Goal: Task Accomplishment & Management: Use online tool/utility

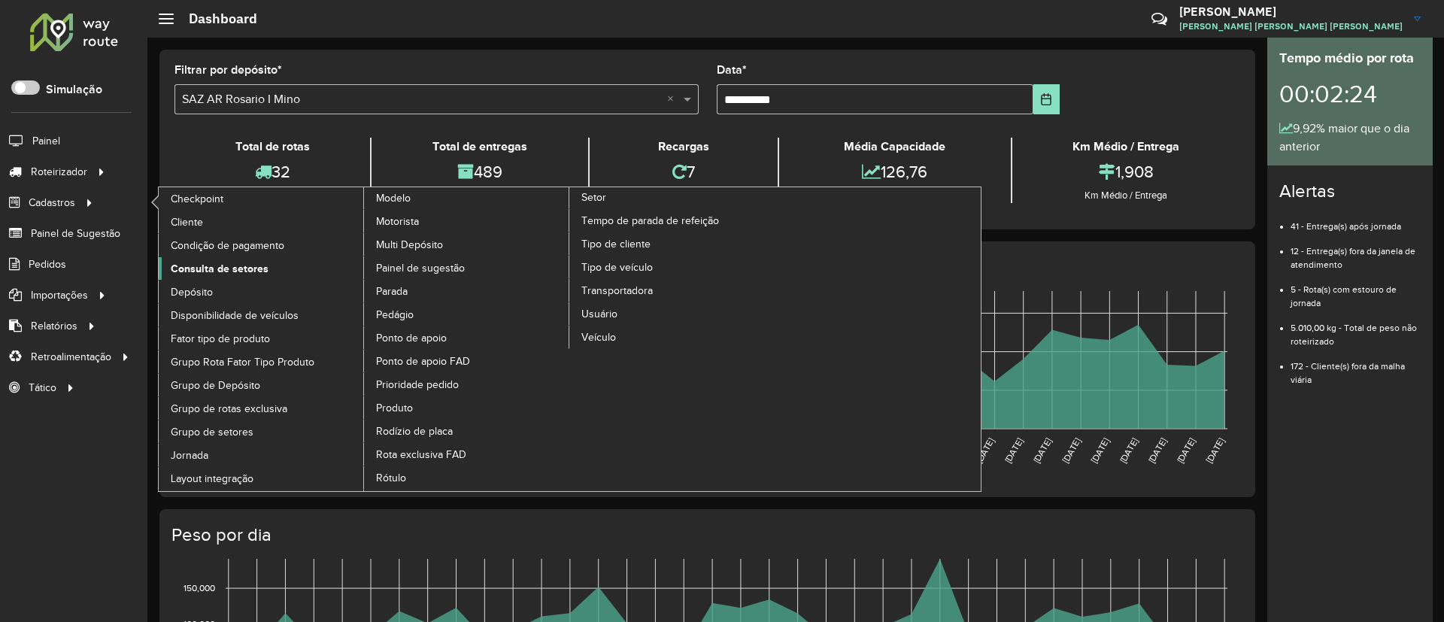
click at [249, 267] on span "Consulta de setores" at bounding box center [220, 269] width 98 height 16
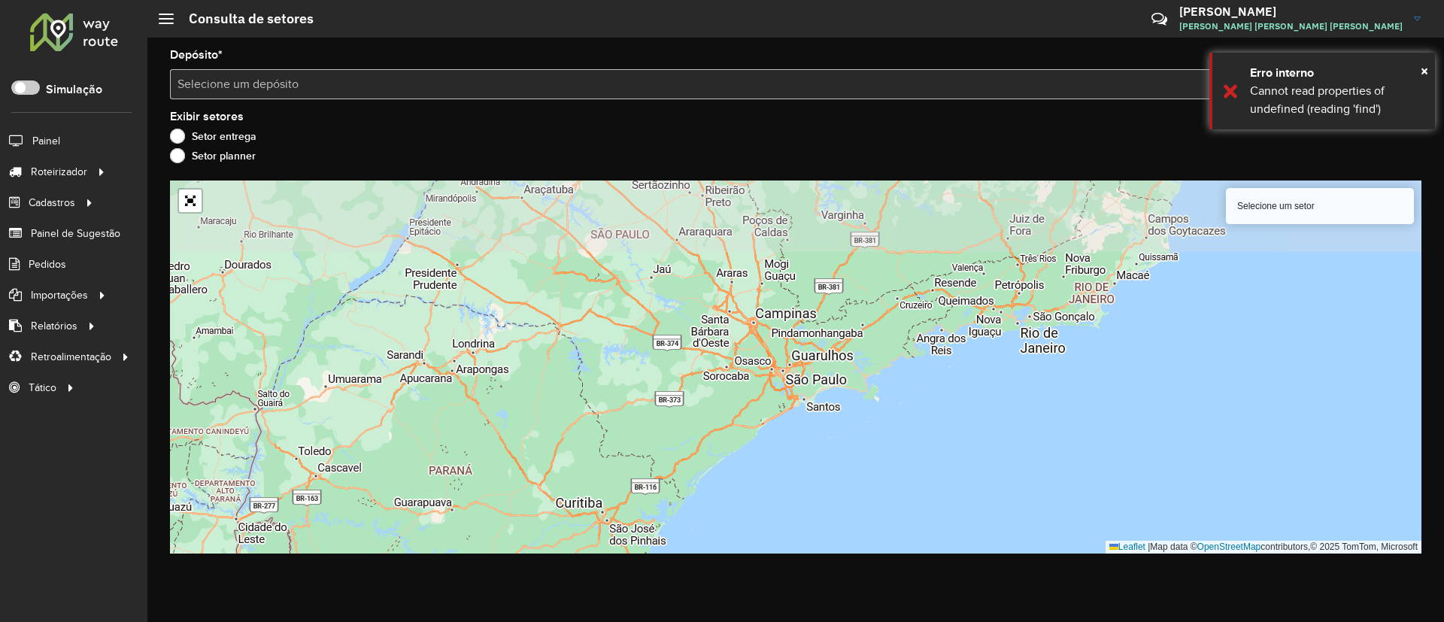
click at [384, 83] on input "text" at bounding box center [780, 85] width 1206 height 18
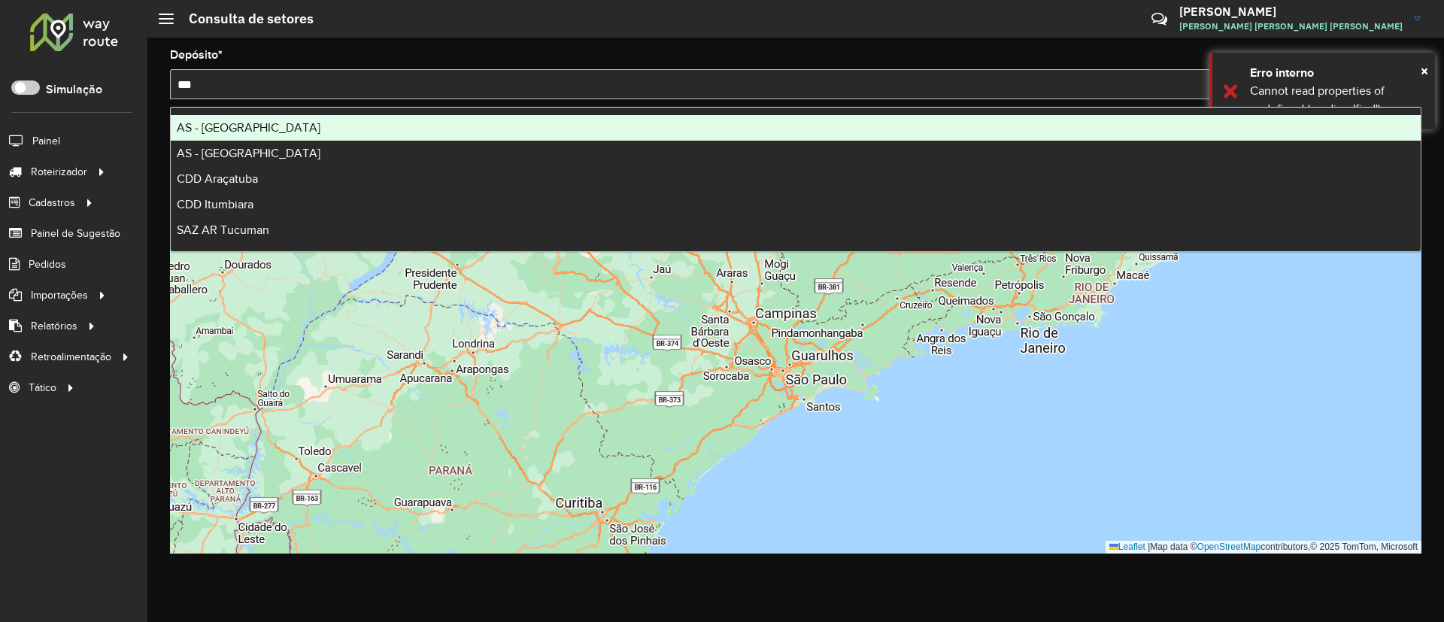
type input "****"
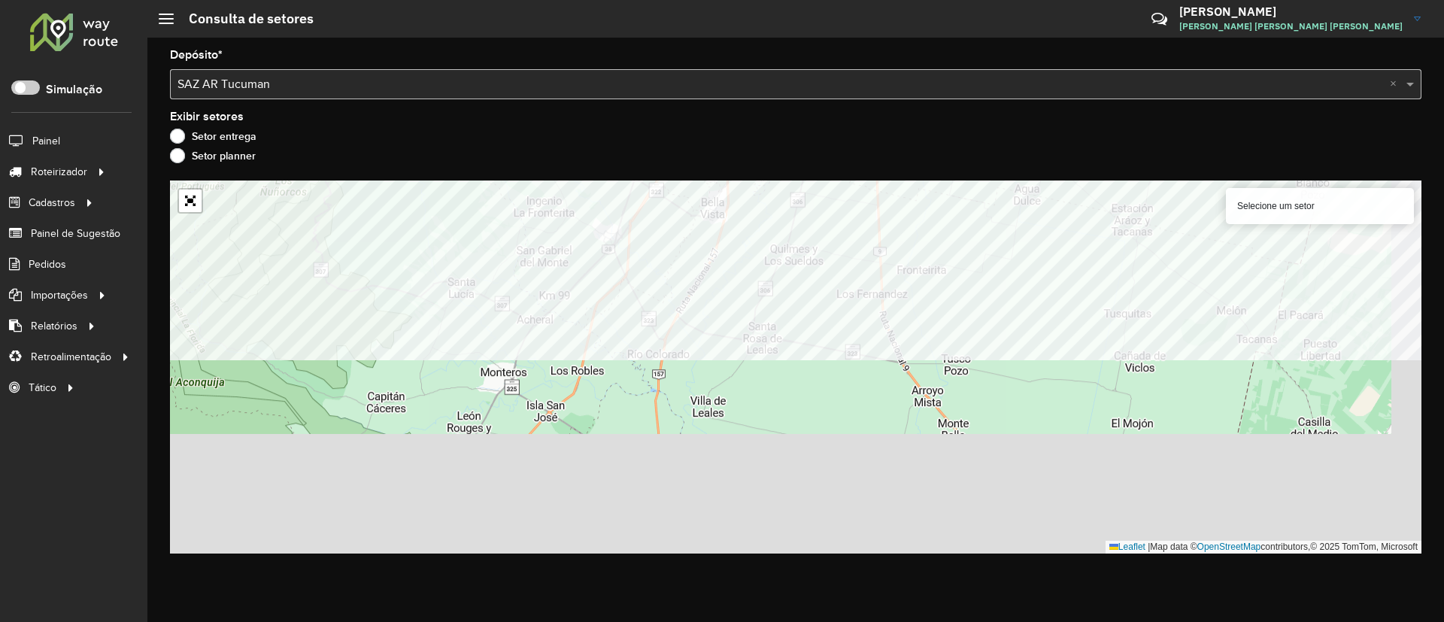
click at [810, 147] on formly-group "Depósito * Selecione um depósito × SAZ AR Tucuman × Exibir setores Setor entreg…" at bounding box center [795, 302] width 1251 height 504
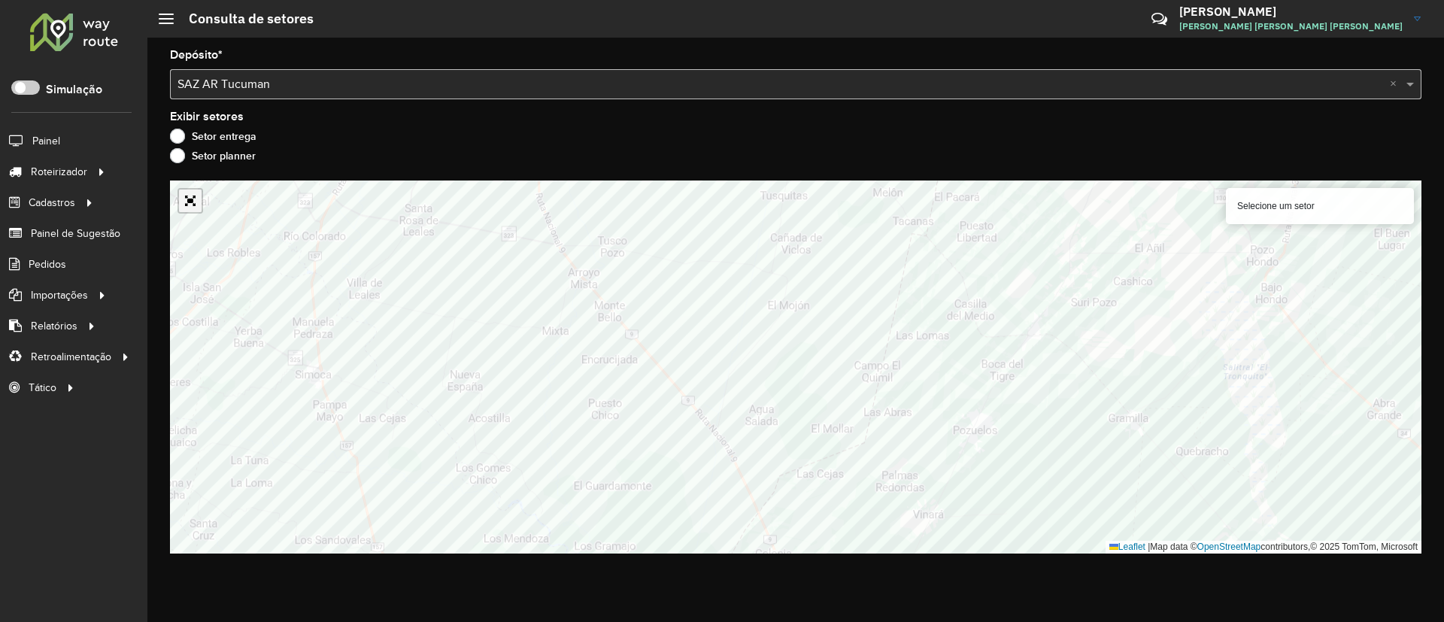
click at [186, 208] on link "Abrir mapa em tela cheia" at bounding box center [190, 200] width 23 height 23
click at [185, 199] on link "Abrir mapa em tela cheia" at bounding box center [190, 200] width 23 height 23
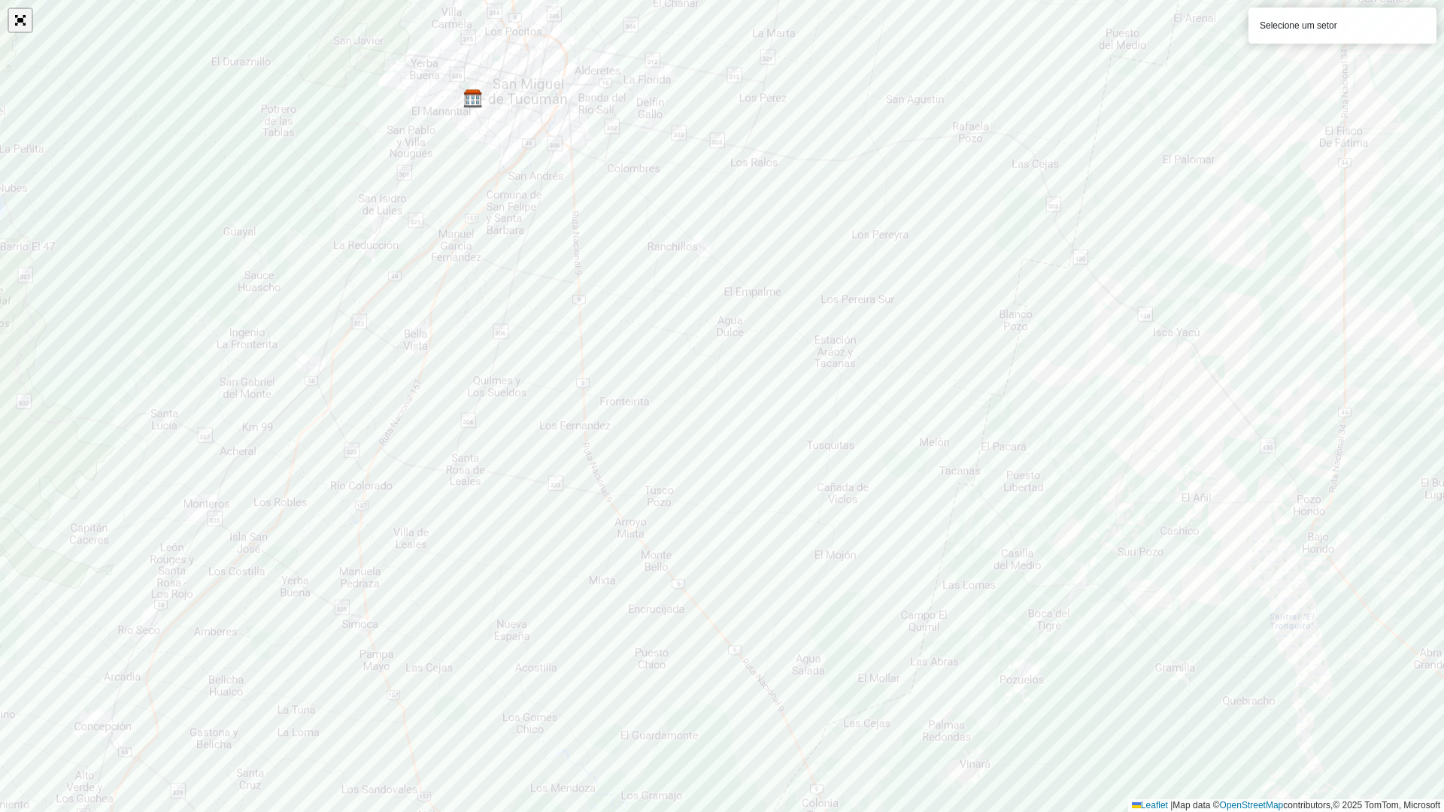
click at [14, 17] on link "Abrir mapa em tela cheia" at bounding box center [20, 20] width 23 height 23
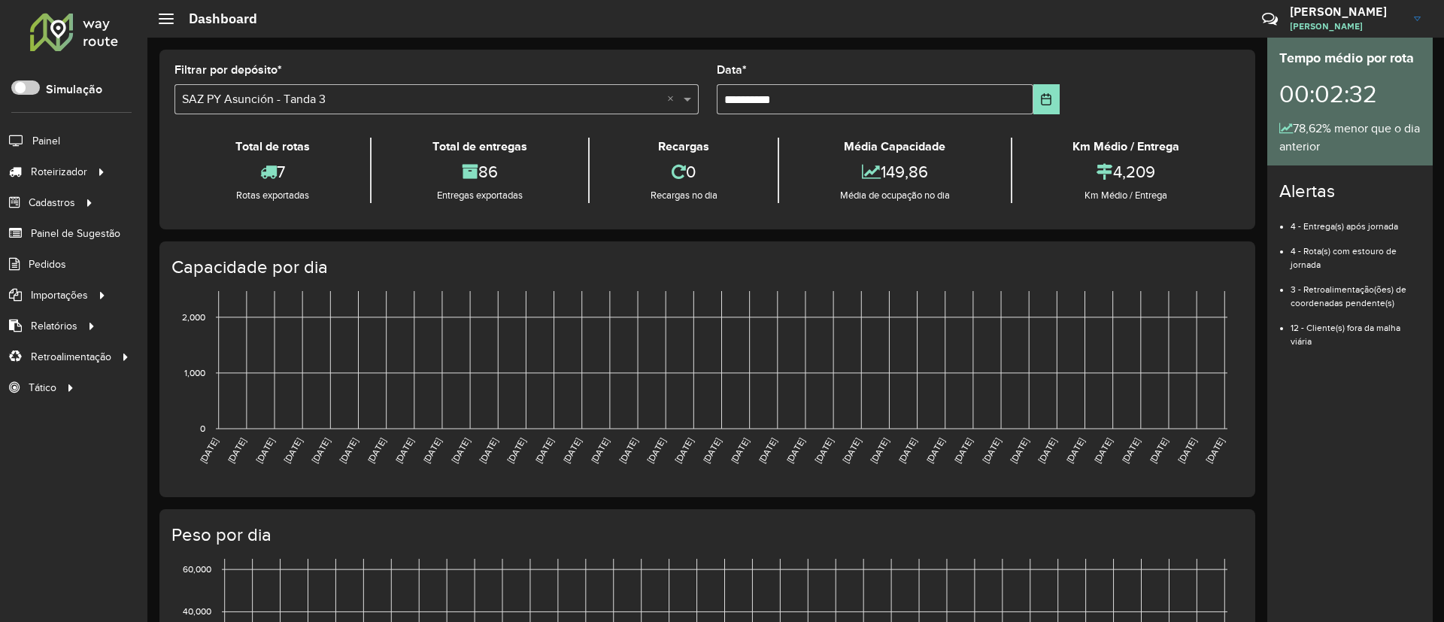
click at [100, 169] on icon at bounding box center [98, 170] width 13 height 23
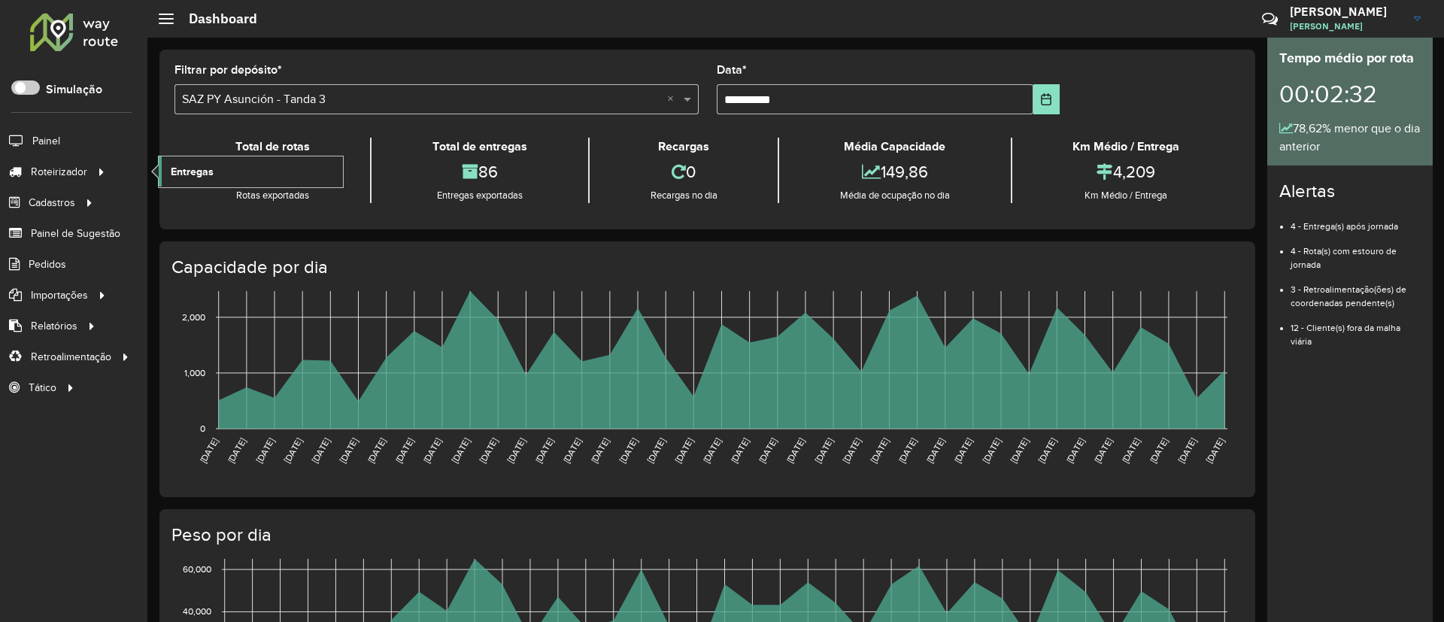
click at [191, 162] on link "Entregas" at bounding box center [251, 171] width 184 height 30
click at [30, 89] on span at bounding box center [25, 87] width 29 height 14
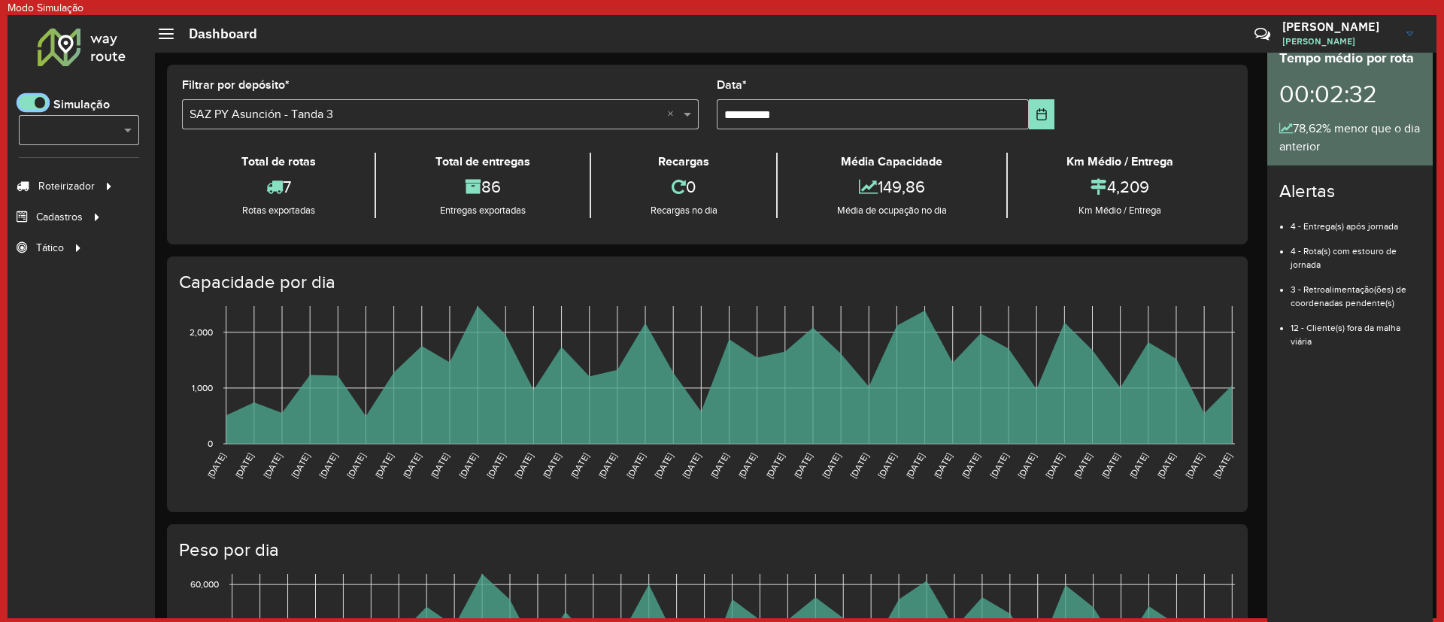
scroll to position [9, 5]
click at [78, 139] on div "Selecione... ×" at bounding box center [79, 130] width 120 height 30
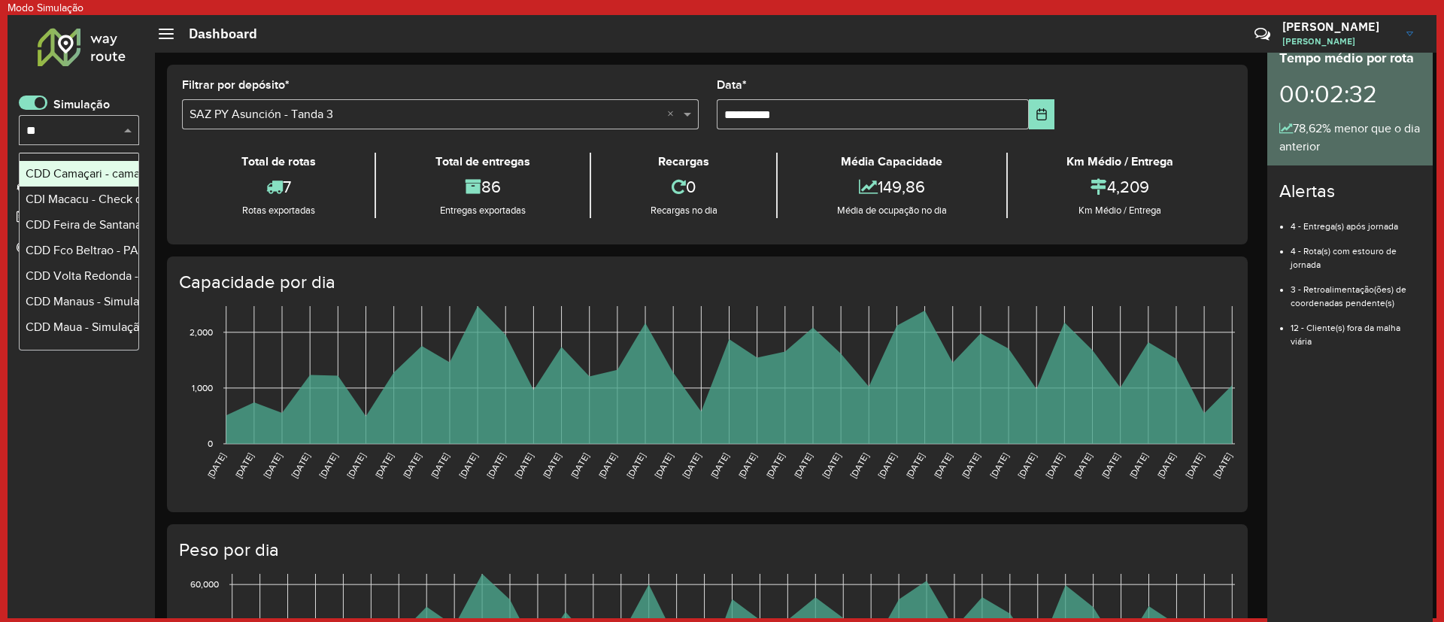
type input "***"
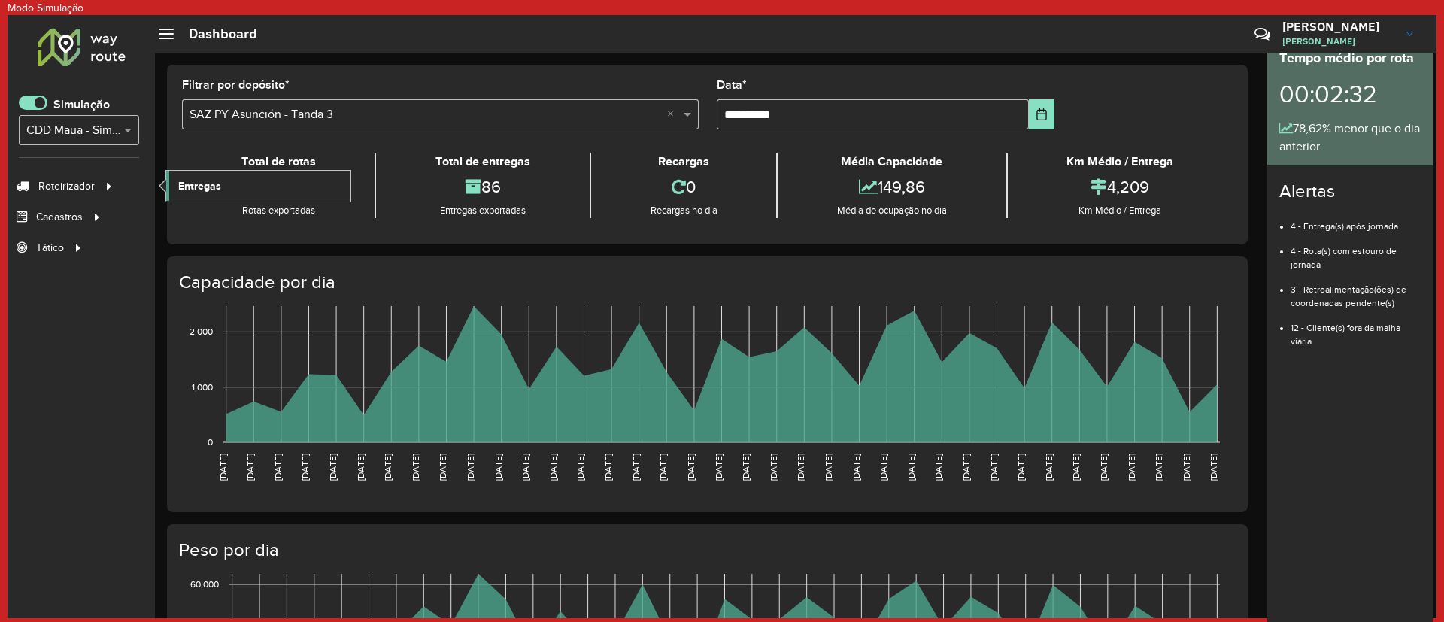
click at [262, 188] on link "Entregas" at bounding box center [258, 186] width 184 height 30
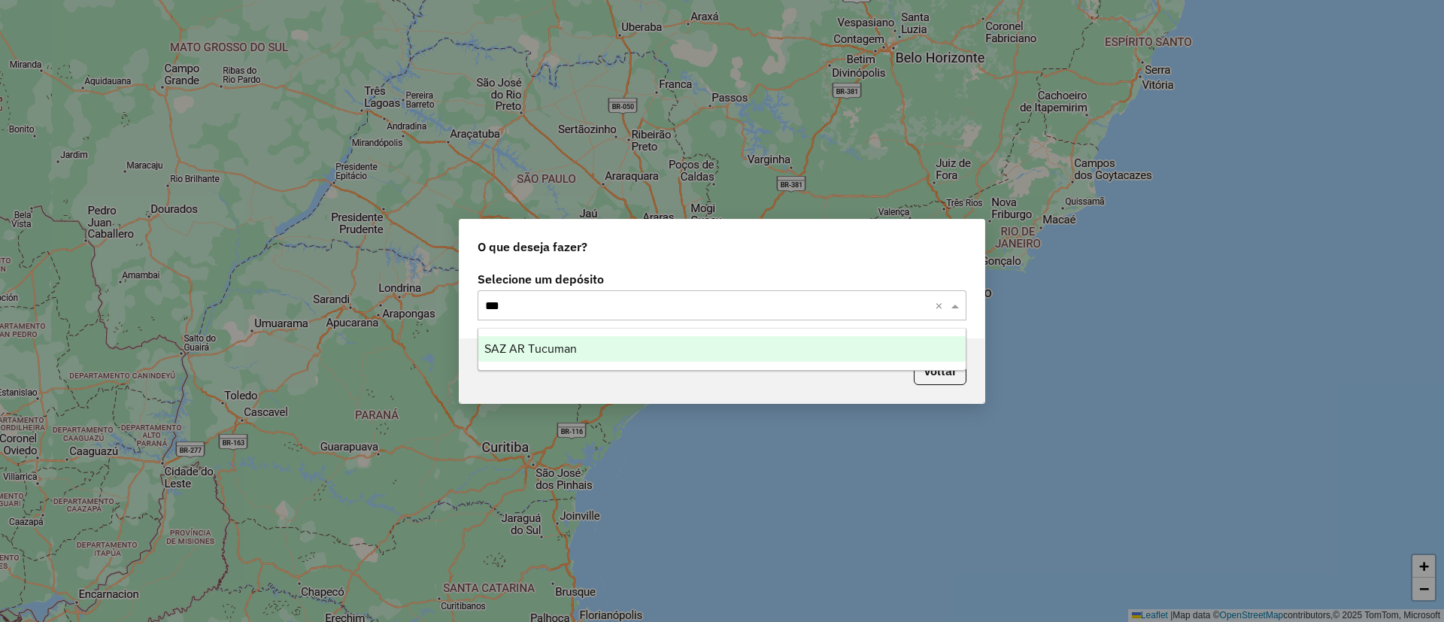
type input "****"
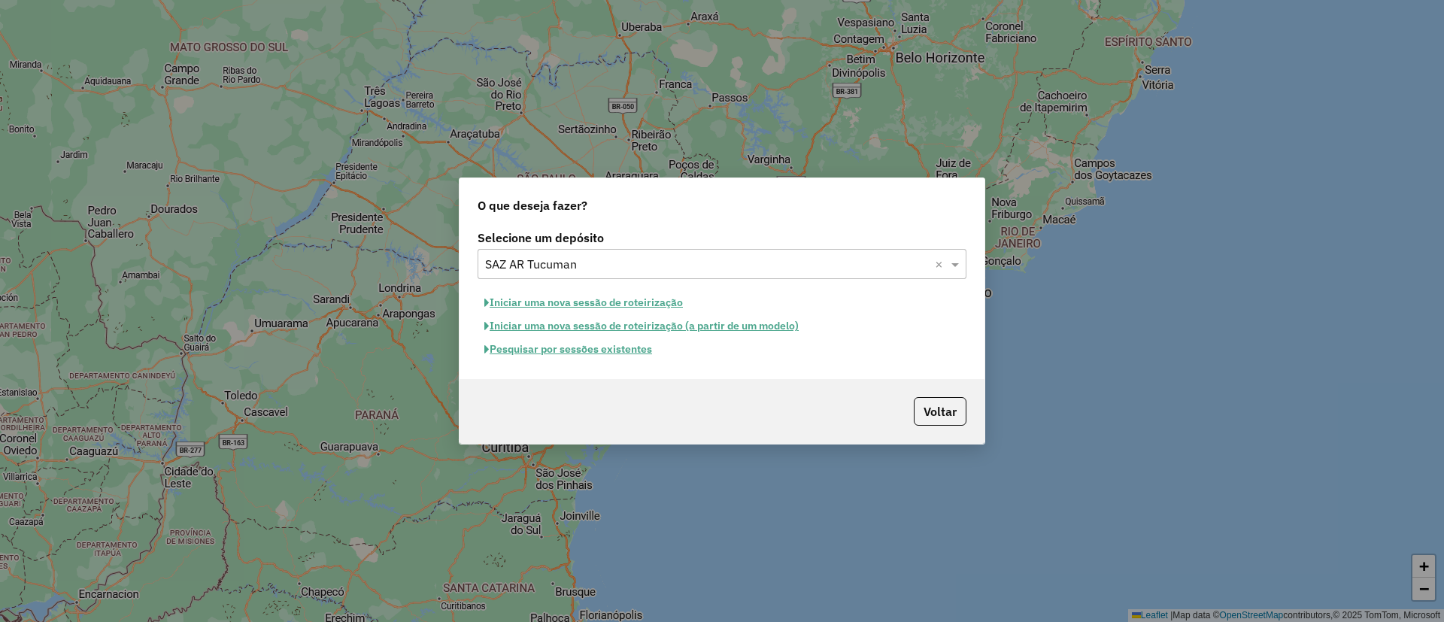
click at [571, 353] on button "Pesquisar por sessões existentes" at bounding box center [567, 349] width 181 height 23
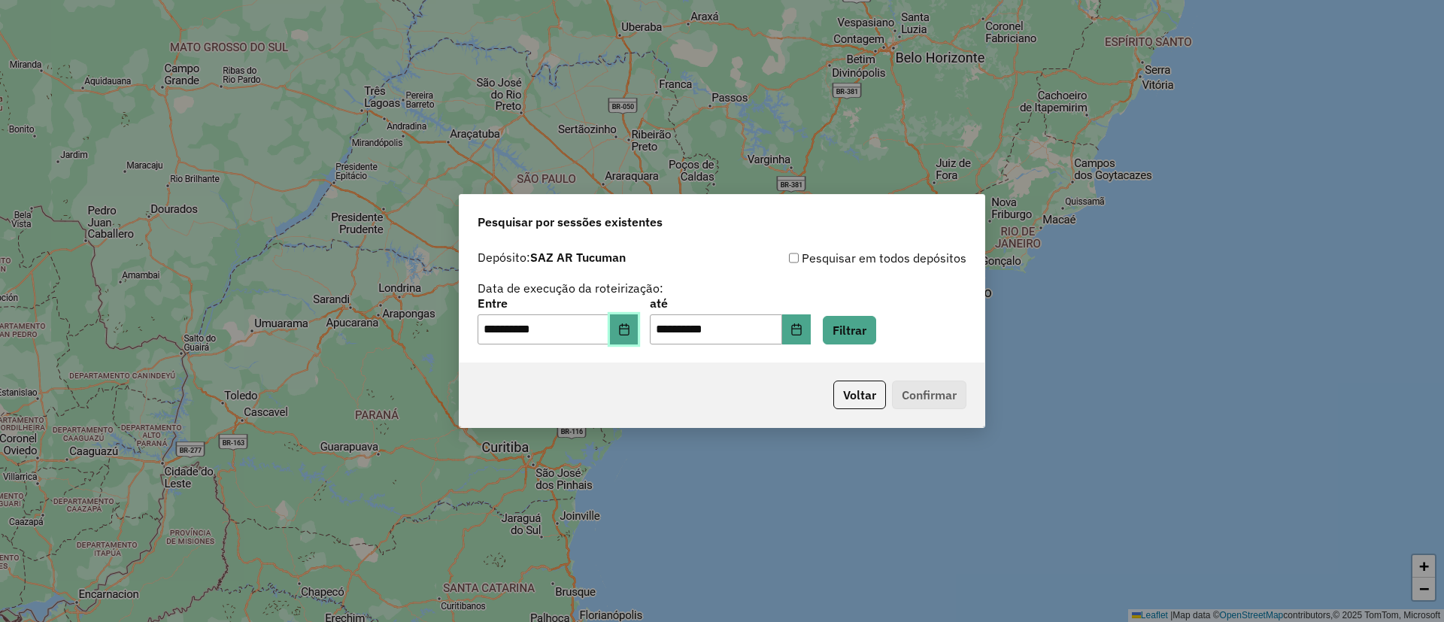
click at [638, 337] on button "Choose Date" at bounding box center [624, 329] width 29 height 30
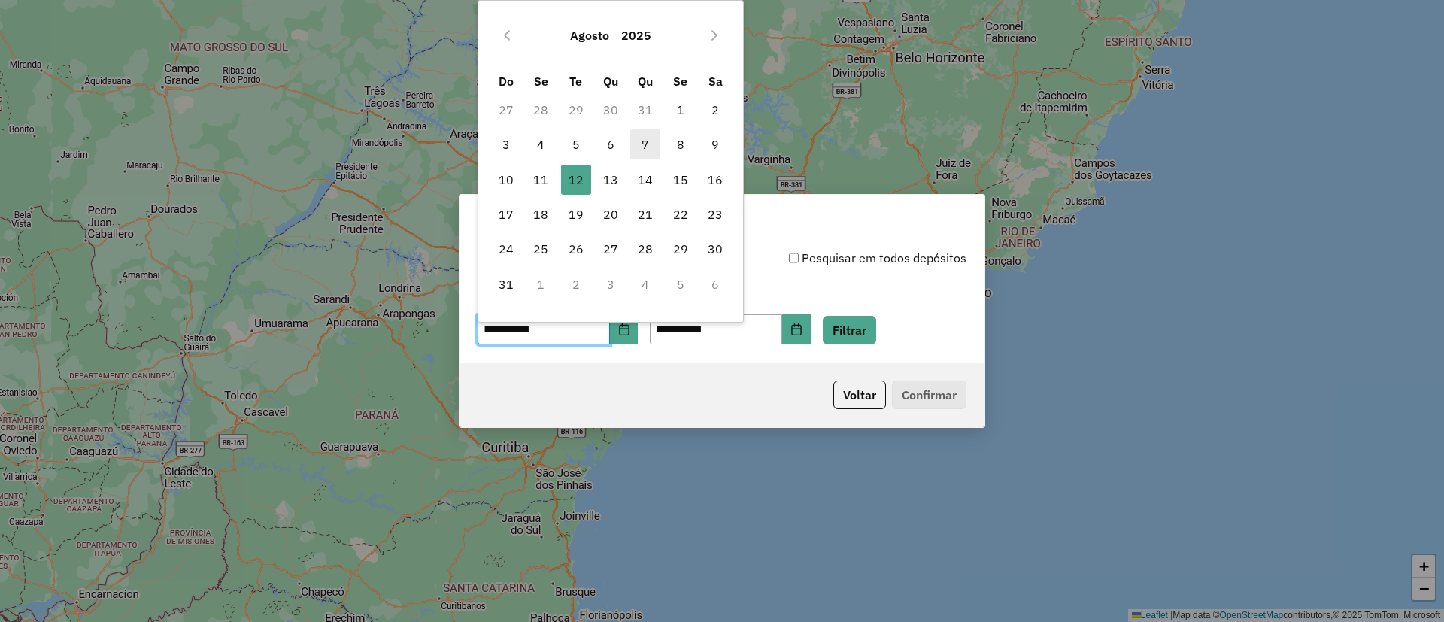
click at [652, 141] on span "7" at bounding box center [645, 144] width 30 height 30
type input "**********"
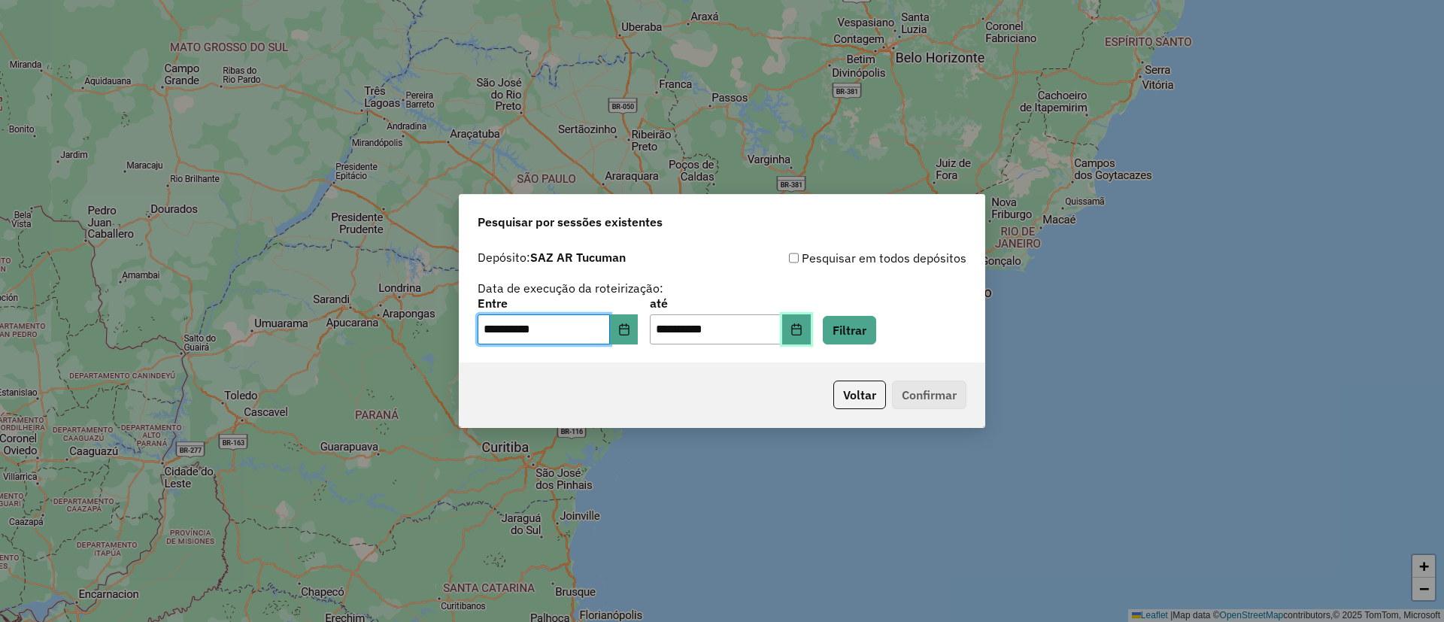
click at [802, 324] on icon "Choose Date" at bounding box center [796, 329] width 12 height 12
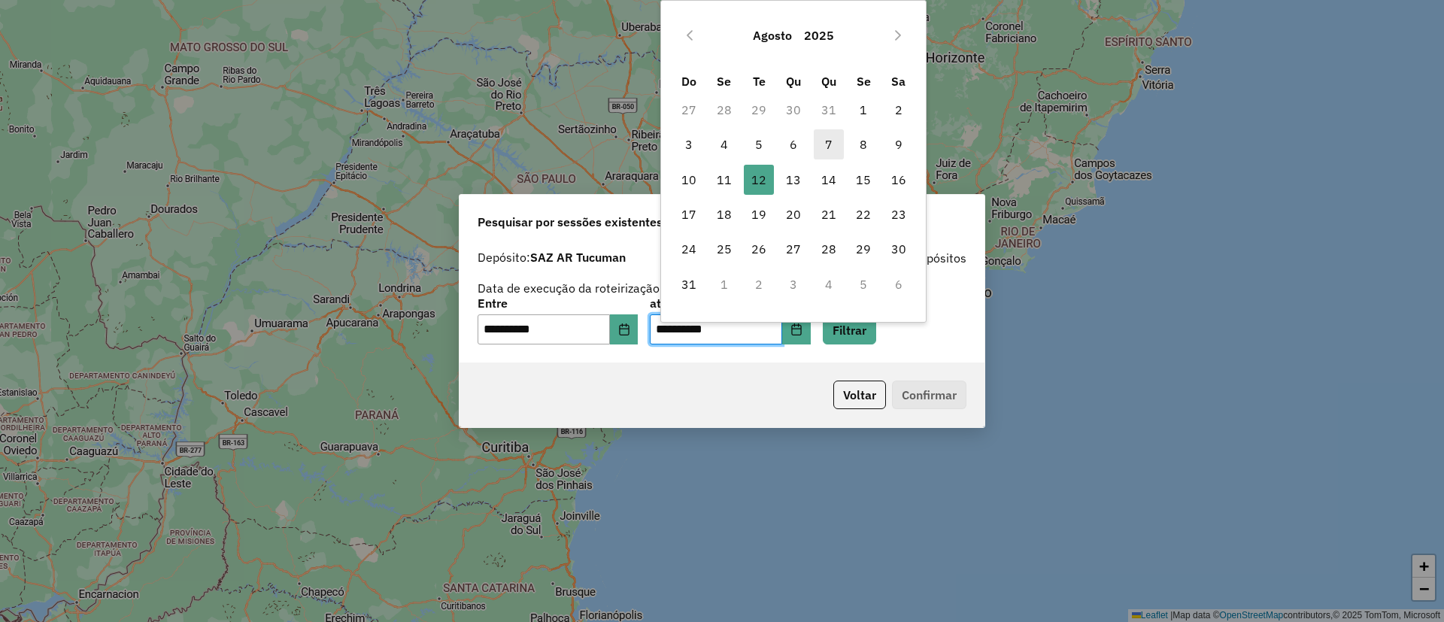
click at [842, 144] on span "7" at bounding box center [828, 144] width 30 height 30
type input "**********"
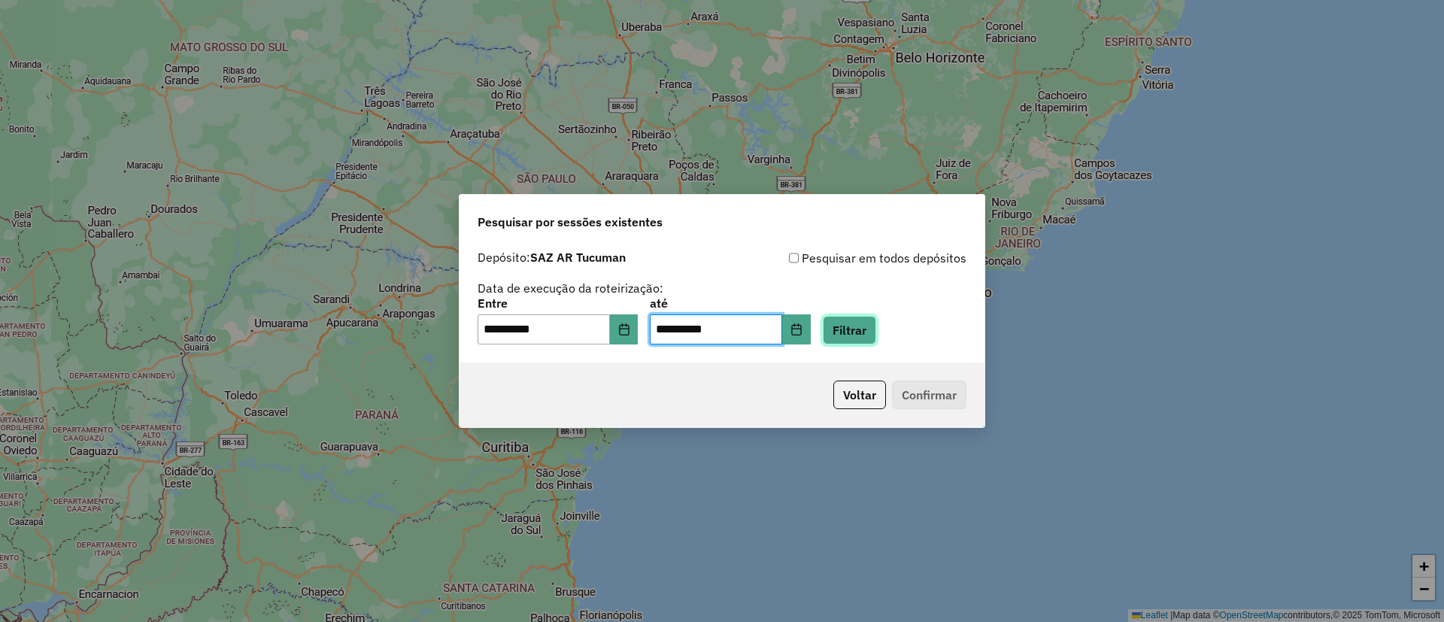
click at [865, 329] on button "Filtrar" at bounding box center [849, 330] width 53 height 29
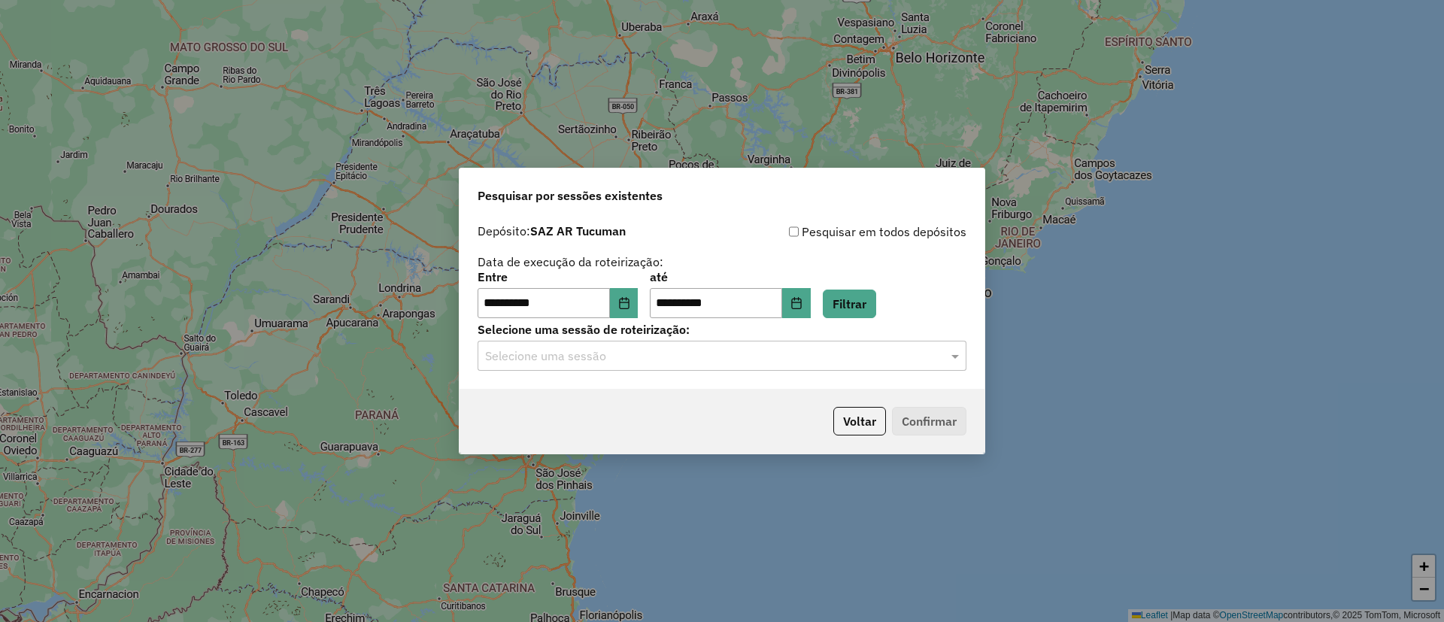
click at [726, 362] on input "text" at bounding box center [707, 356] width 444 height 18
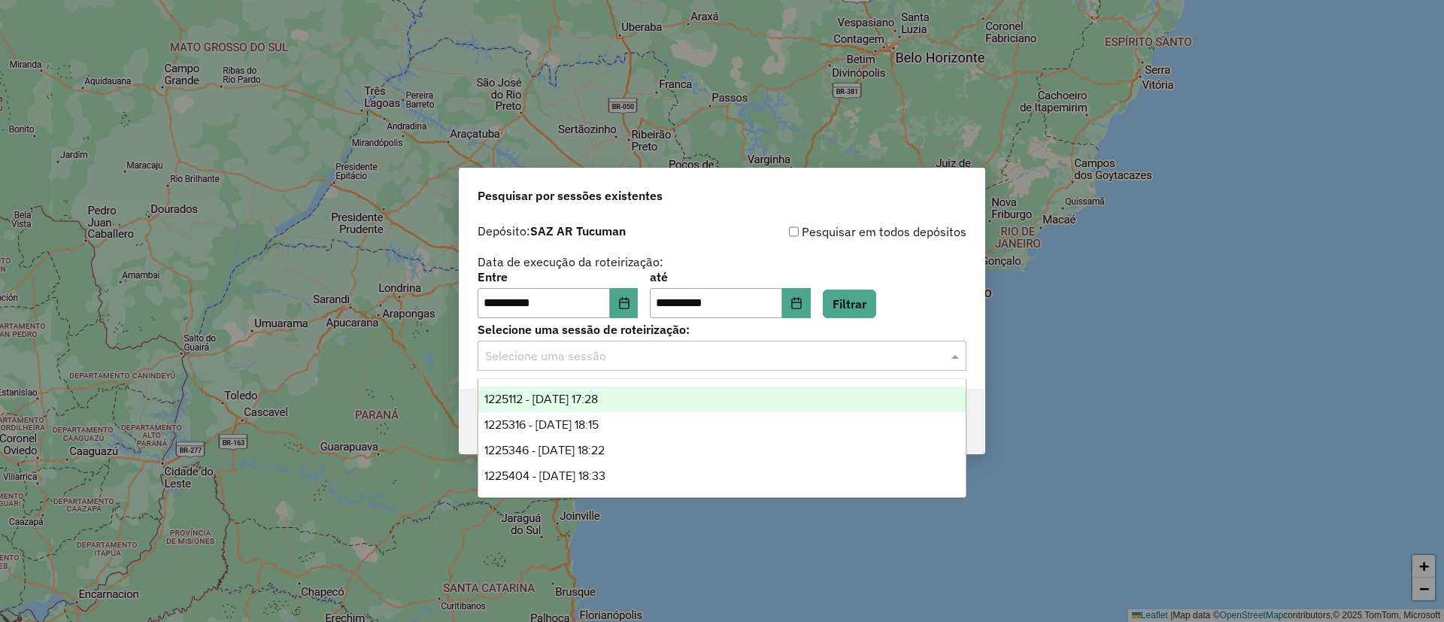
click at [682, 401] on div "1225112 - 07/08/2025 17:28" at bounding box center [721, 399] width 487 height 26
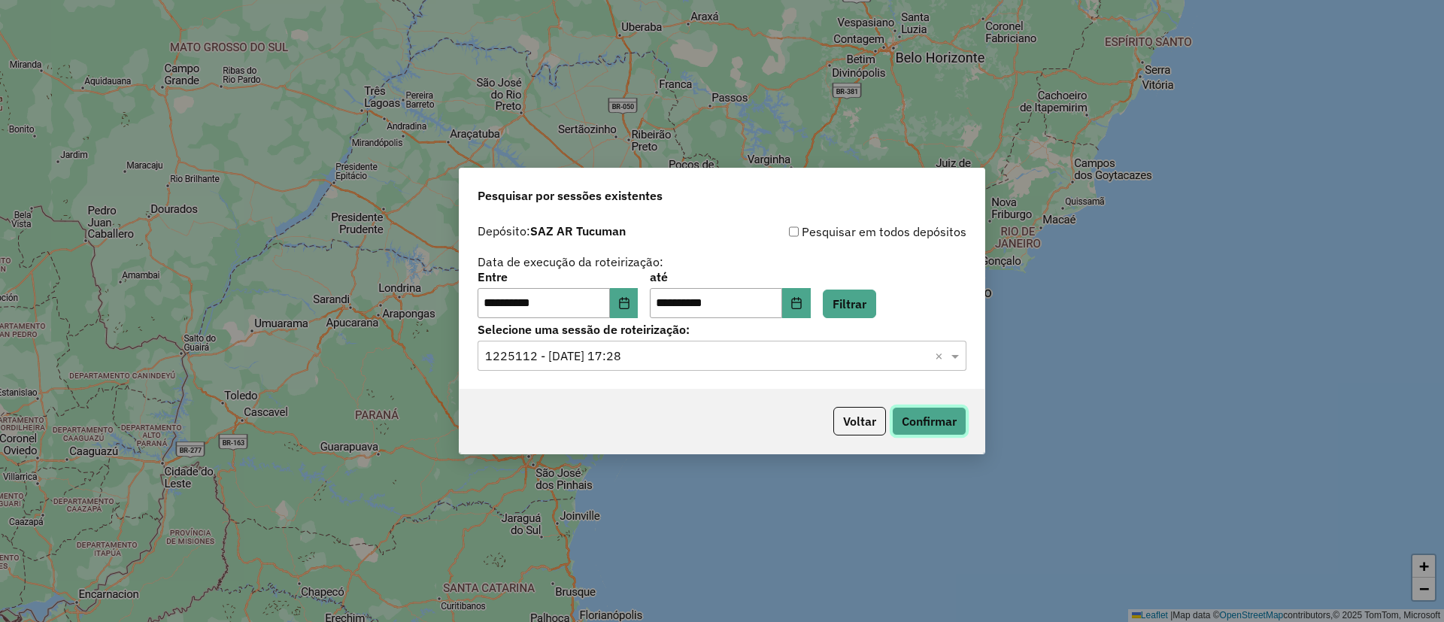
click at [926, 432] on button "Confirmar" at bounding box center [929, 421] width 74 height 29
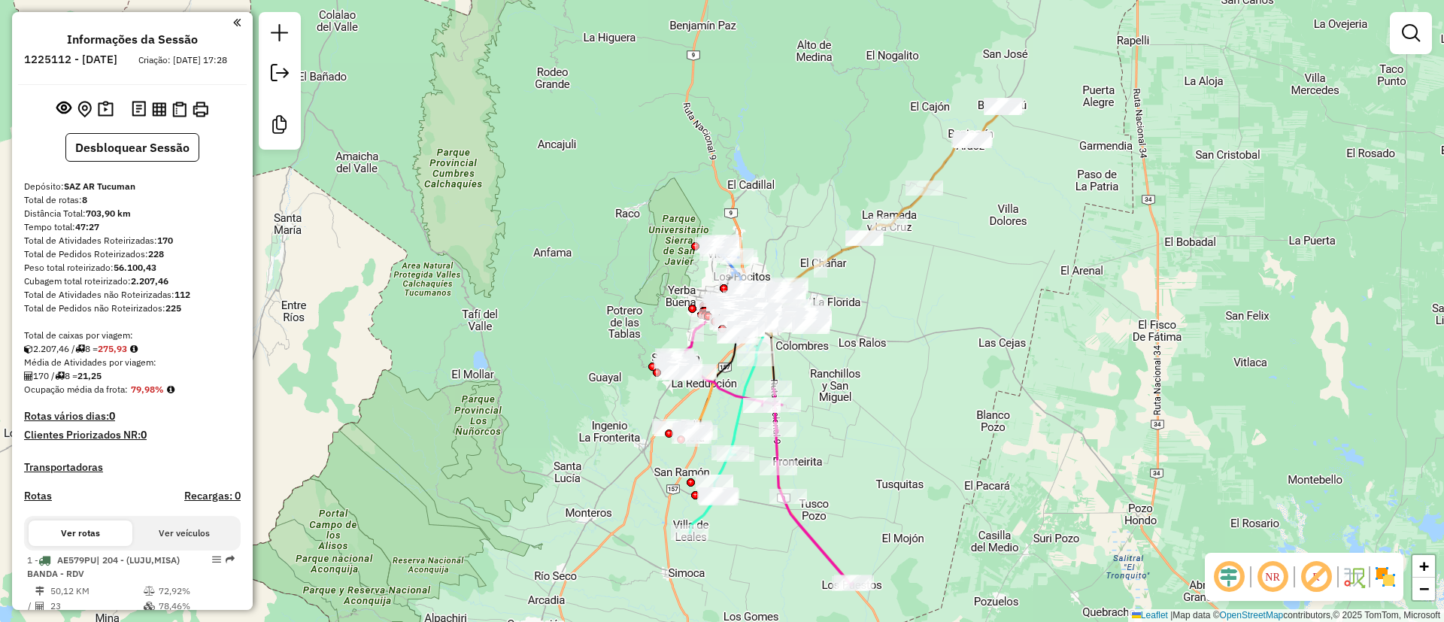
click at [1376, 572] on img at bounding box center [1385, 577] width 24 height 24
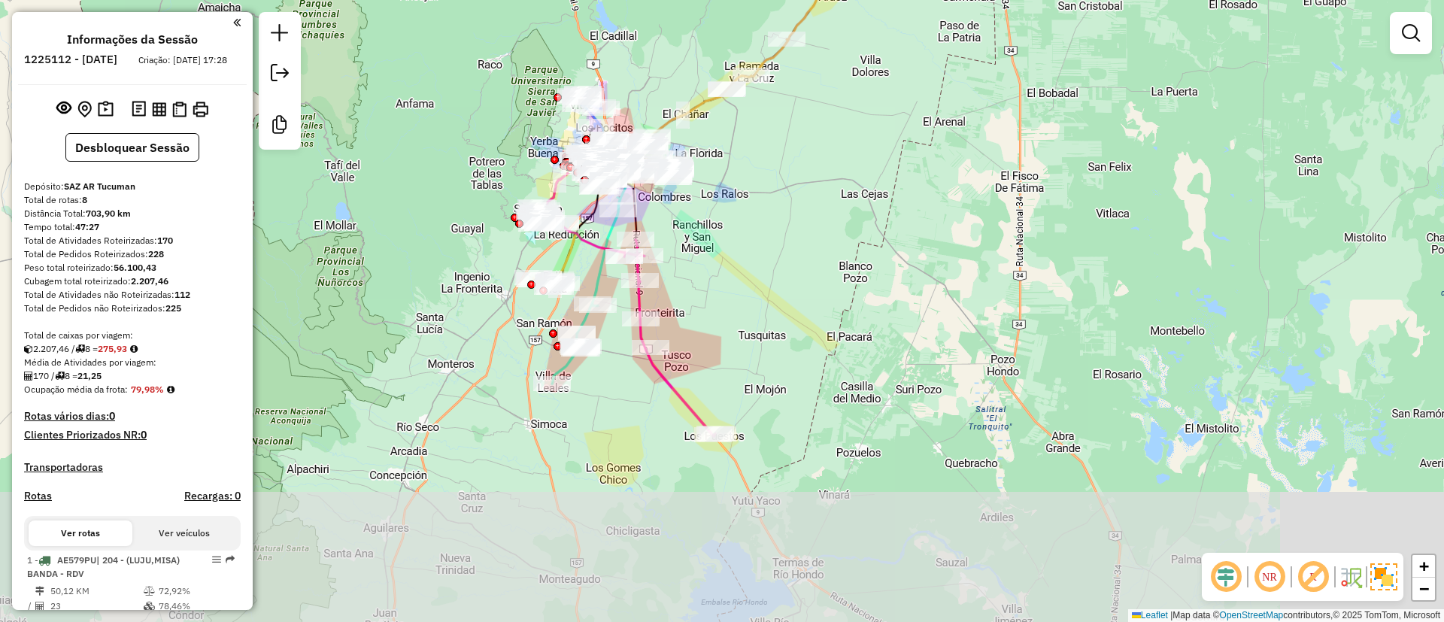
drag, startPoint x: 692, startPoint y: 179, endPoint x: 555, endPoint y: 30, distance: 202.7
click at [555, 30] on div "Janela de atendimento Grade de atendimento Capacidade Transportadoras Veículos …" at bounding box center [722, 311] width 1444 height 622
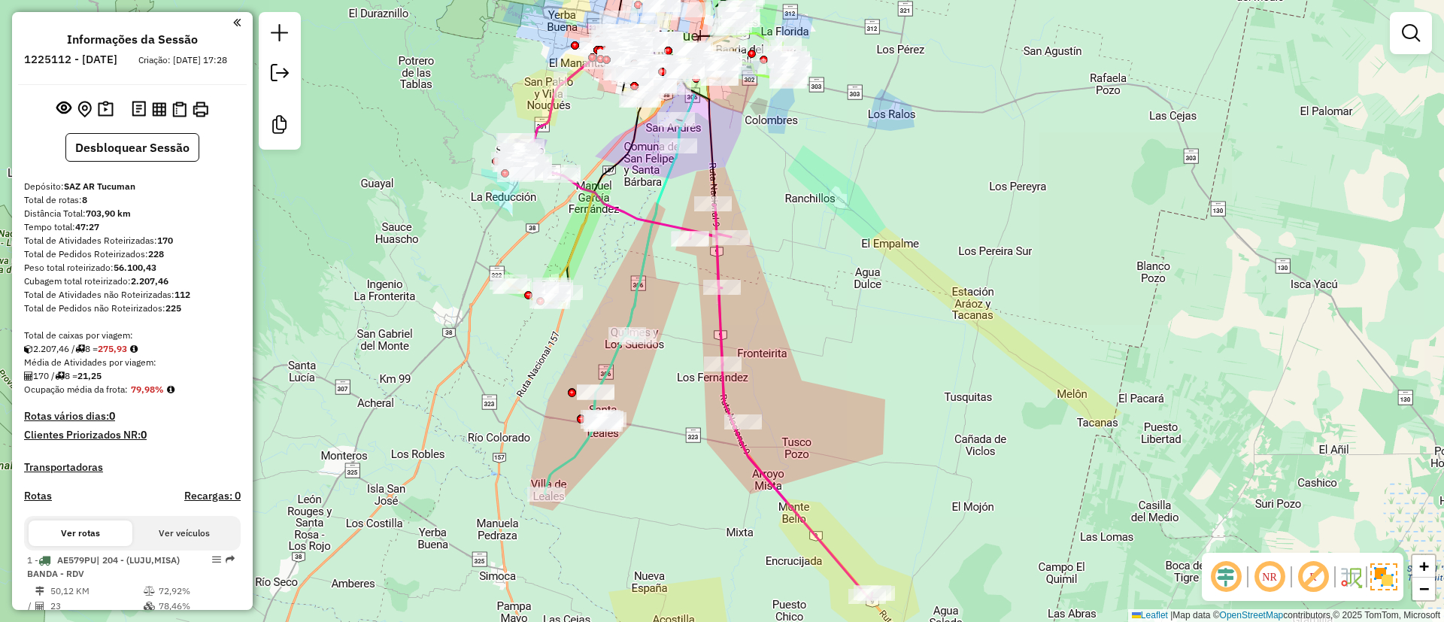
click at [635, 286] on icon at bounding box center [613, 307] width 138 height 374
select select "**********"
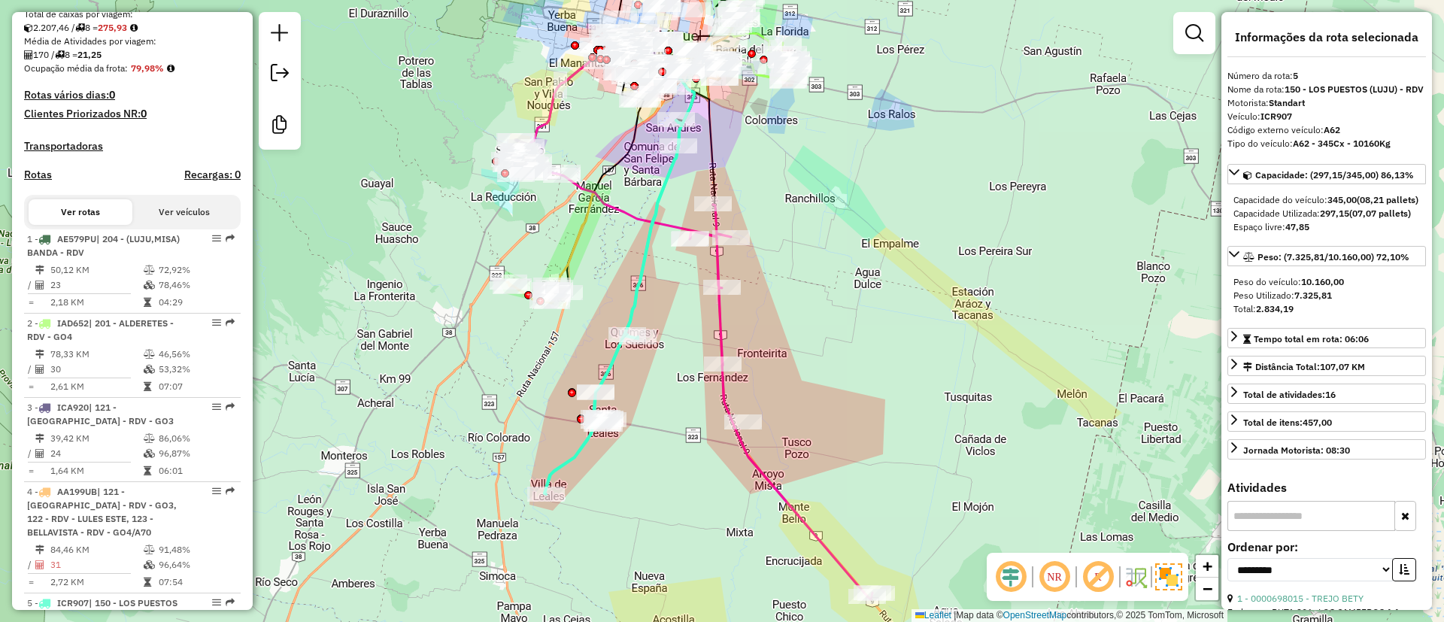
scroll to position [916, 0]
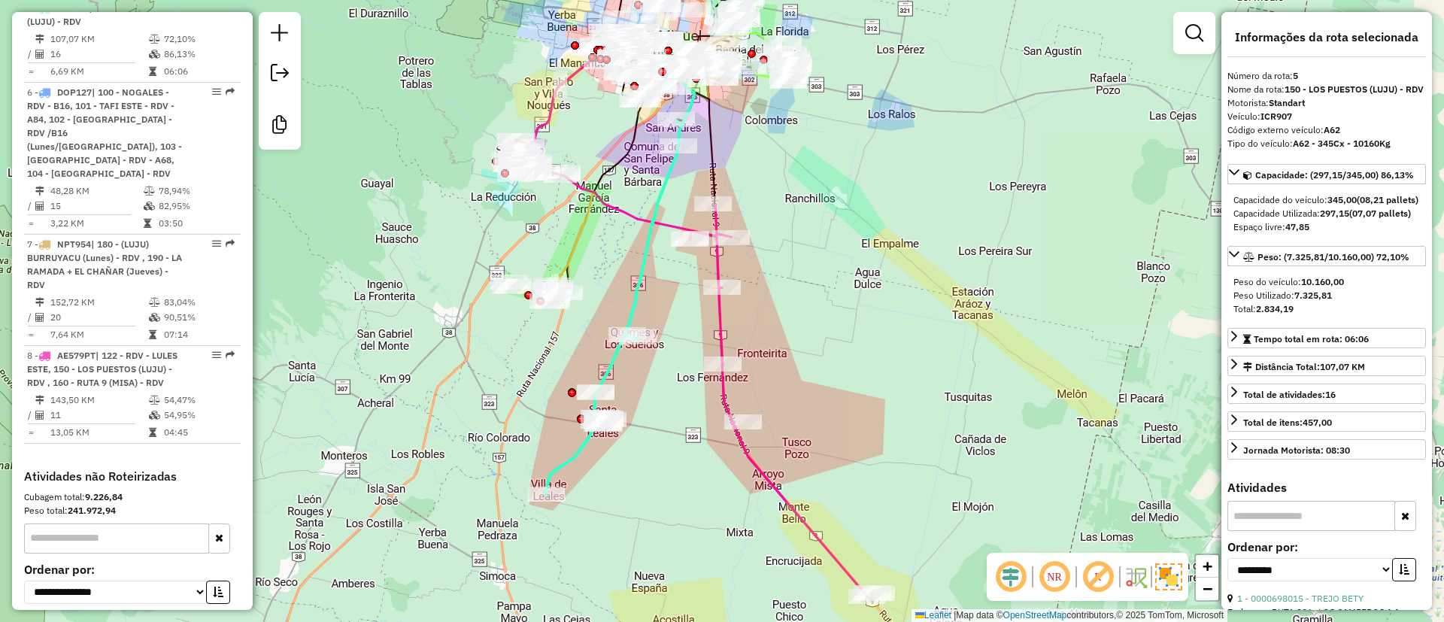
click at [665, 179] on icon at bounding box center [613, 307] width 138 height 374
click at [717, 314] on icon at bounding box center [701, 382] width 342 height 435
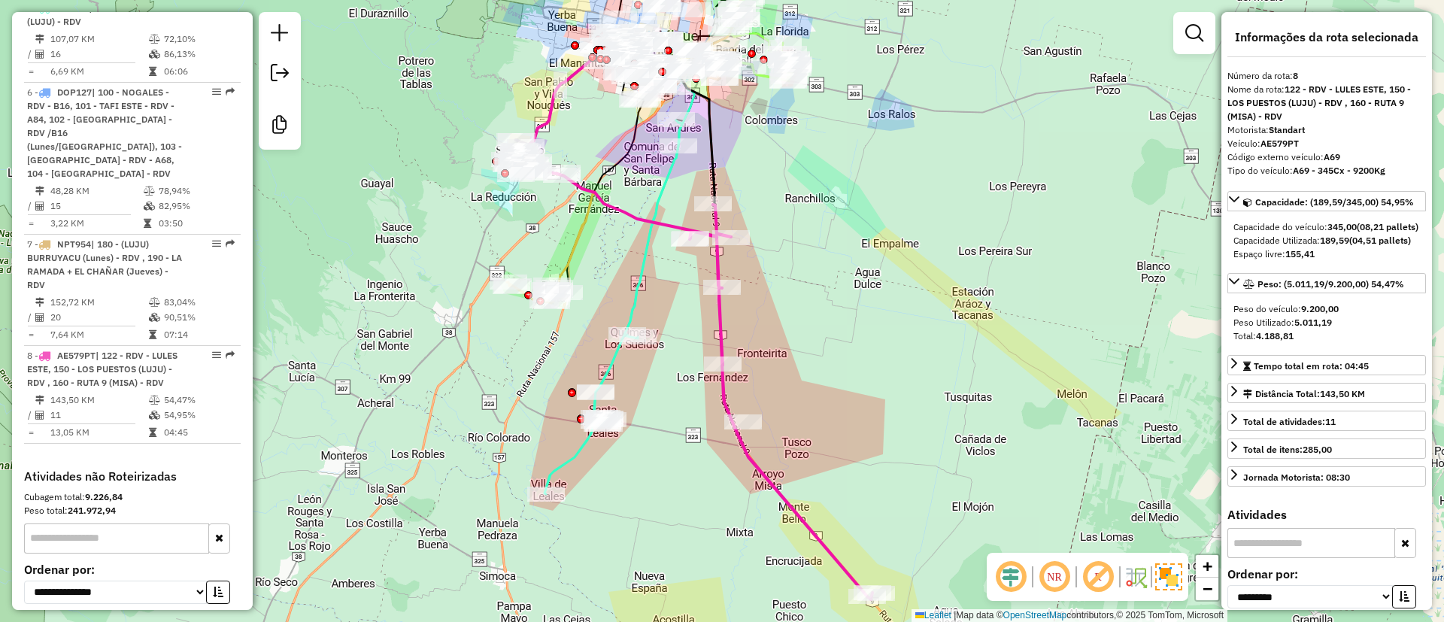
scroll to position [1080, 0]
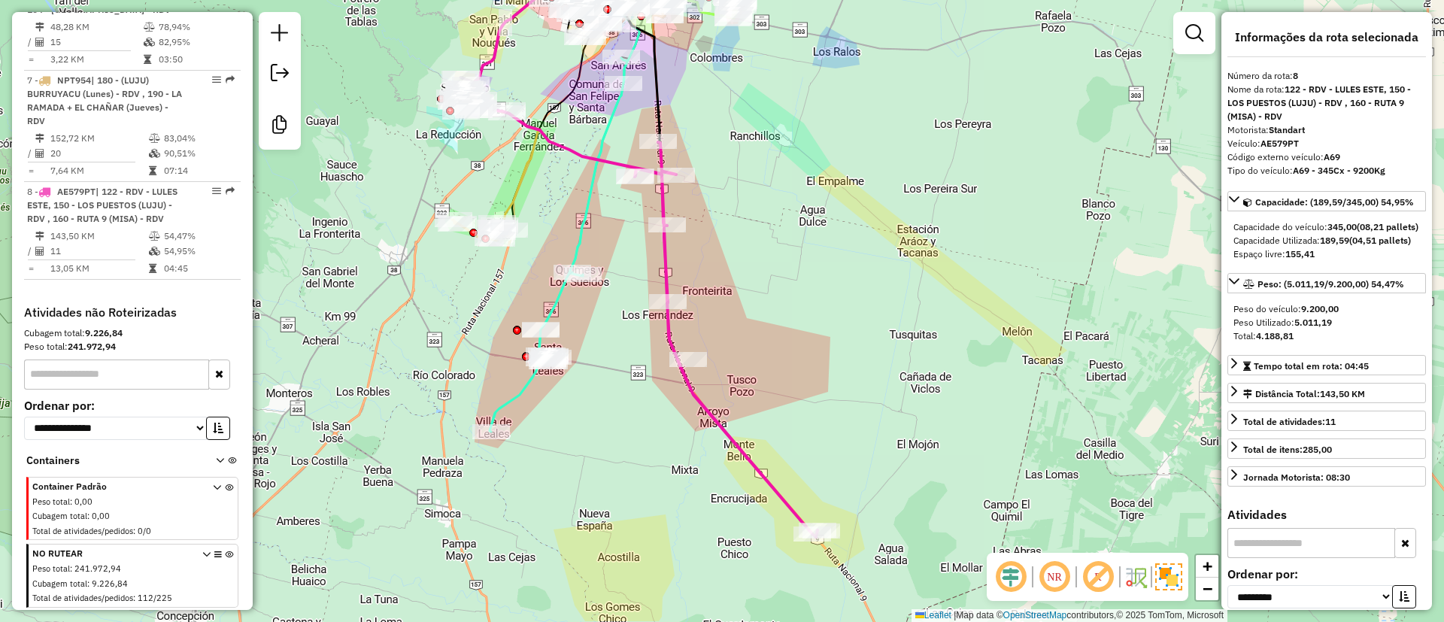
drag, startPoint x: 763, startPoint y: 320, endPoint x: 692, endPoint y: 226, distance: 117.6
click at [705, 255] on div "Janela de atendimento Grade de atendimento Capacidade Transportadoras Veículos …" at bounding box center [722, 311] width 1444 height 622
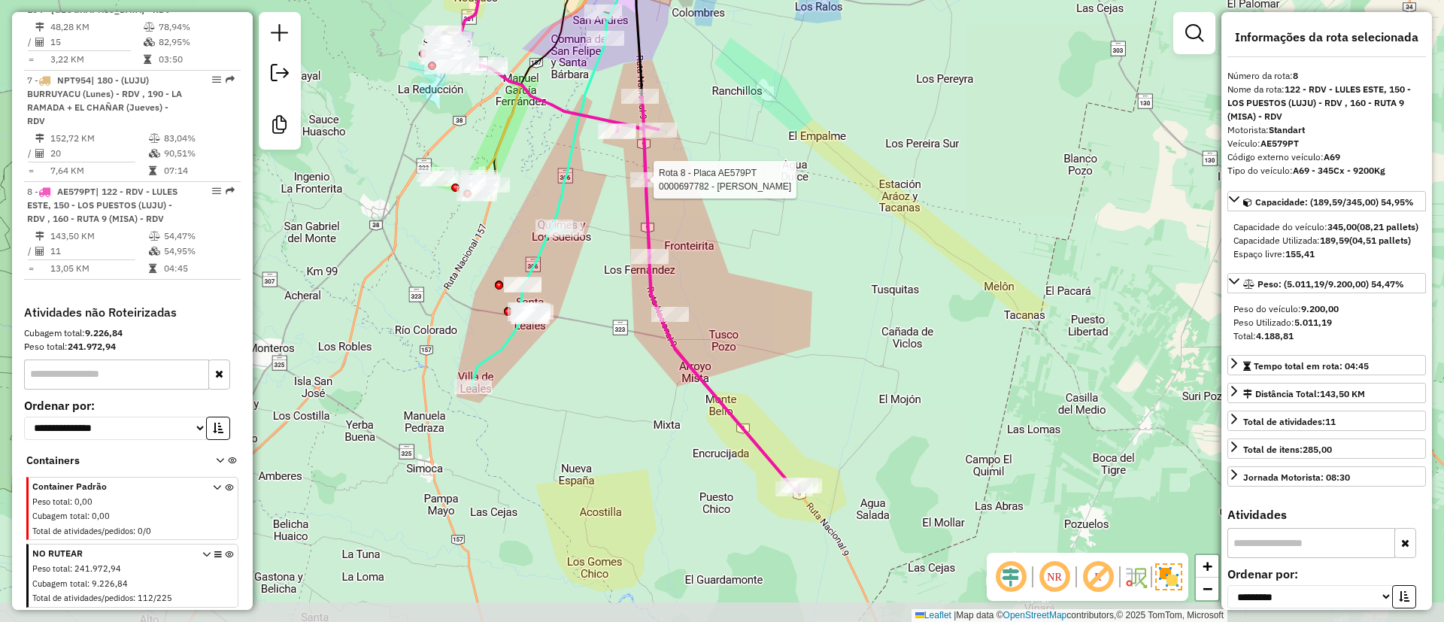
drag, startPoint x: 624, startPoint y: 497, endPoint x: 609, endPoint y: 455, distance: 44.7
click at [609, 455] on div "Rota 8 - Placa AE579PT 0000697782 - Juarez Teresa Del Carmen Janela de atendime…" at bounding box center [722, 311] width 1444 height 622
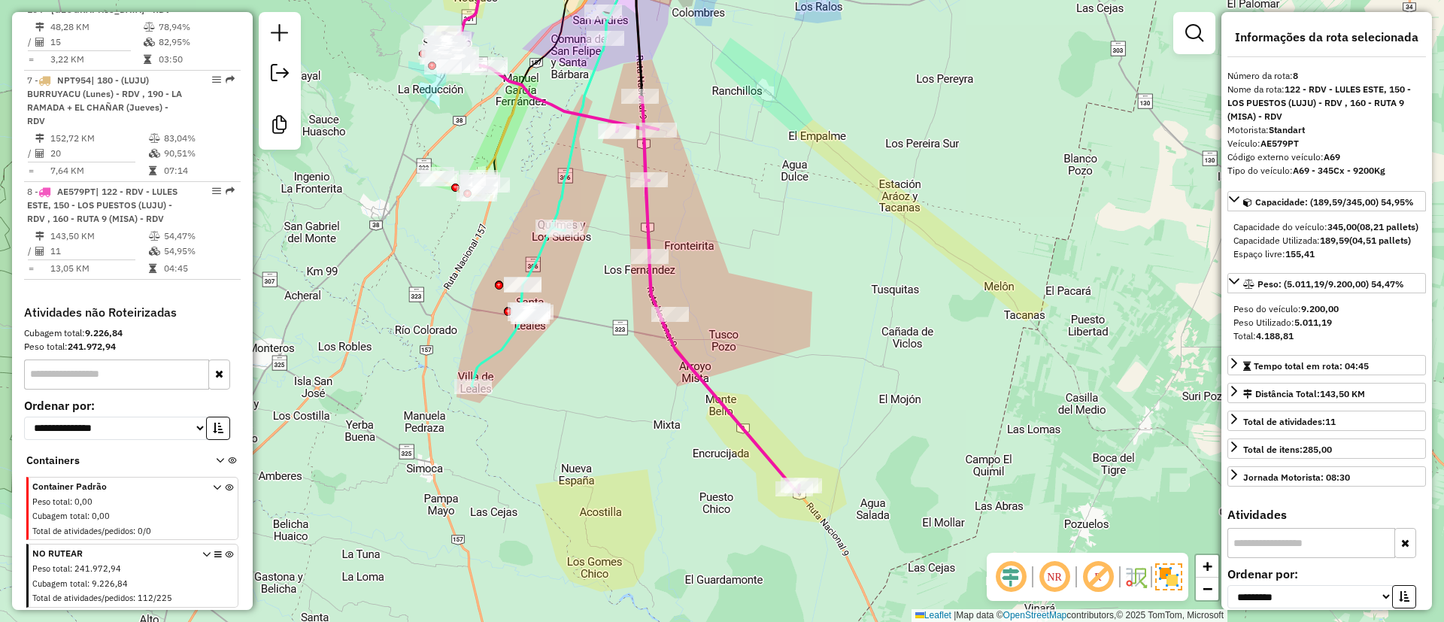
click at [646, 198] on icon at bounding box center [628, 274] width 342 height 435
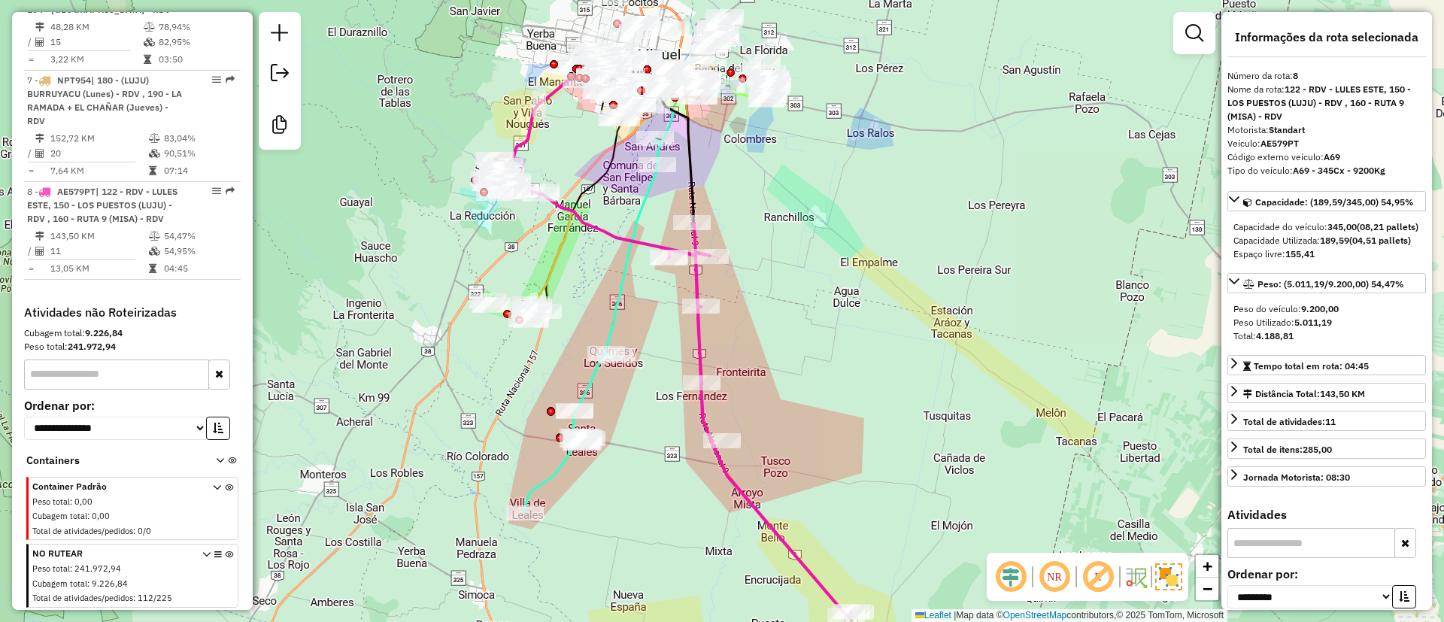
drag, startPoint x: 646, startPoint y: 198, endPoint x: 700, endPoint y: 325, distance: 137.4
click at [700, 325] on icon at bounding box center [680, 400] width 342 height 435
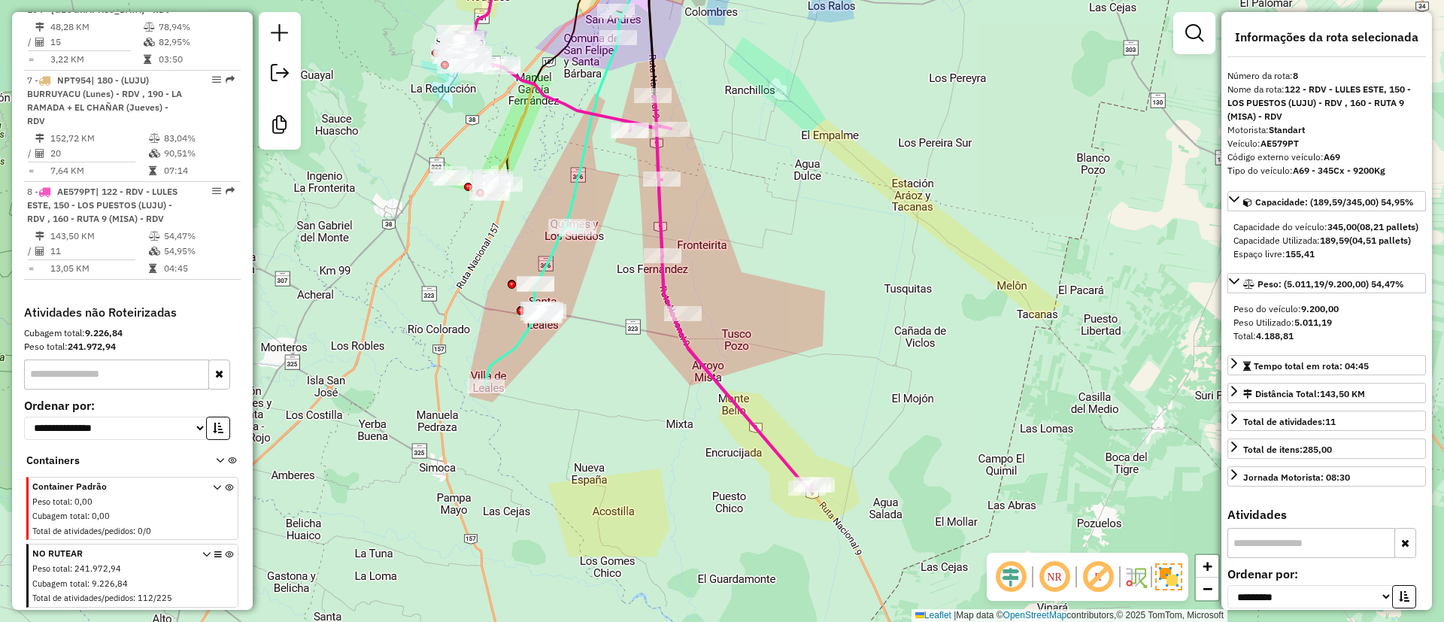
drag, startPoint x: 718, startPoint y: 321, endPoint x: 676, endPoint y: 195, distance: 132.4
click at [676, 195] on div "Janela de atendimento Grade de atendimento Capacidade Transportadoras Veículos …" at bounding box center [722, 311] width 1444 height 622
click at [572, 174] on icon at bounding box center [553, 201] width 138 height 374
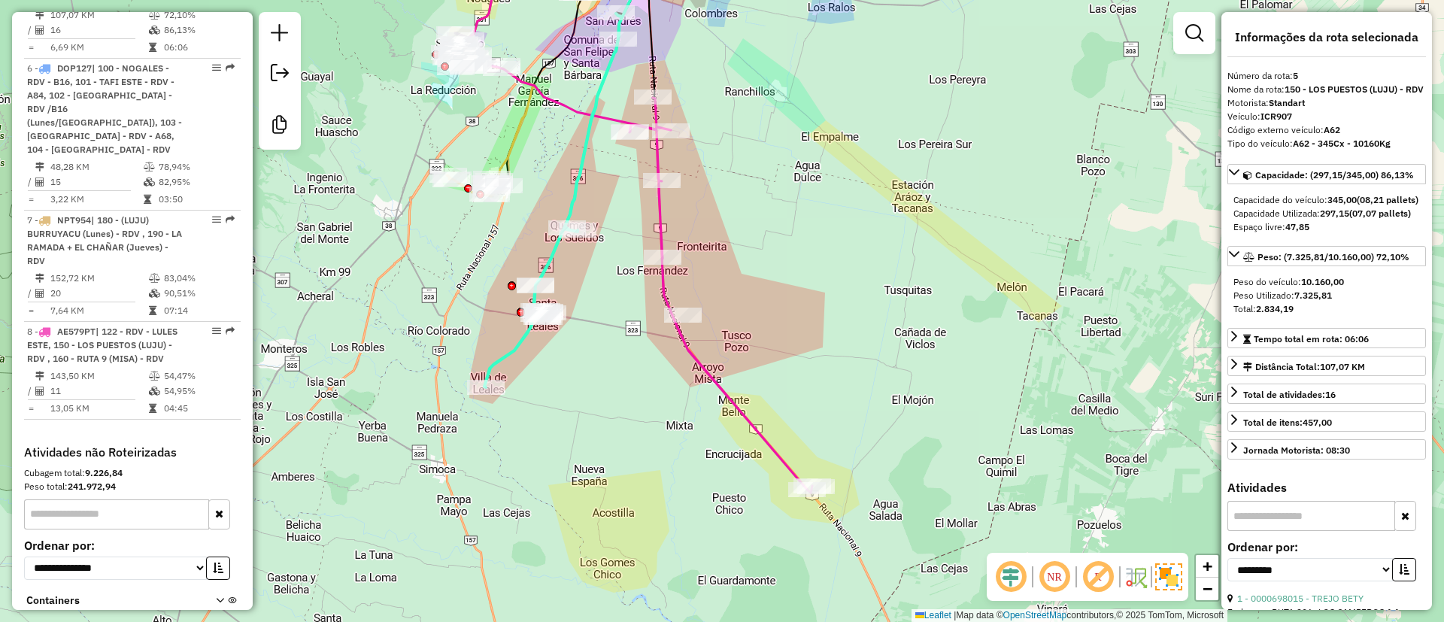
scroll to position [916, 0]
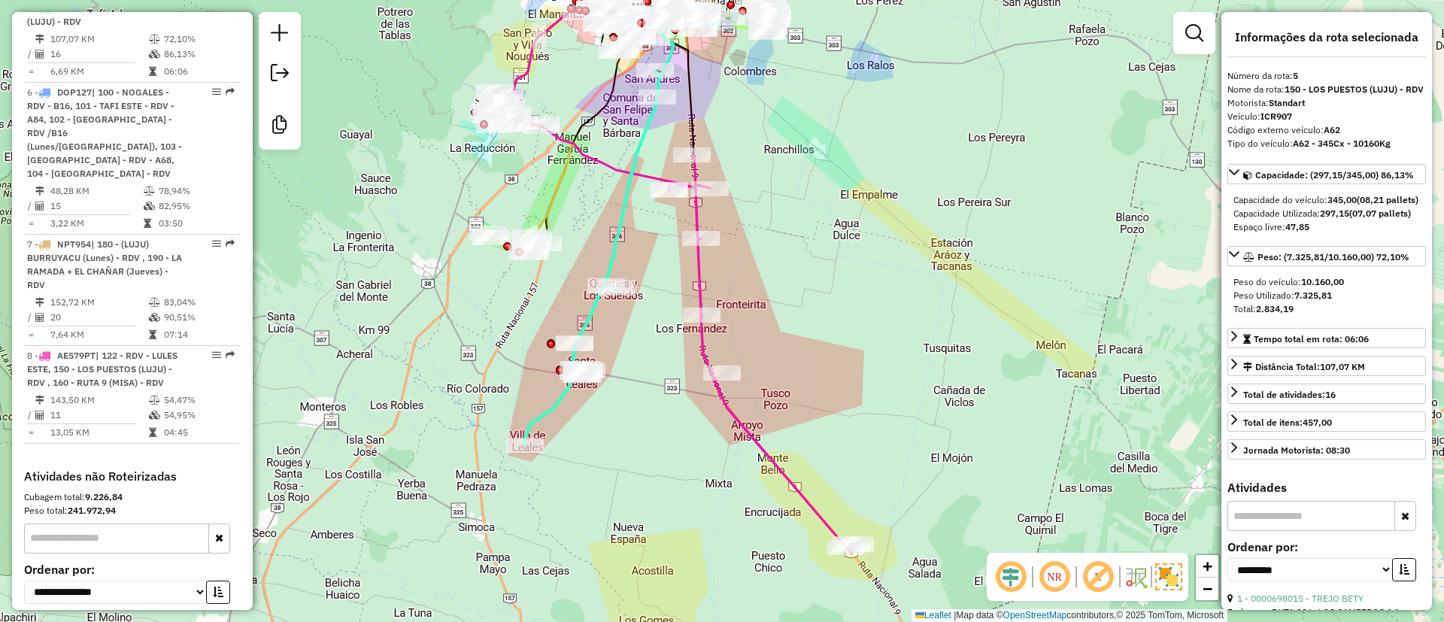
drag, startPoint x: 549, startPoint y: 170, endPoint x: 587, endPoint y: 228, distance: 69.4
click at [587, 228] on div "Janela de atendimento Grade de atendimento Capacidade Transportadoras Veículos …" at bounding box center [722, 311] width 1444 height 622
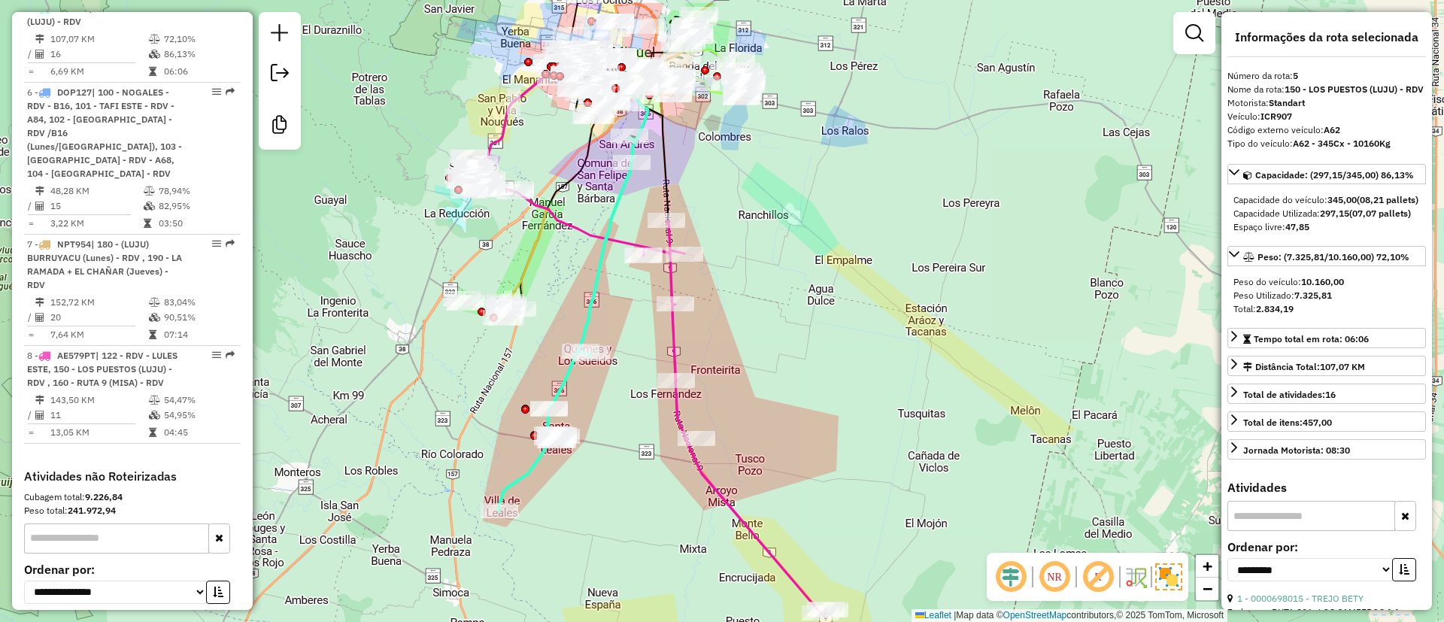
drag, startPoint x: 611, startPoint y: 144, endPoint x: 585, endPoint y: 210, distance: 70.2
click at [585, 210] on div "Janela de atendimento Grade de atendimento Capacidade Transportadoras Veículos …" at bounding box center [722, 311] width 1444 height 622
click at [616, 192] on icon at bounding box center [567, 324] width 138 height 374
click at [617, 190] on icon at bounding box center [567, 324] width 138 height 374
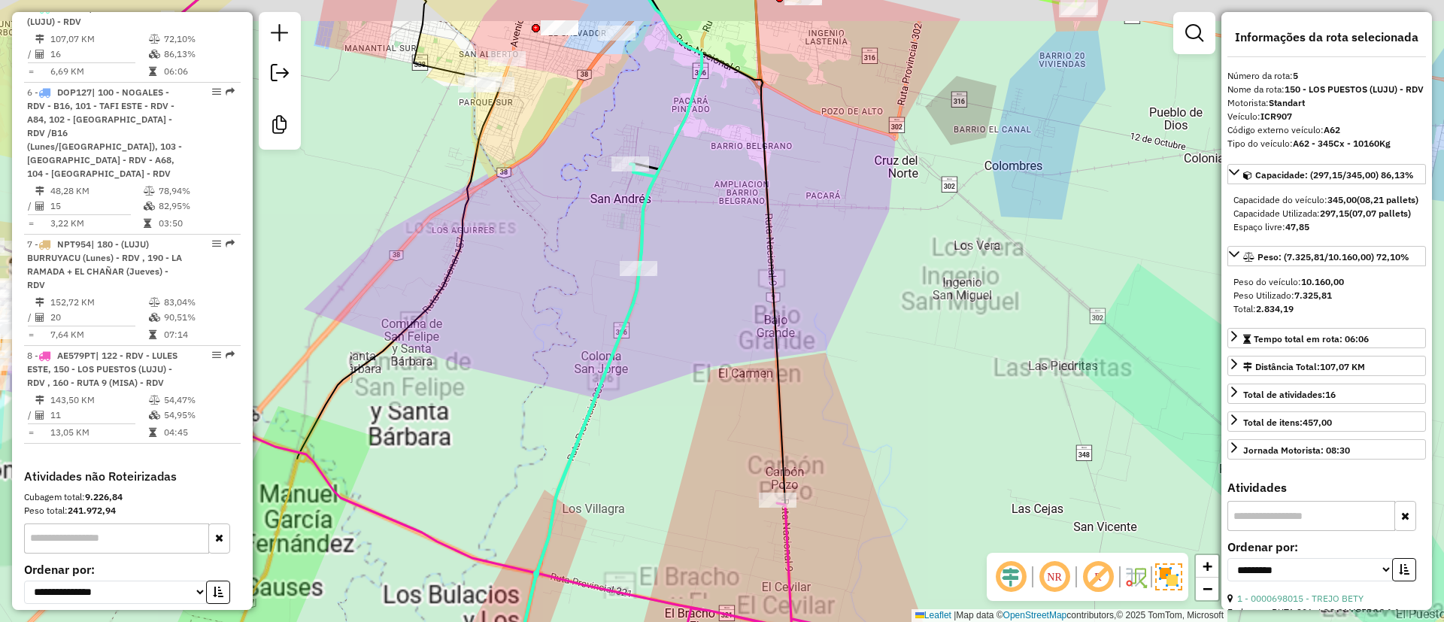
drag, startPoint x: 529, startPoint y: 155, endPoint x: 565, endPoint y: 250, distance: 102.1
click at [564, 250] on div "Janela de atendimento Grade de atendimento Capacidade Transportadoras Veículos …" at bounding box center [722, 311] width 1444 height 622
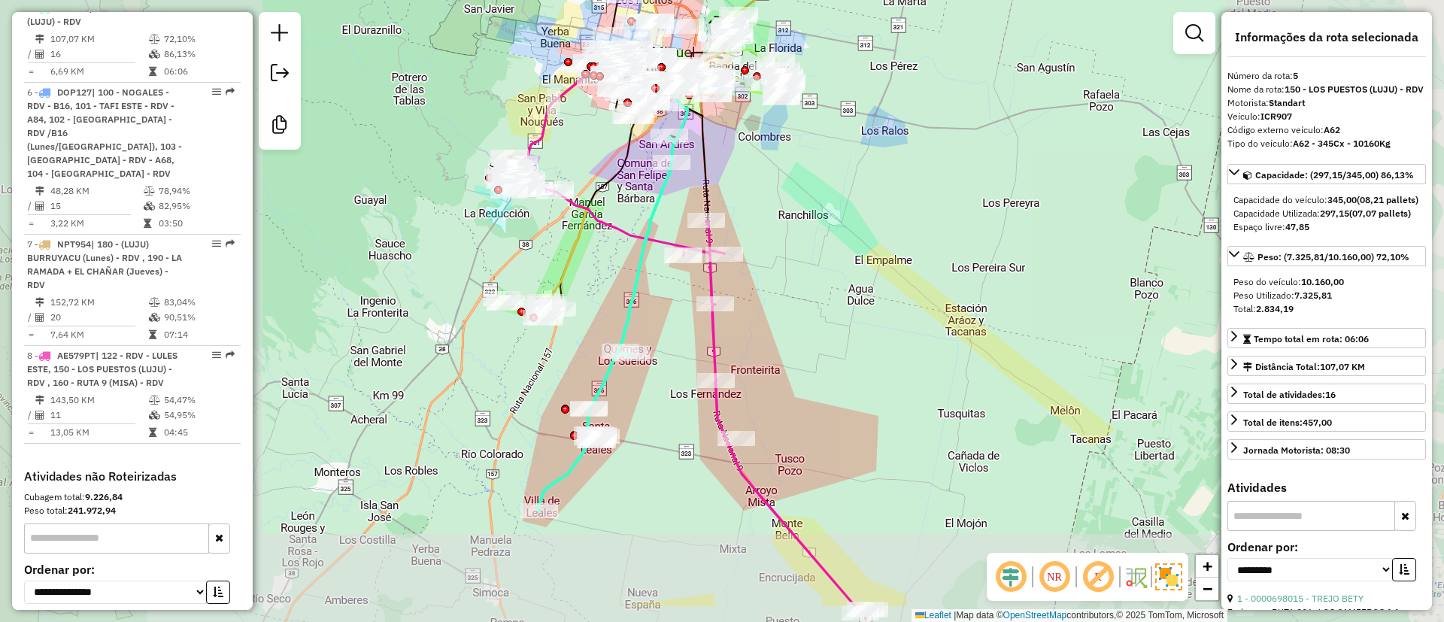
drag, startPoint x: 681, startPoint y: 361, endPoint x: 680, endPoint y: 283, distance: 77.4
click at [680, 283] on div "Janela de atendimento Grade de atendimento Capacidade Transportadoras Veículos …" at bounding box center [722, 311] width 1444 height 622
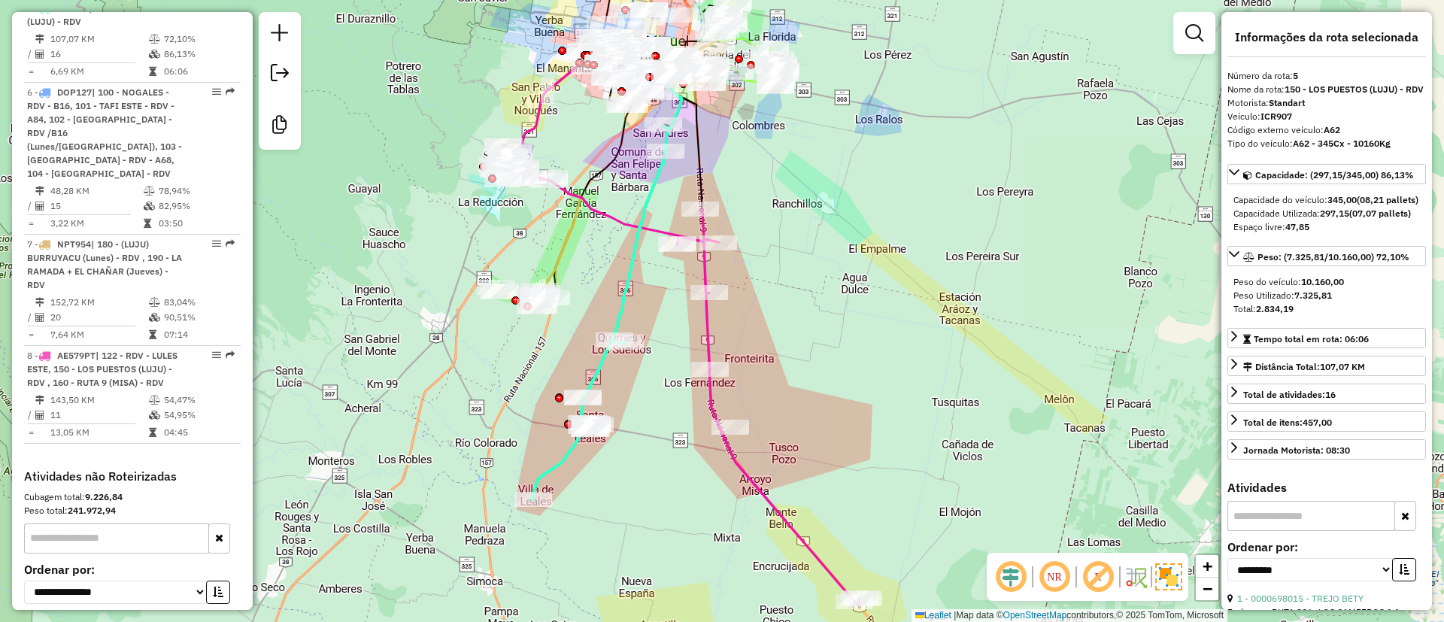
click at [657, 174] on icon at bounding box center [601, 313] width 138 height 374
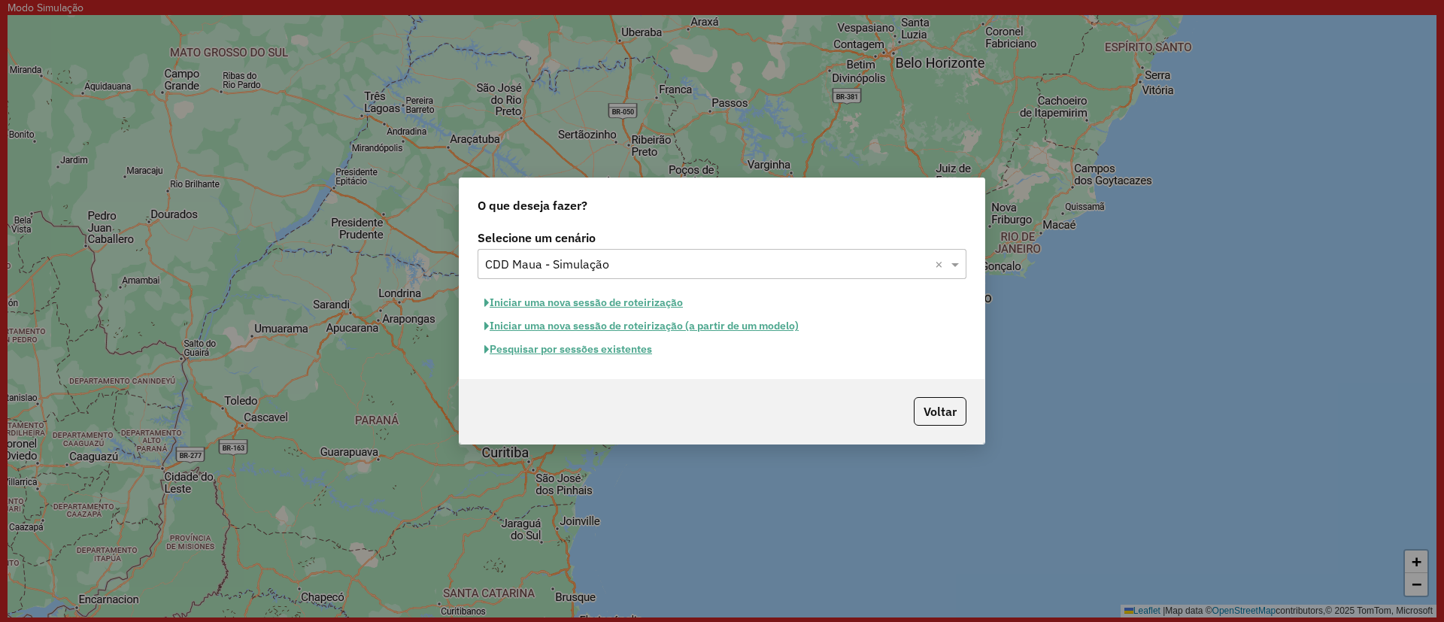
click at [659, 303] on button "Iniciar uma nova sessão de roteirização" at bounding box center [583, 302] width 212 height 23
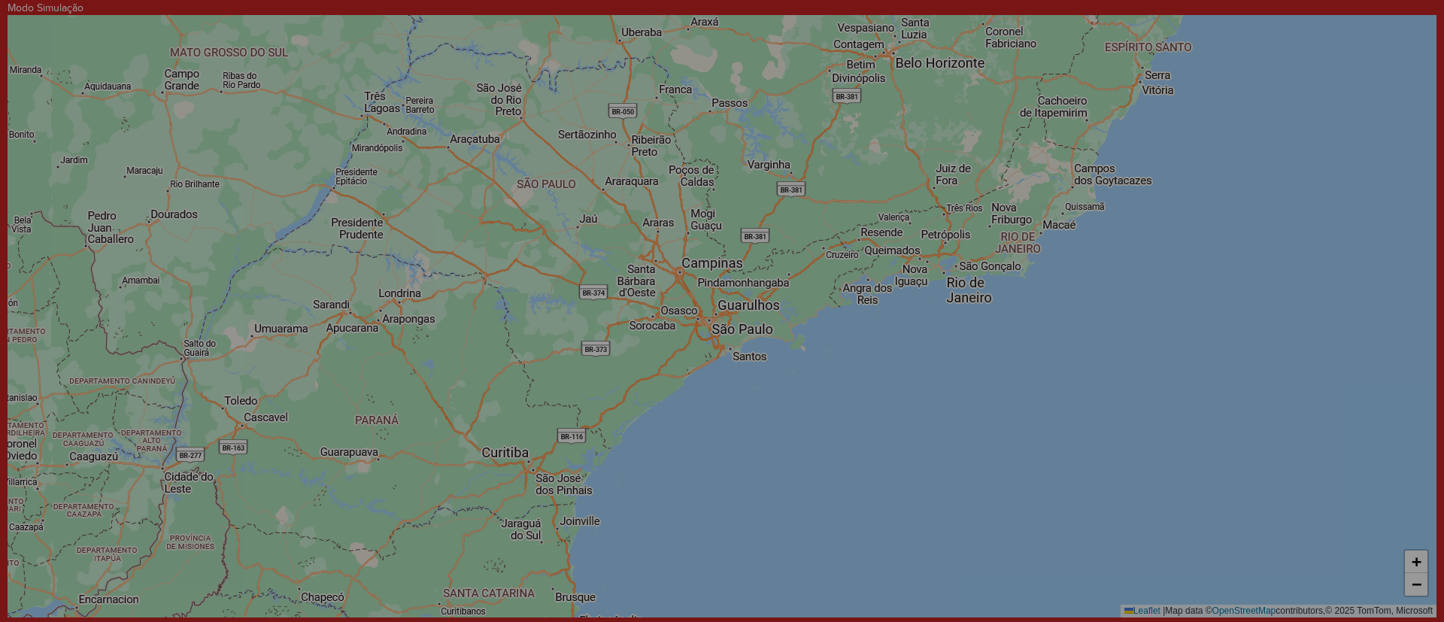
select select "*"
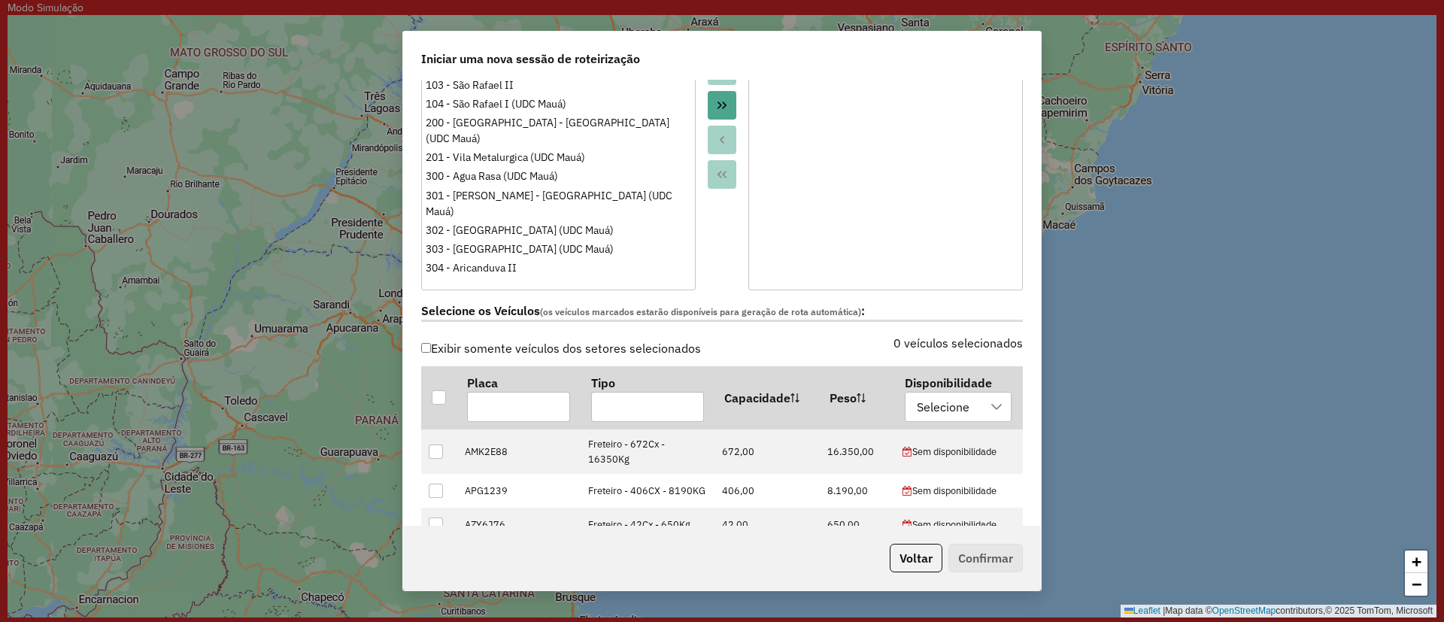
scroll to position [326, 0]
click at [940, 414] on div "Selecione" at bounding box center [942, 405] width 63 height 29
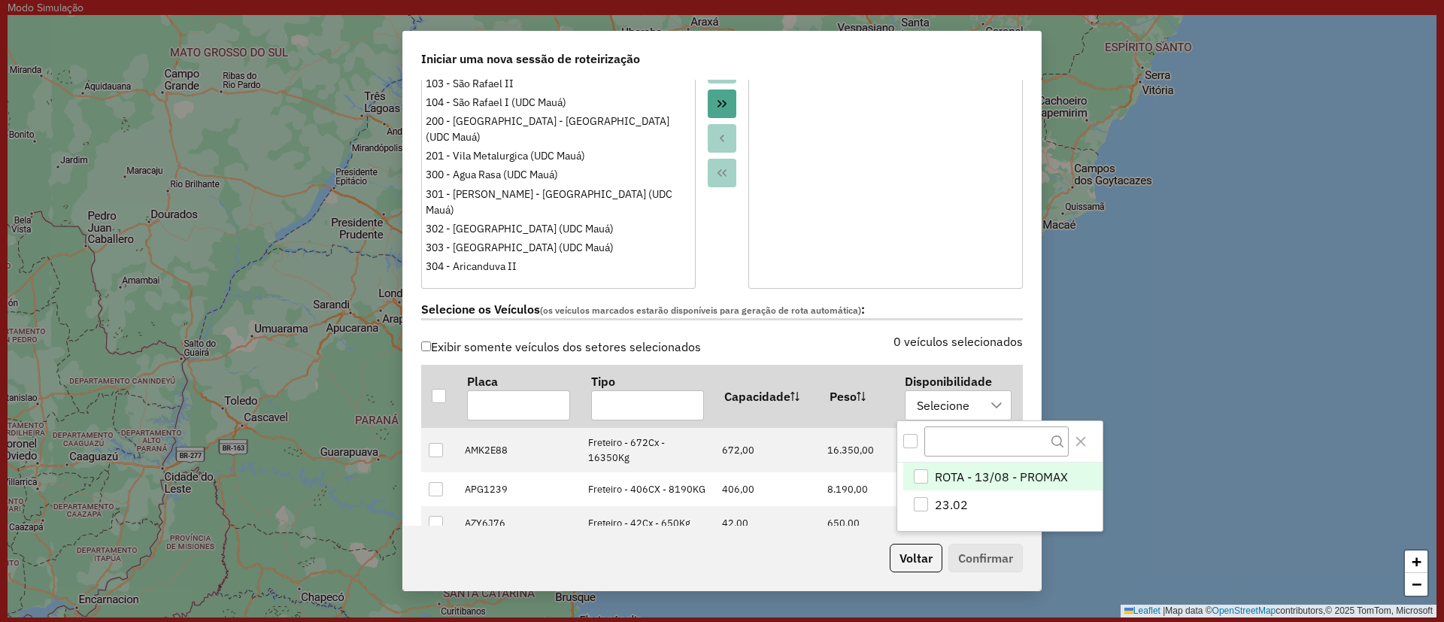
click at [938, 474] on span "ROTA - 13/08 - PROMAX" at bounding box center [1001, 477] width 133 height 18
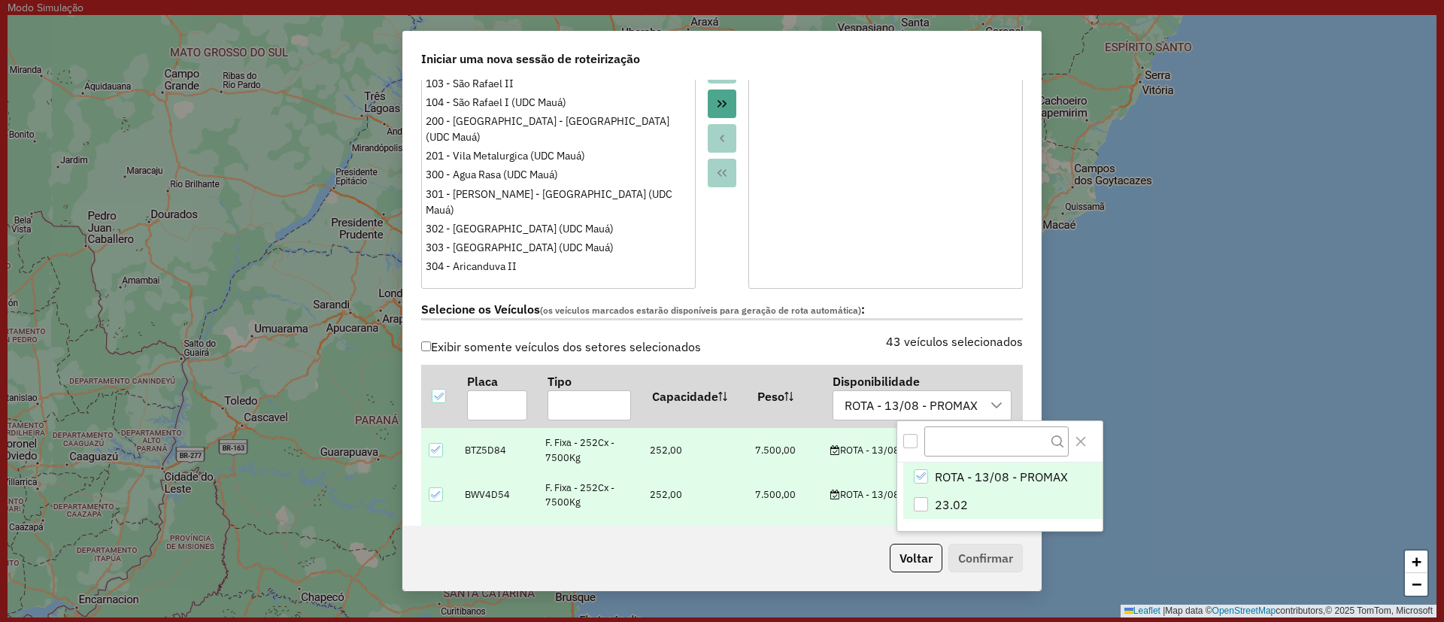
click at [922, 501] on div "23.02" at bounding box center [920, 504] width 14 height 14
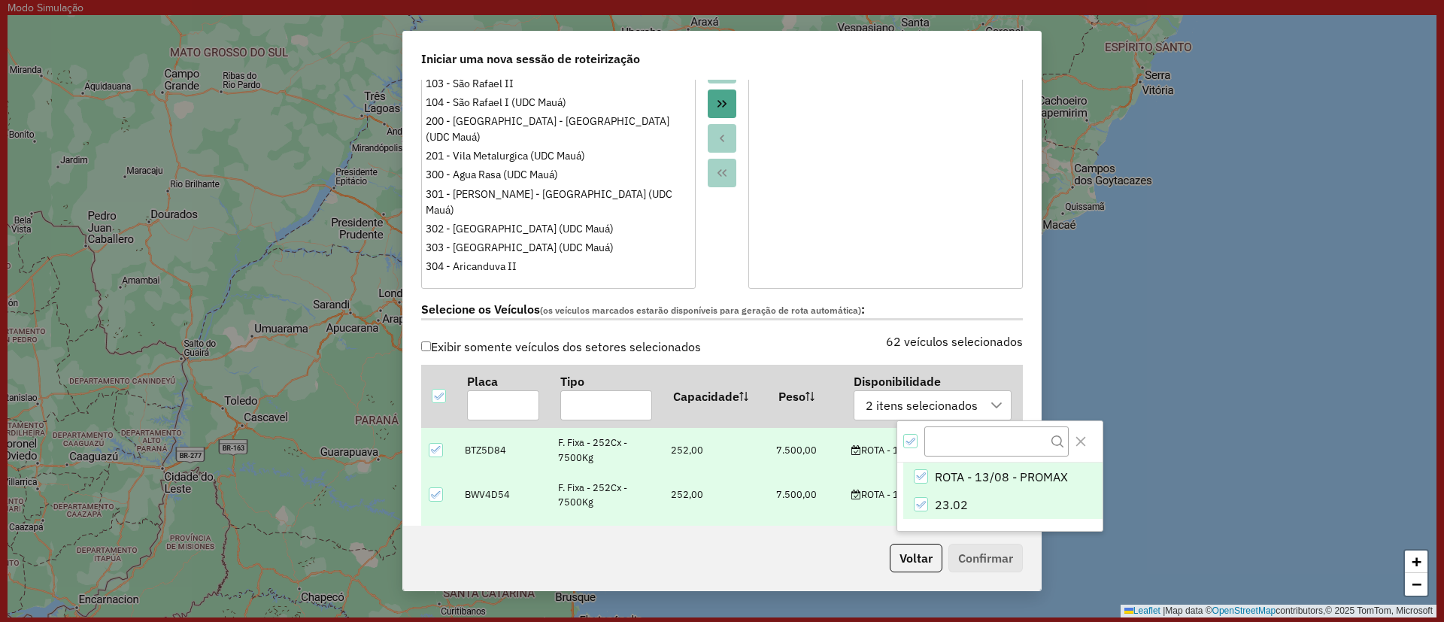
click at [918, 472] on icon "ROTA - 13/08 - PROMAX" at bounding box center [920, 476] width 11 height 11
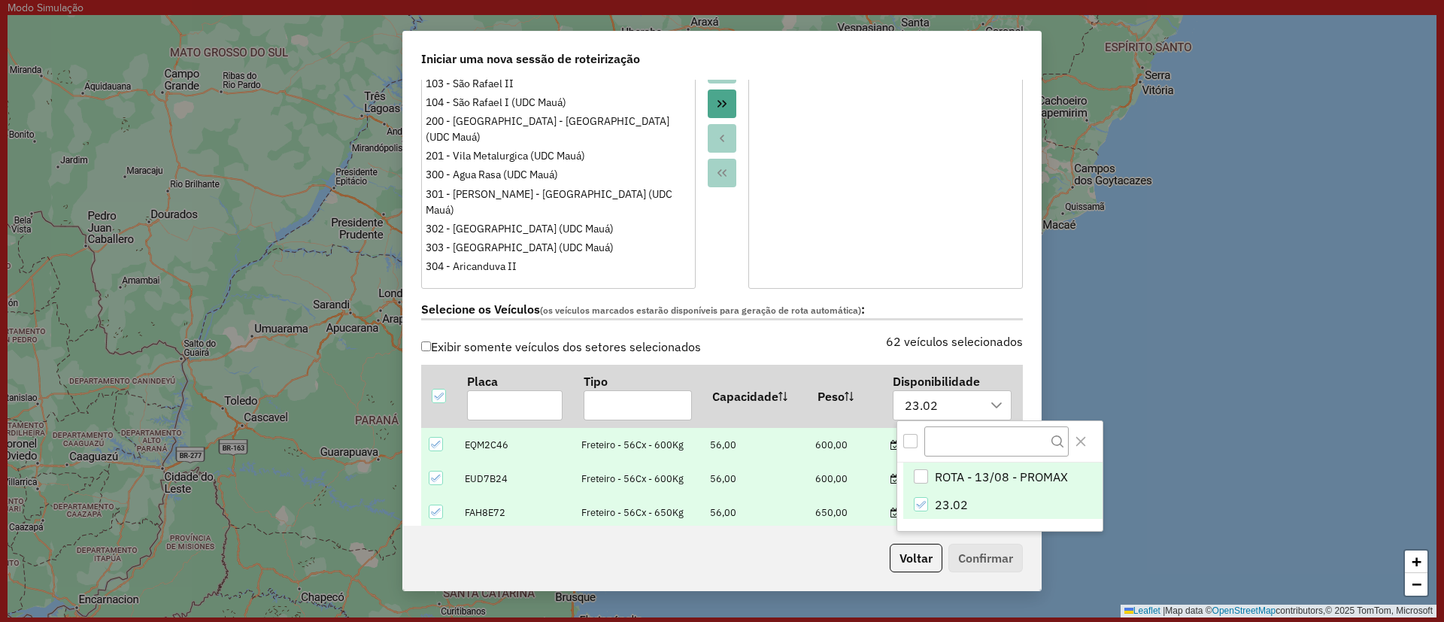
click at [923, 498] on div "23.02" at bounding box center [920, 504] width 14 height 14
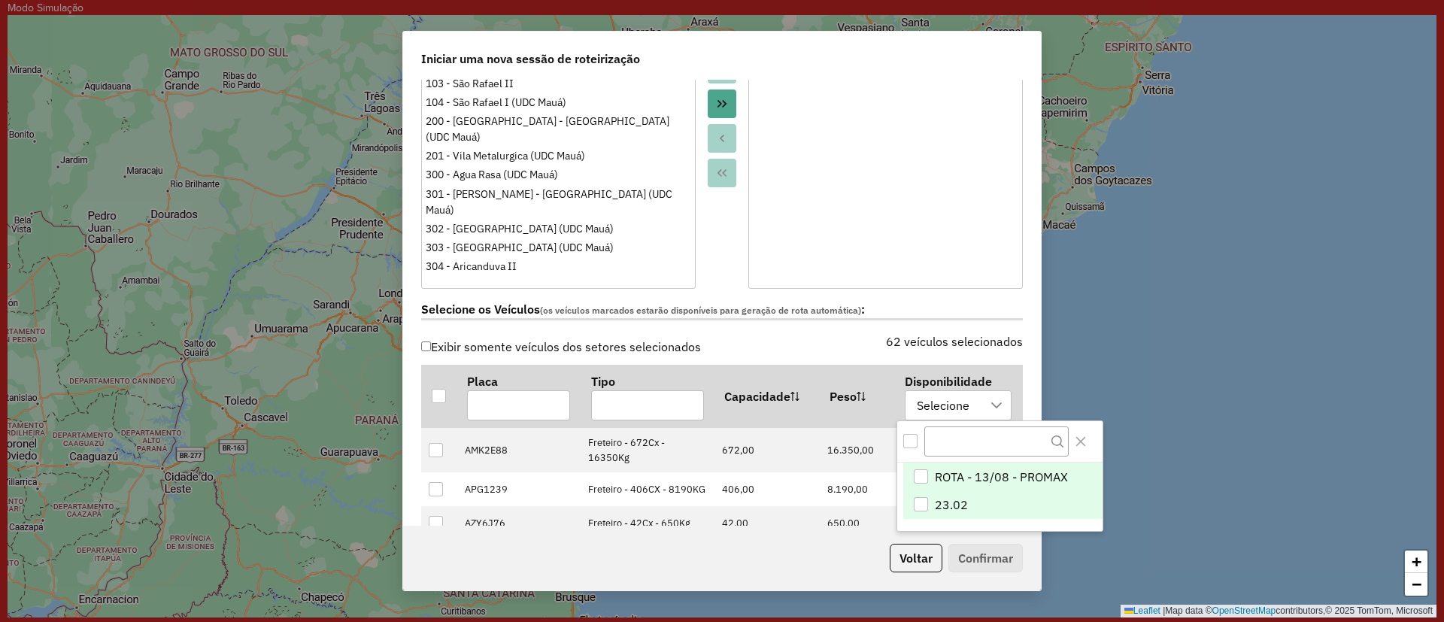
click at [926, 477] on div "ROTA - 13/08 - PROMAX" at bounding box center [920, 476] width 14 height 14
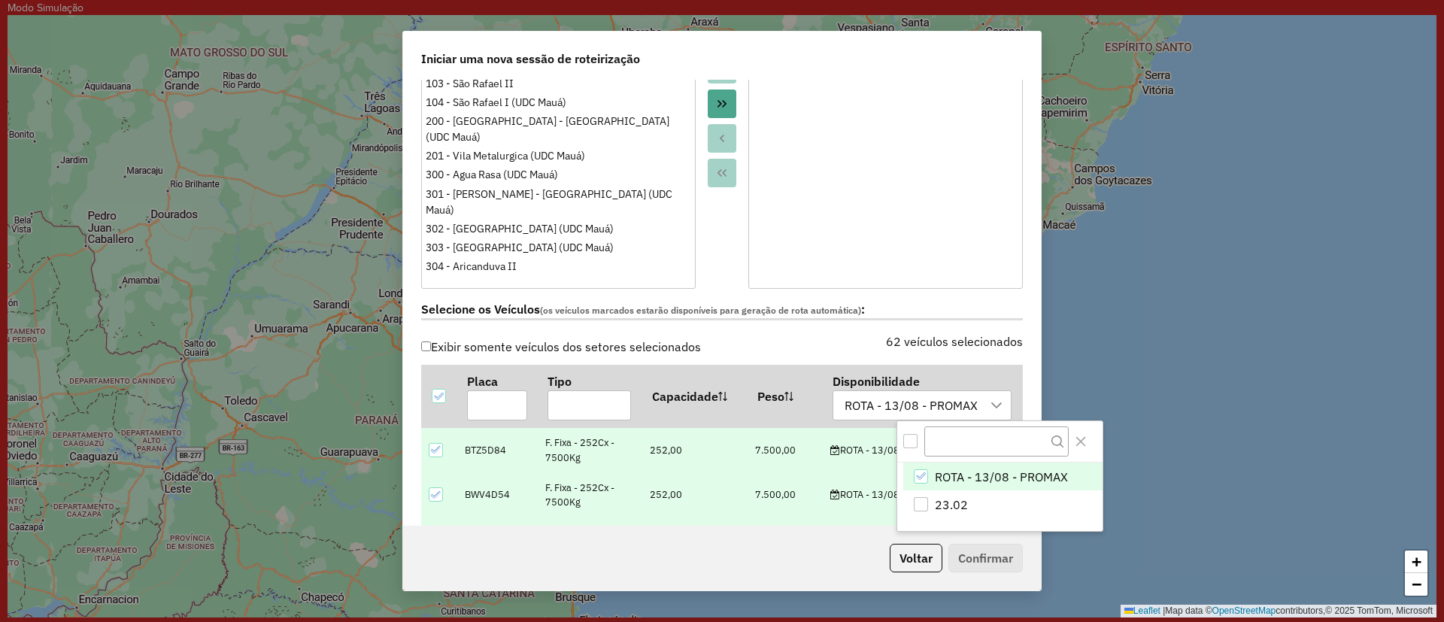
click at [1007, 341] on label "62 veículos selecionados" at bounding box center [954, 341] width 137 height 18
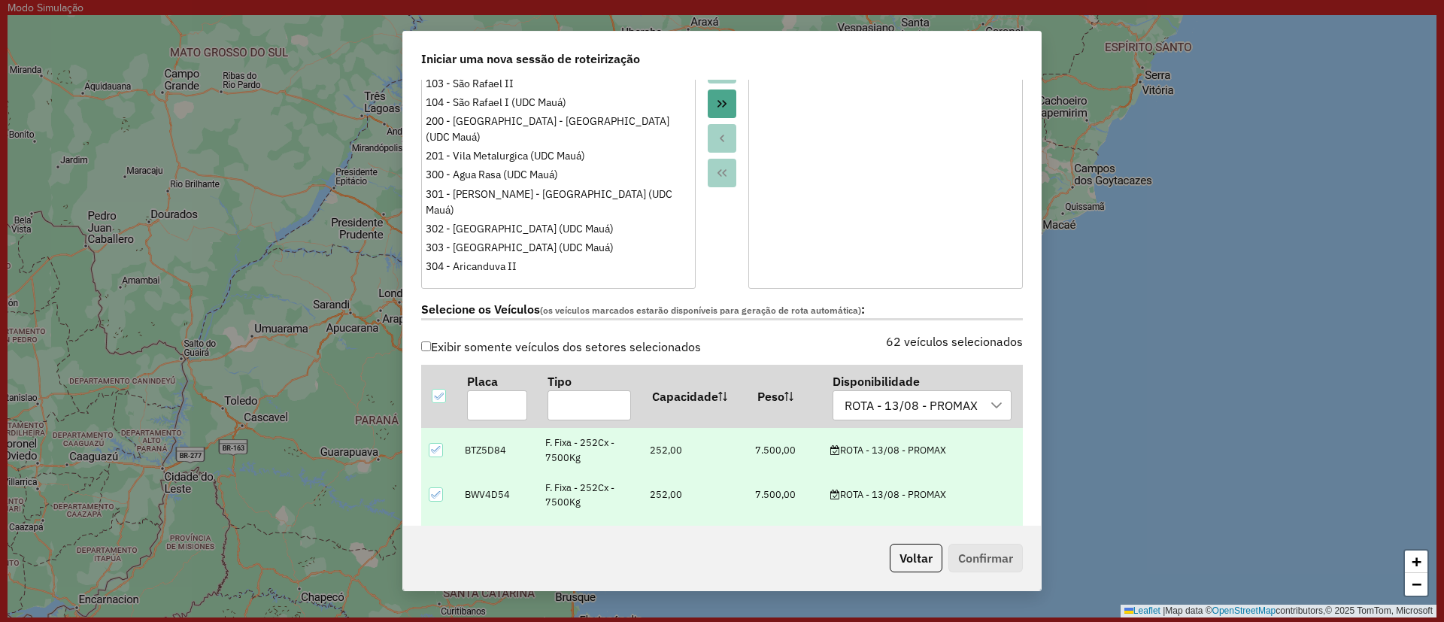
click at [1007, 341] on label "62 veículos selecionados" at bounding box center [954, 341] width 137 height 18
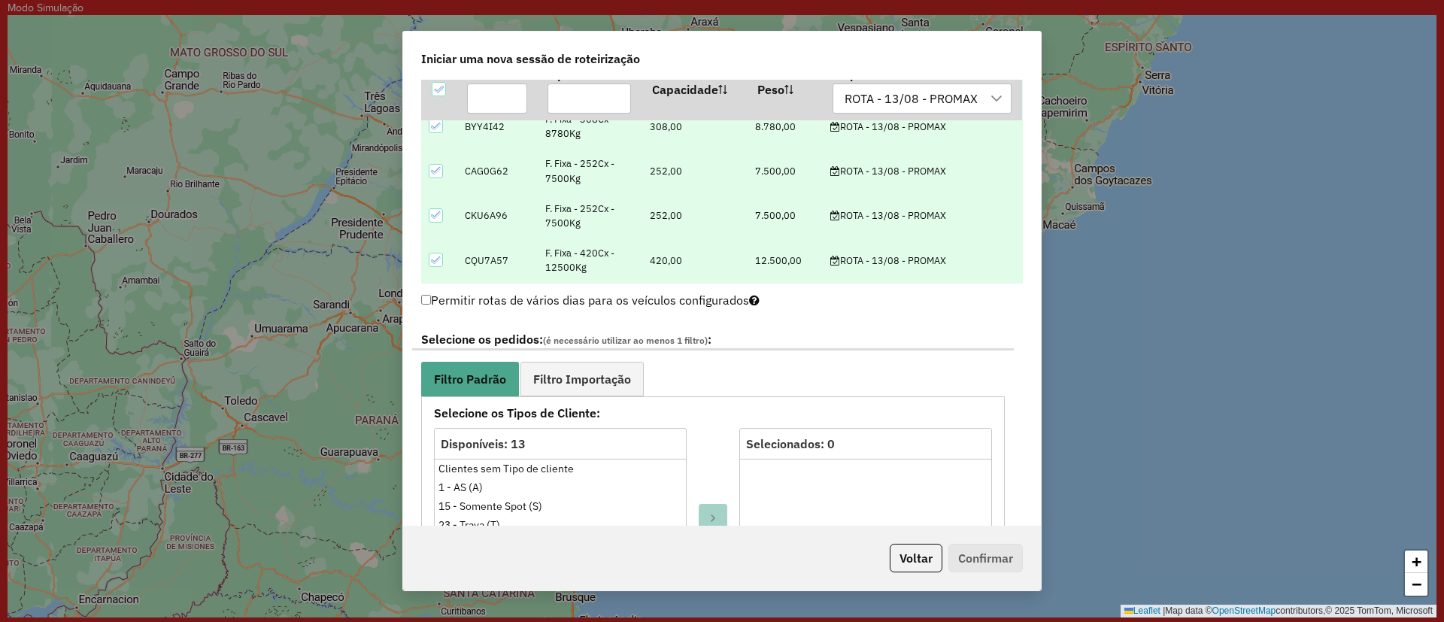
scroll to position [638, 0]
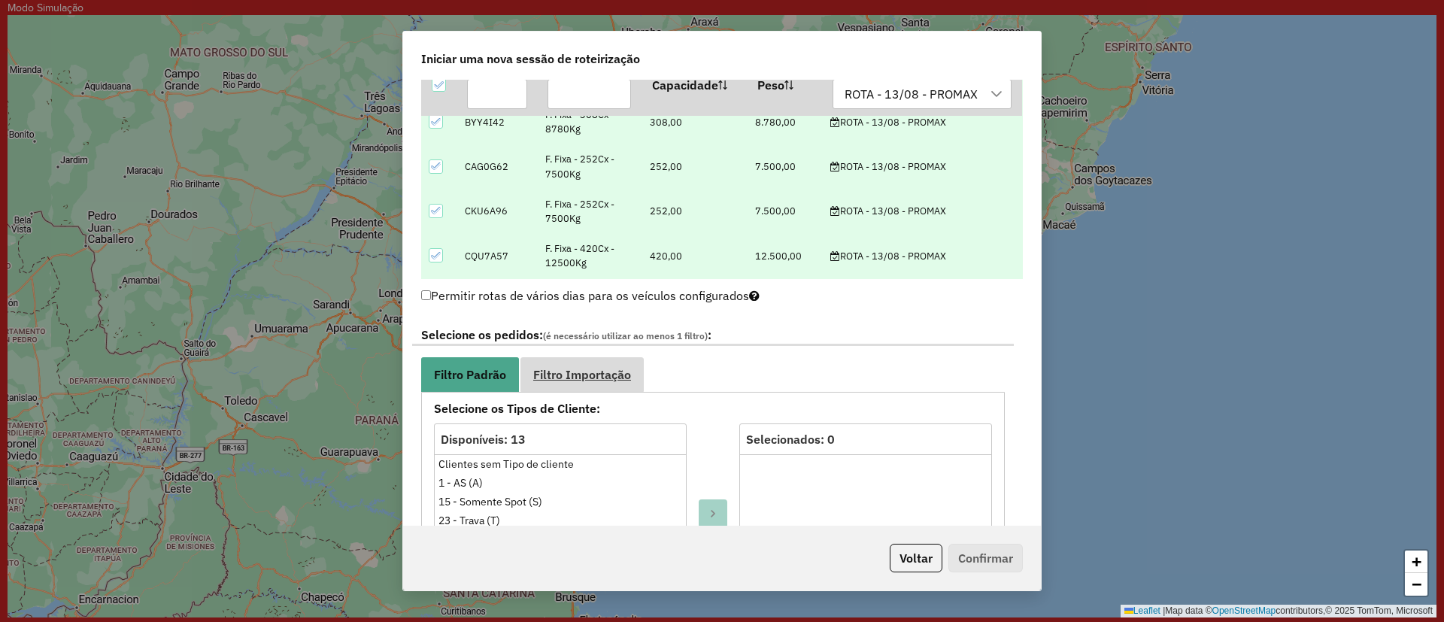
click at [613, 385] on link "Filtro Importação" at bounding box center [581, 374] width 123 height 34
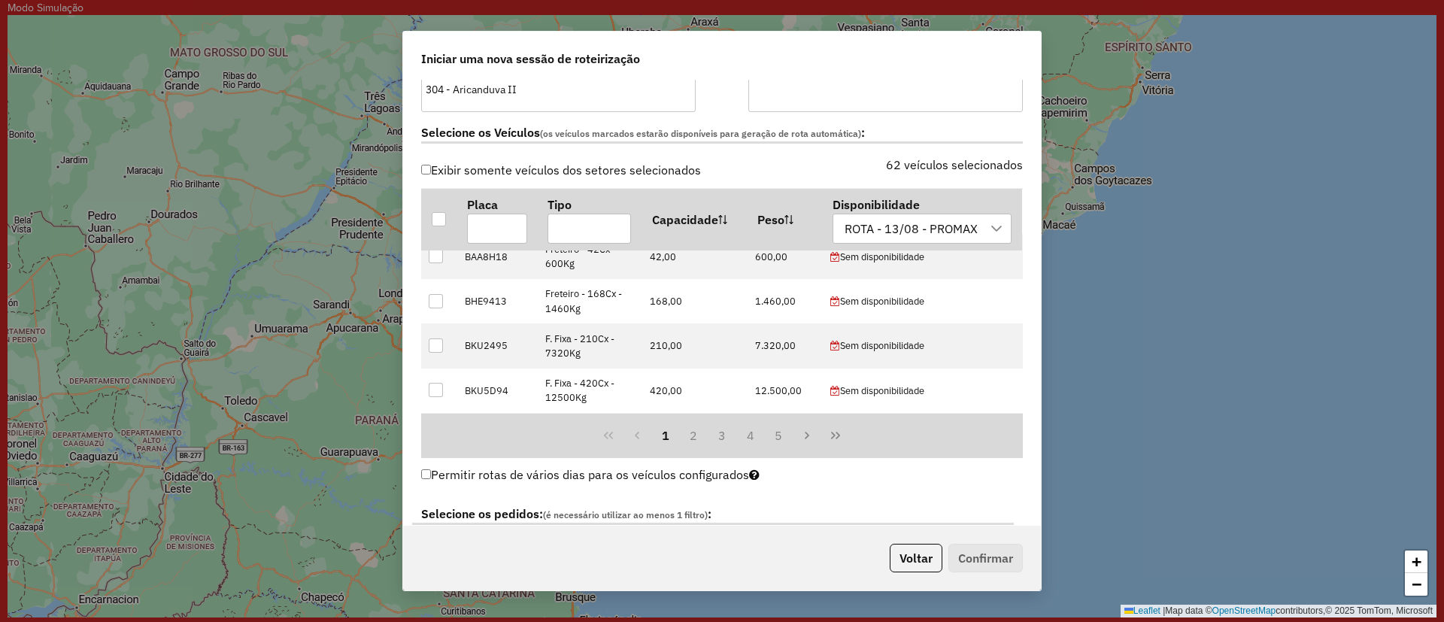
scroll to position [1088, 0]
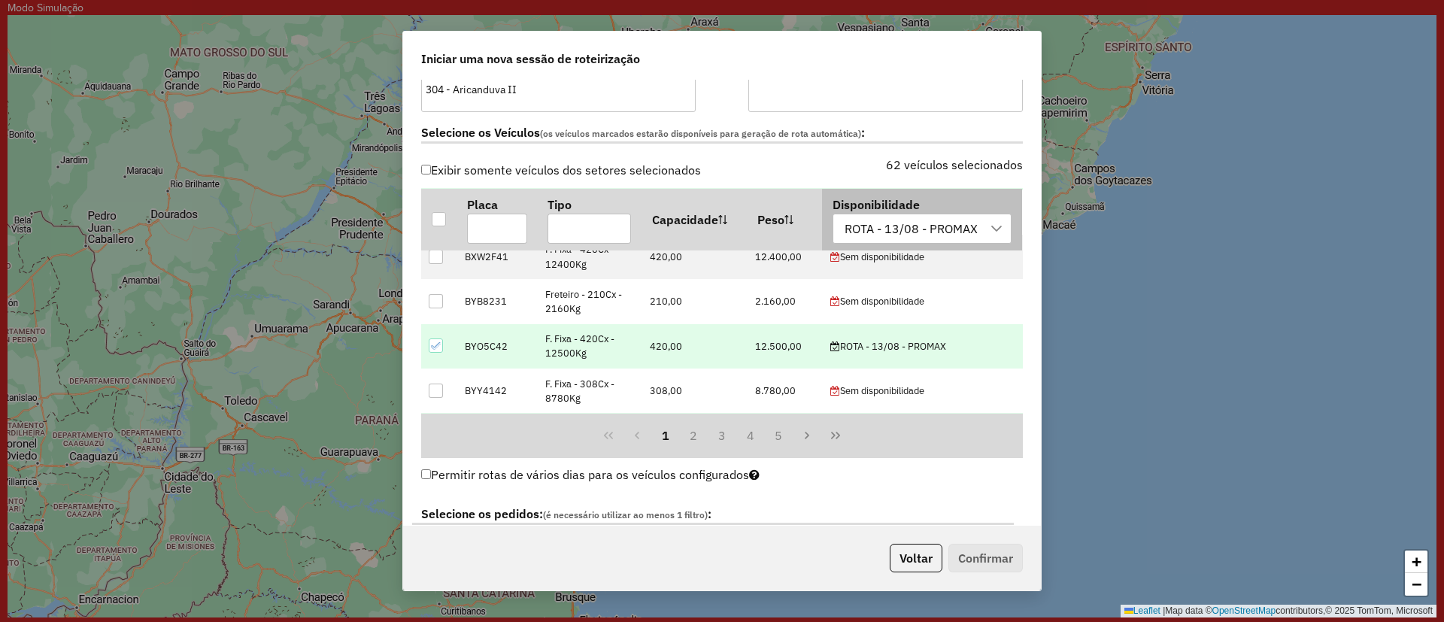
click at [914, 232] on div "ROTA - 13/08 - PROMAX" at bounding box center [911, 228] width 144 height 29
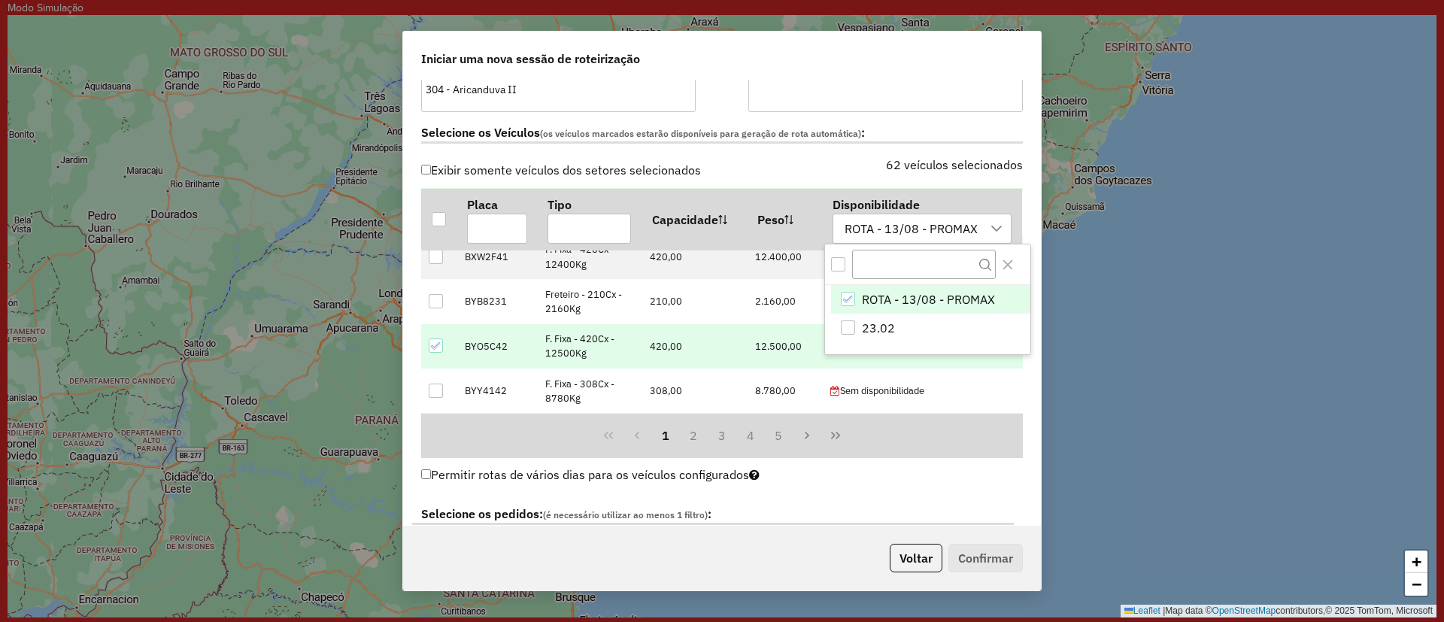
click at [850, 297] on icon "ROTA - 13/08 - PROMAX" at bounding box center [848, 299] width 11 height 11
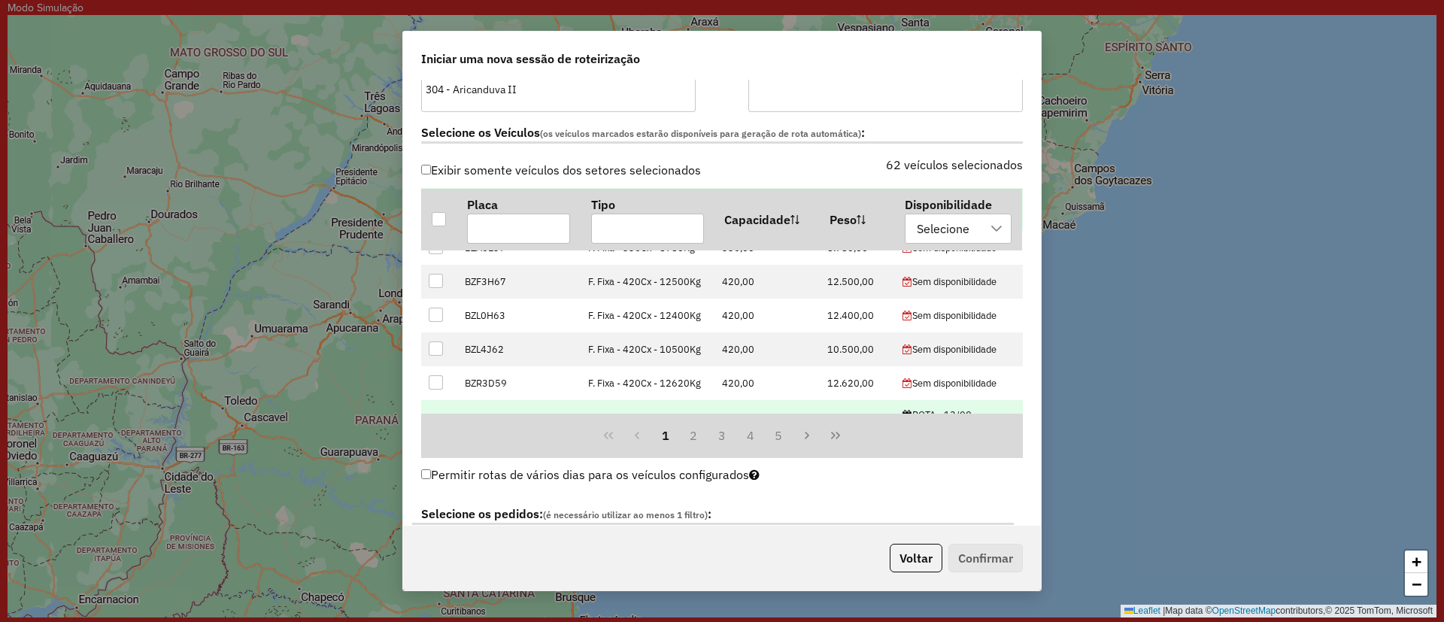
scroll to position [904, 0]
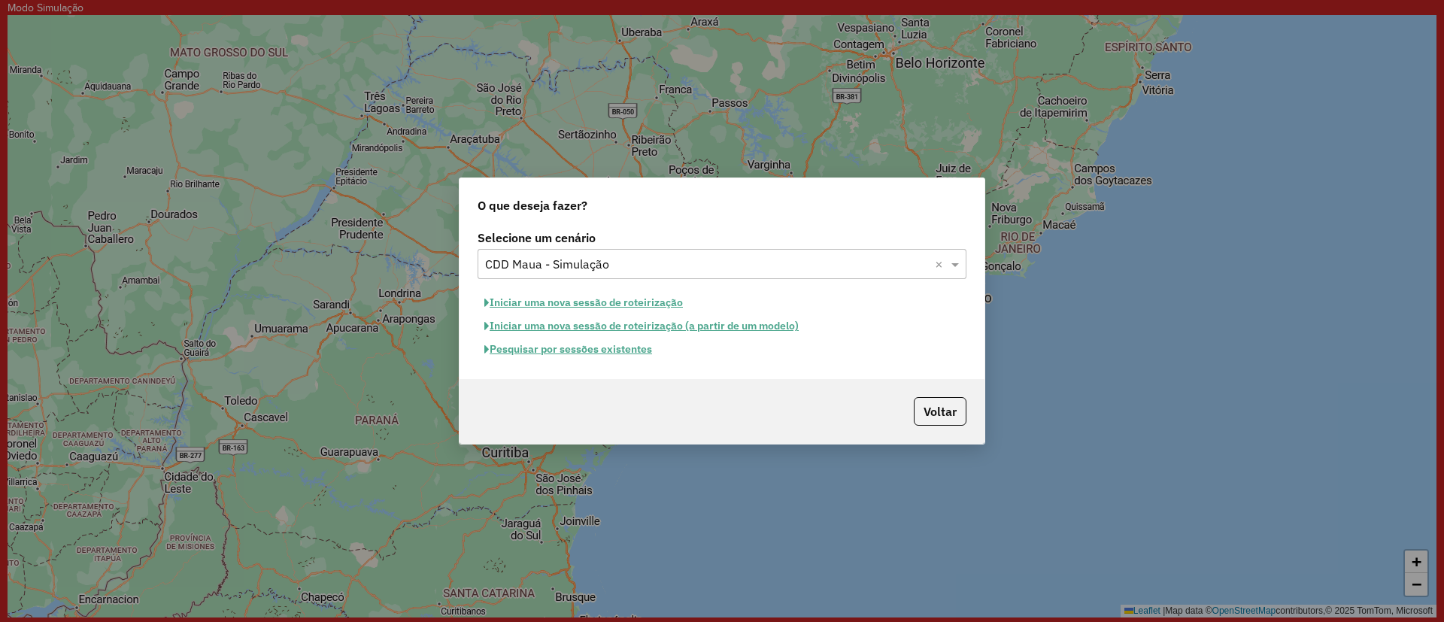
click at [665, 304] on button "Iniciar uma nova sessão de roteirização" at bounding box center [583, 302] width 212 height 23
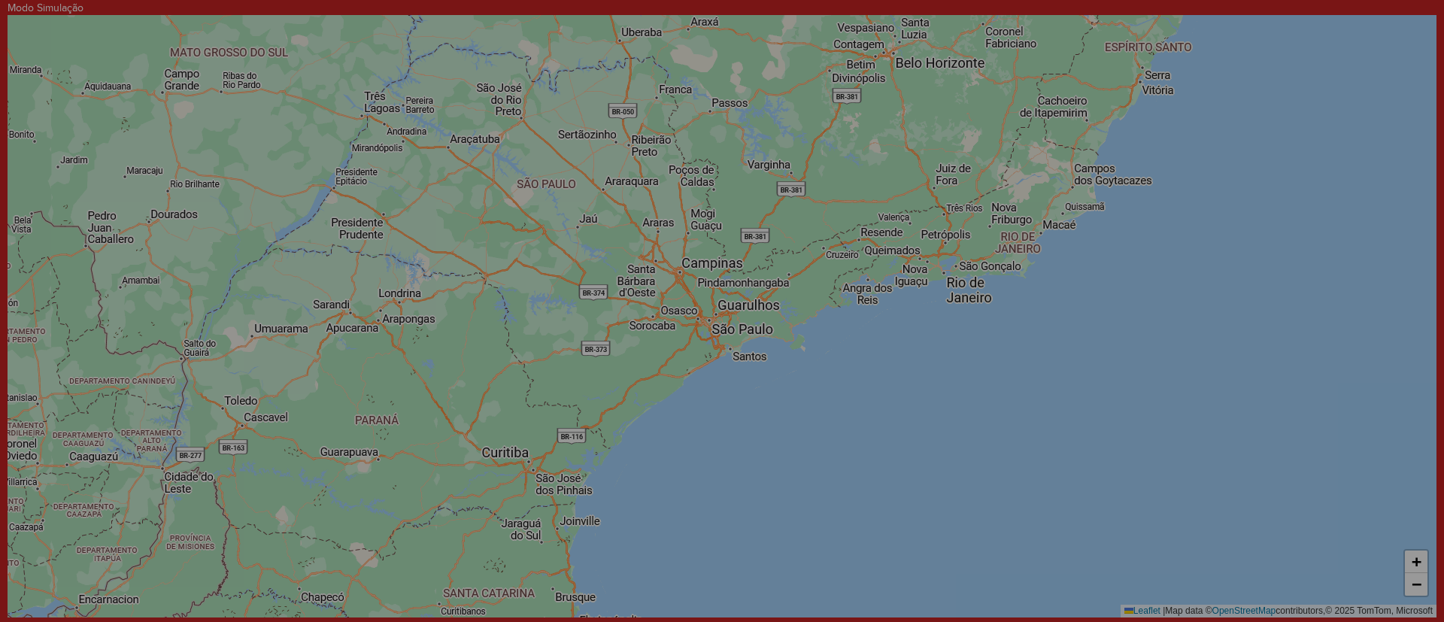
select select "*"
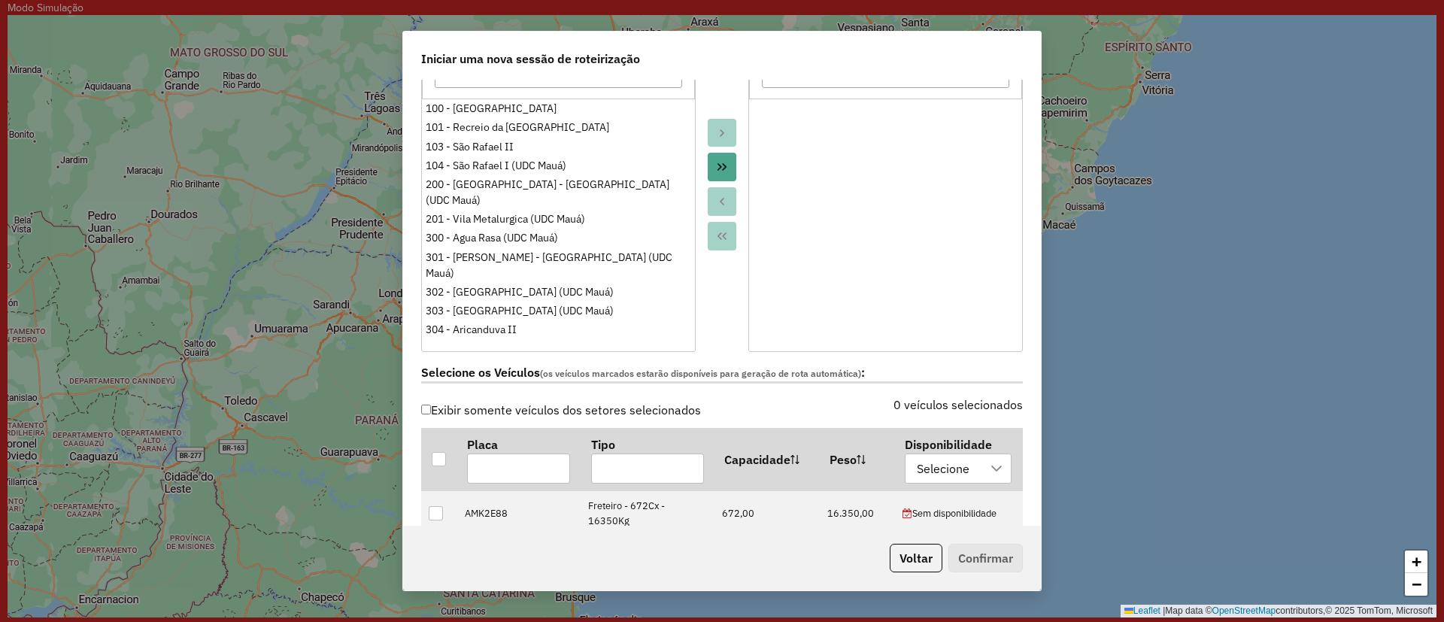
scroll to position [433, 0]
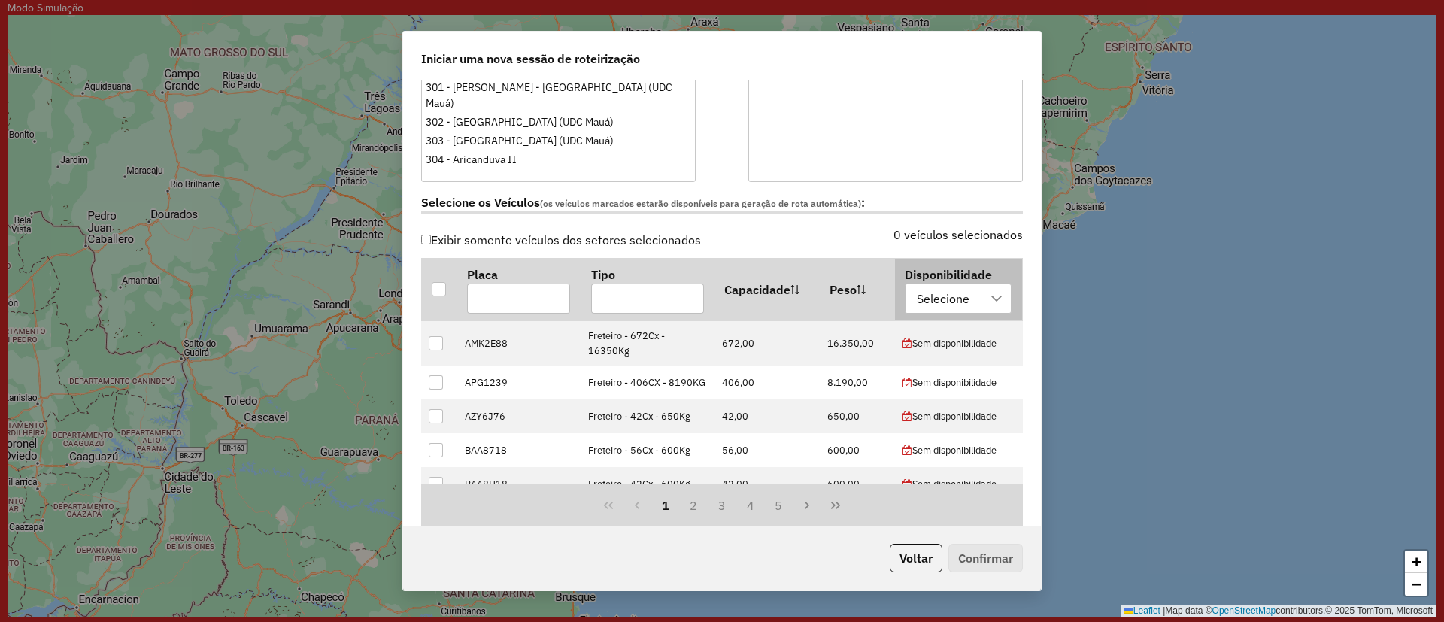
click at [947, 308] on div "Selecione" at bounding box center [942, 298] width 63 height 29
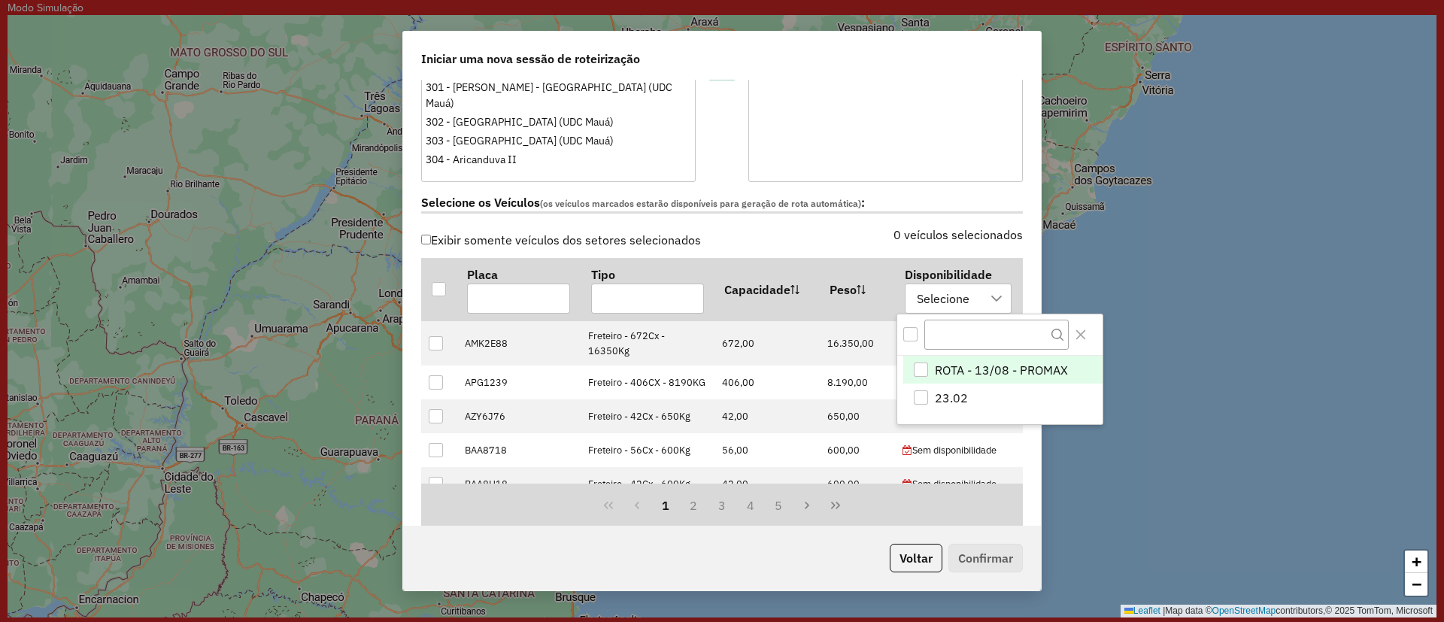
click at [923, 367] on div "ROTA - 13/08 - PROMAX" at bounding box center [920, 369] width 14 height 14
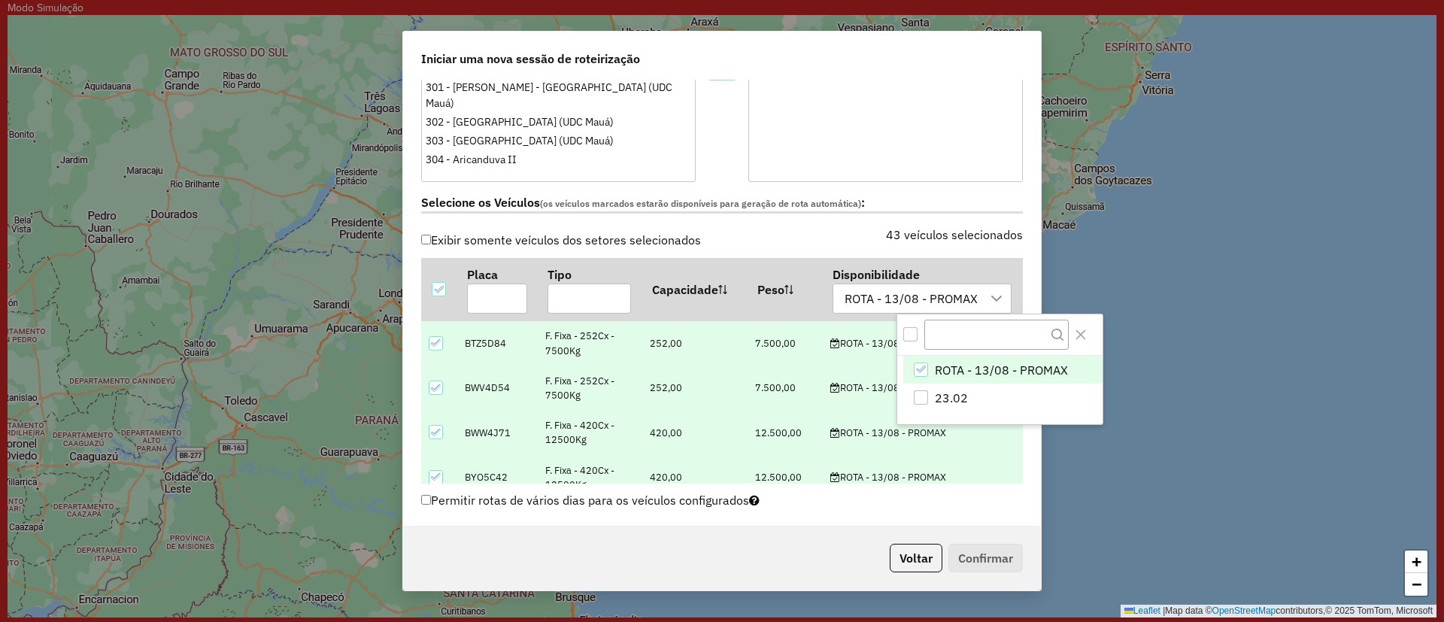
click at [902, 242] on label "43 veículos selecionados" at bounding box center [954, 235] width 137 height 18
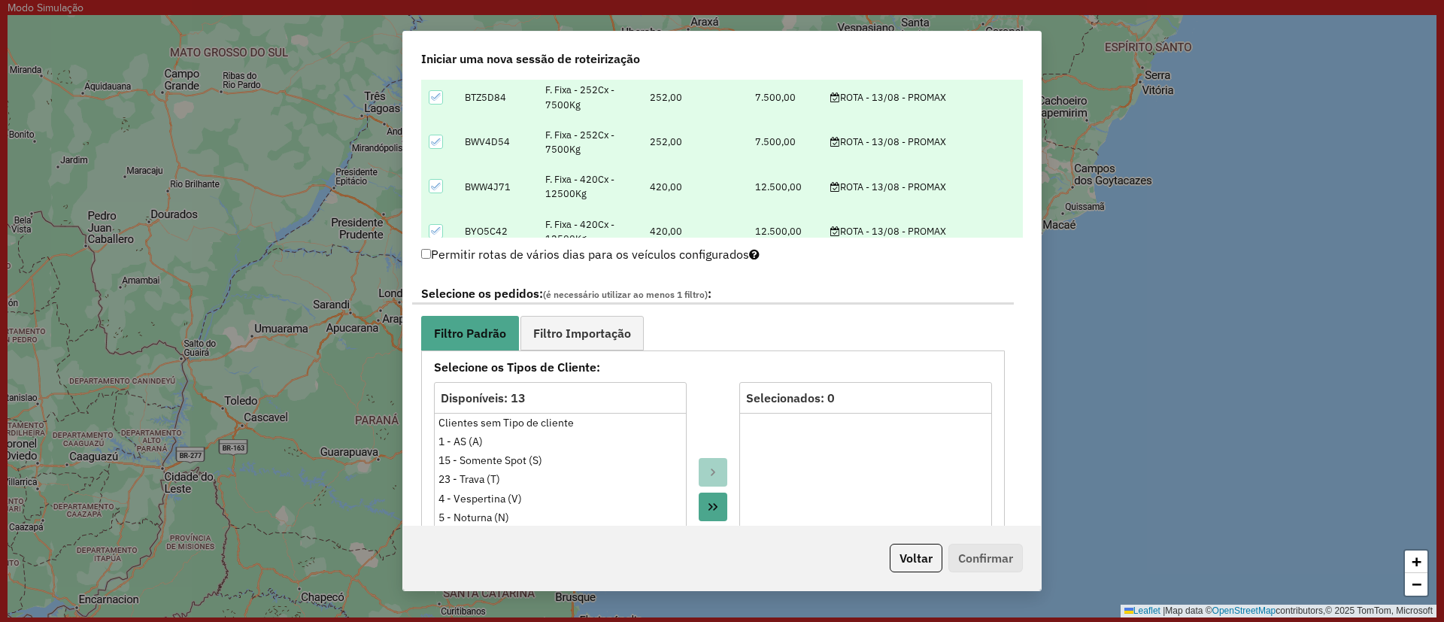
scroll to position [683, 0]
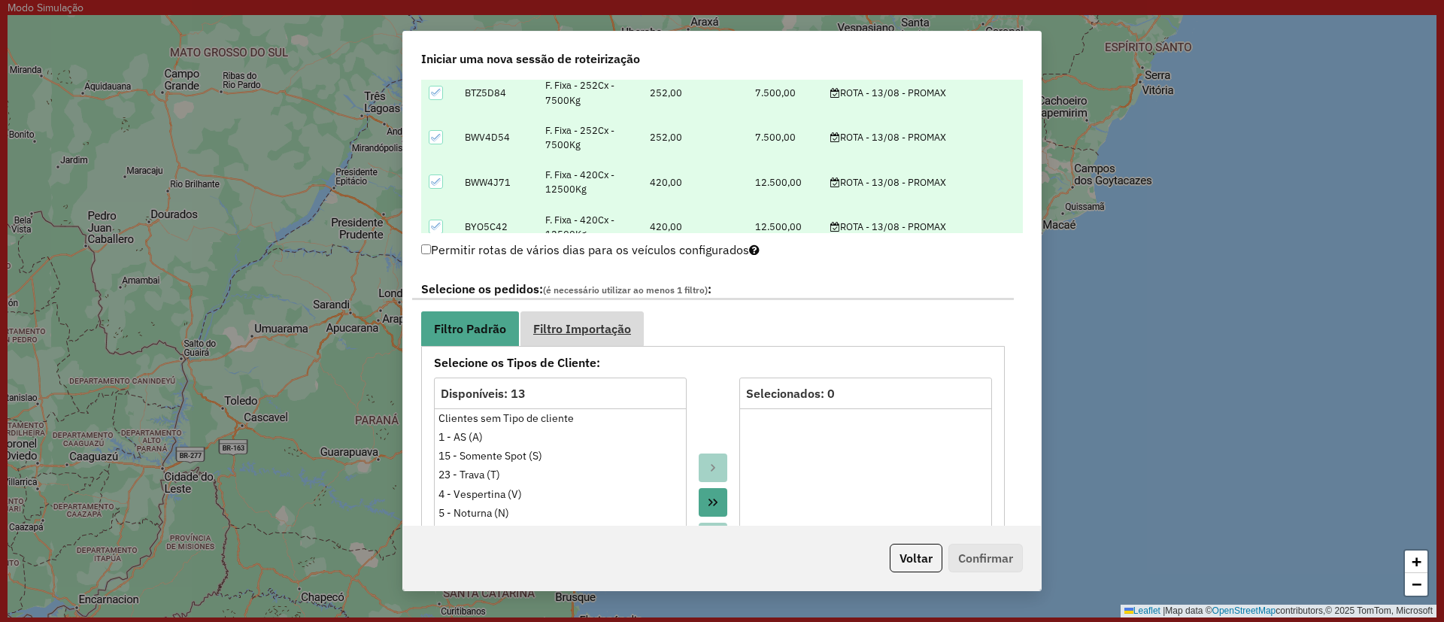
click at [610, 332] on span "Filtro Importação" at bounding box center [582, 329] width 98 height 12
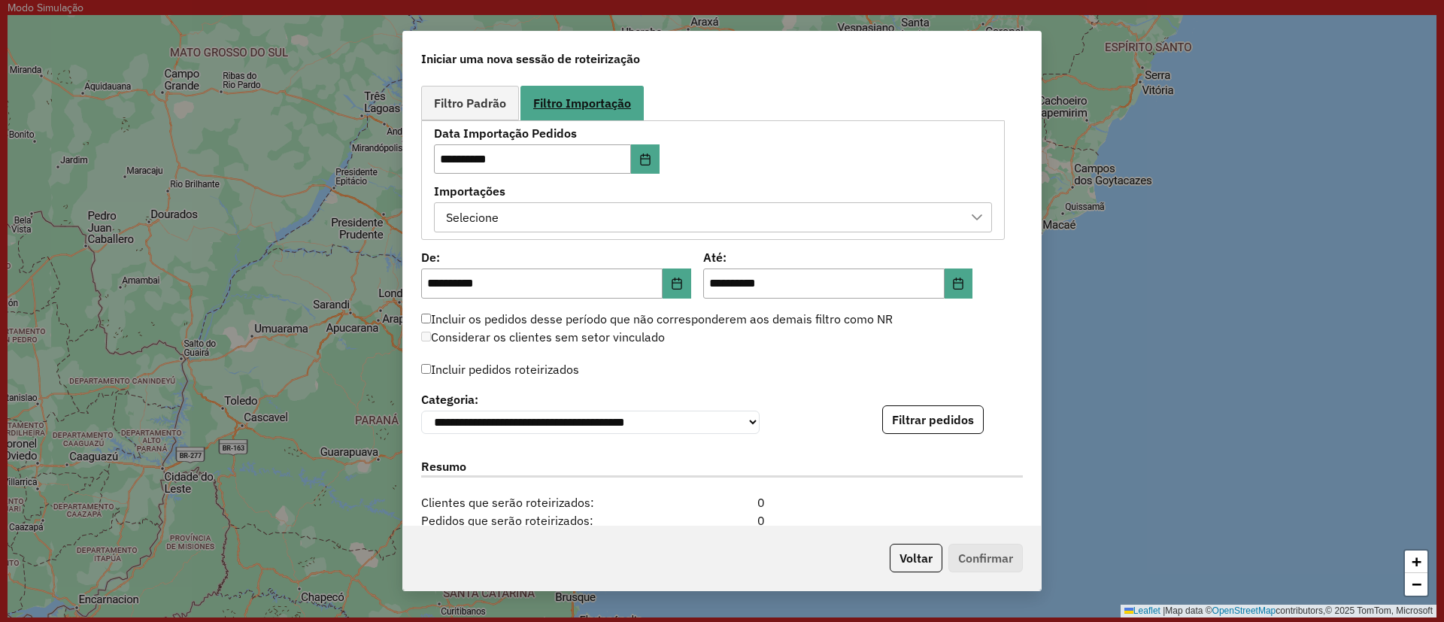
scroll to position [910, 0]
click at [703, 220] on div "Selecione" at bounding box center [702, 215] width 522 height 29
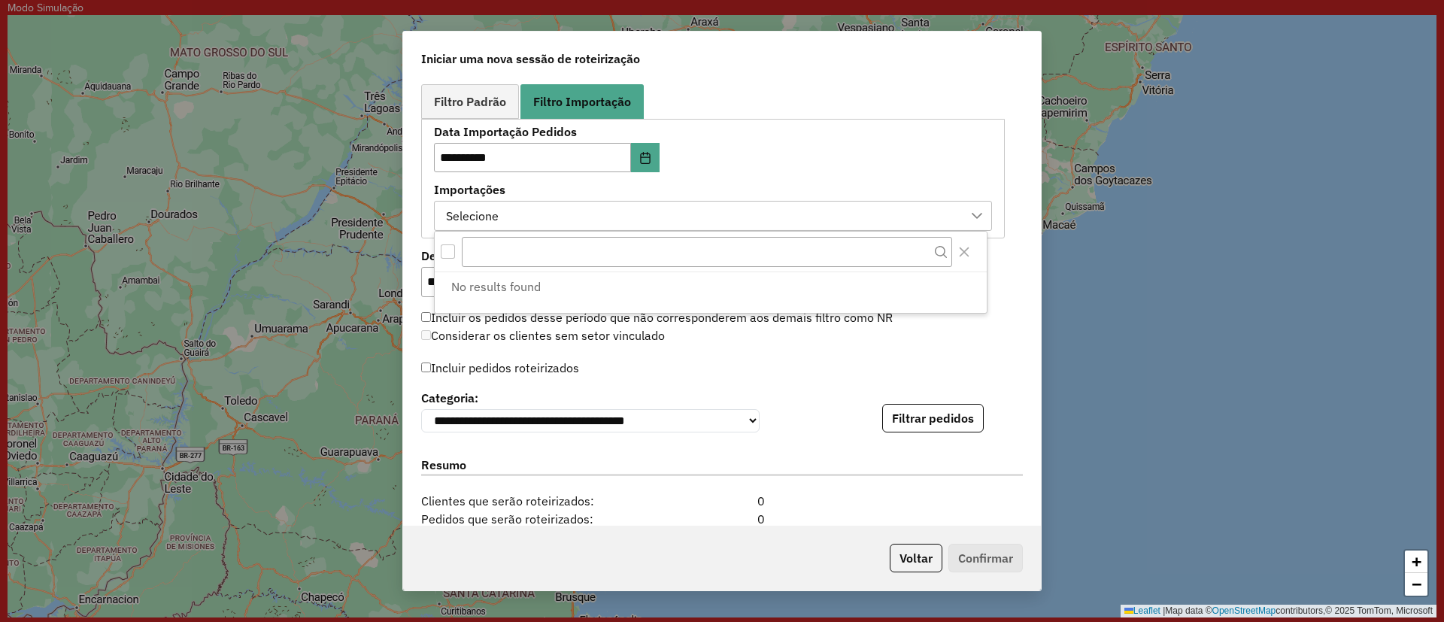
scroll to position [11, 68]
click at [695, 159] on div "**********" at bounding box center [713, 178] width 558 height 105
click at [643, 157] on icon "Choose Date" at bounding box center [645, 158] width 12 height 12
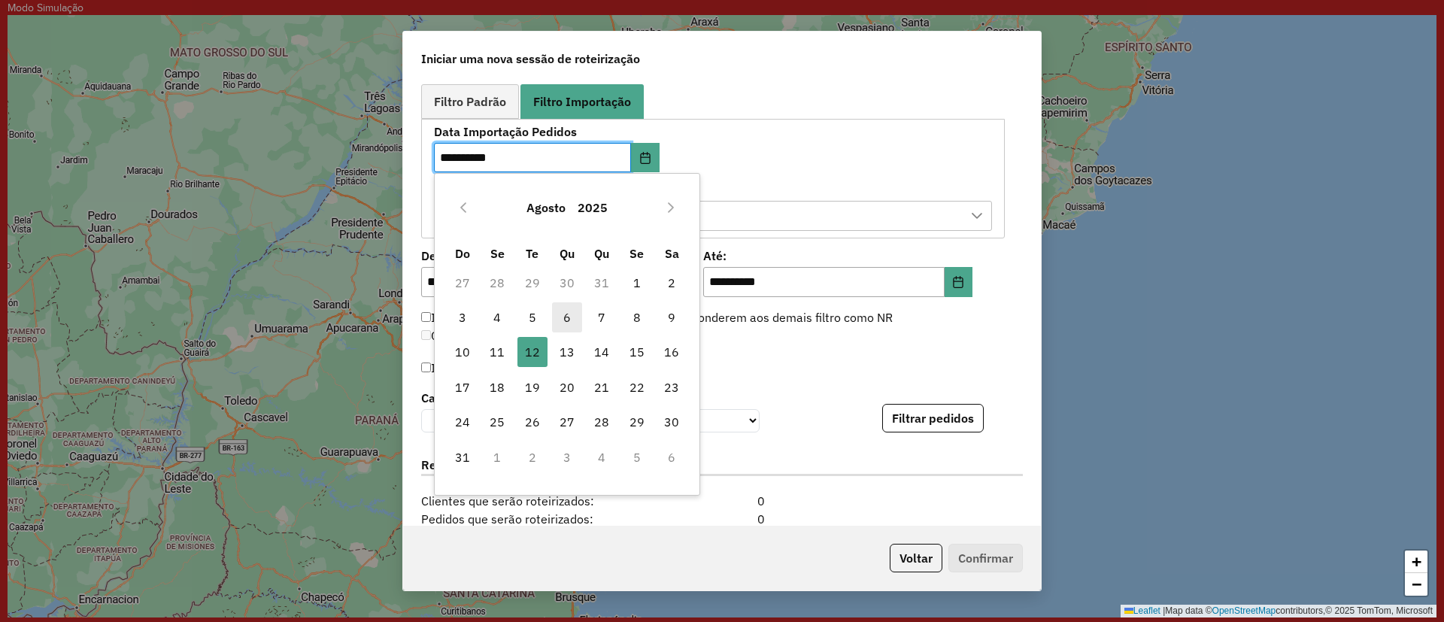
click at [567, 317] on span "6" at bounding box center [567, 317] width 30 height 30
type input "**********"
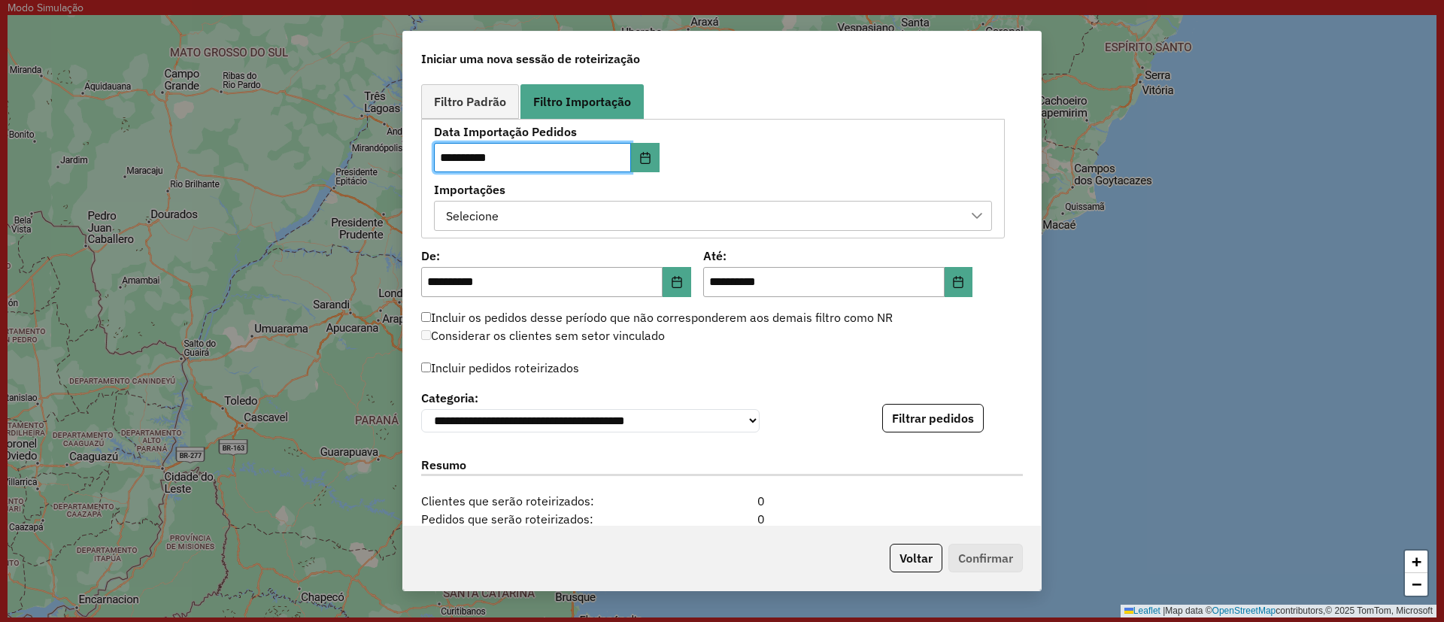
click at [798, 221] on div "Selecione" at bounding box center [702, 215] width 522 height 29
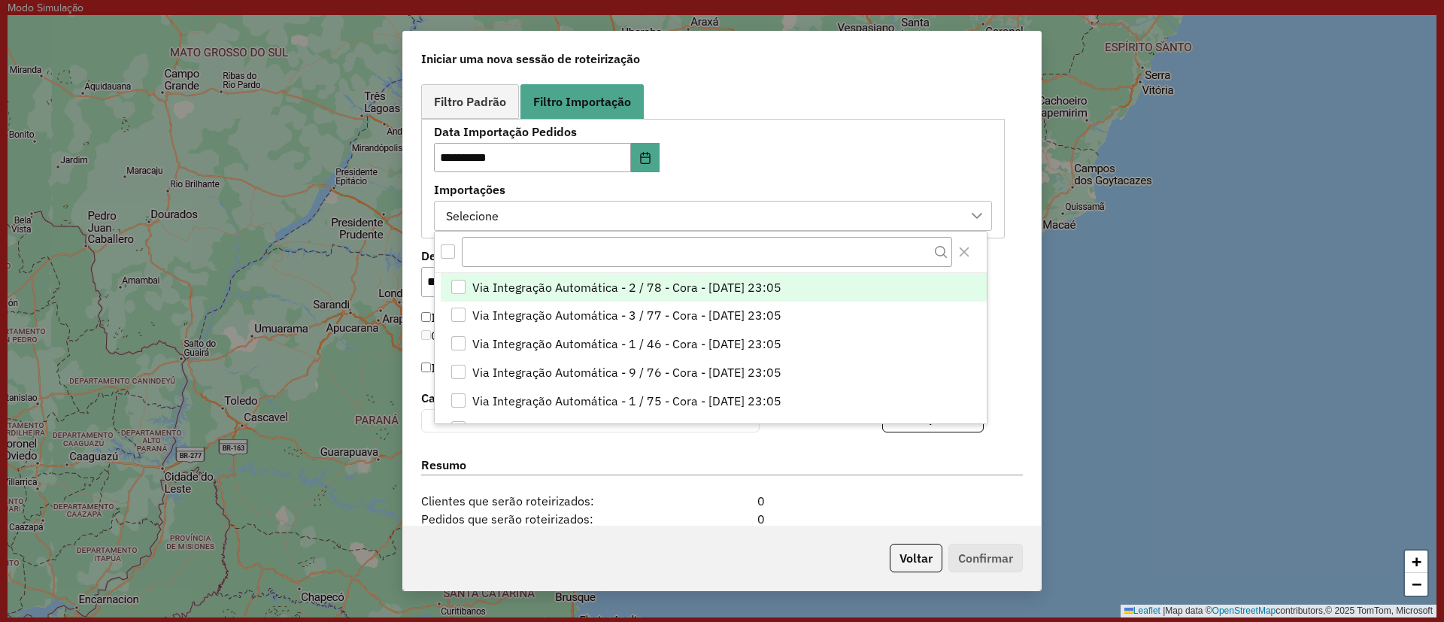
click at [798, 220] on div "Selecione" at bounding box center [702, 215] width 522 height 29
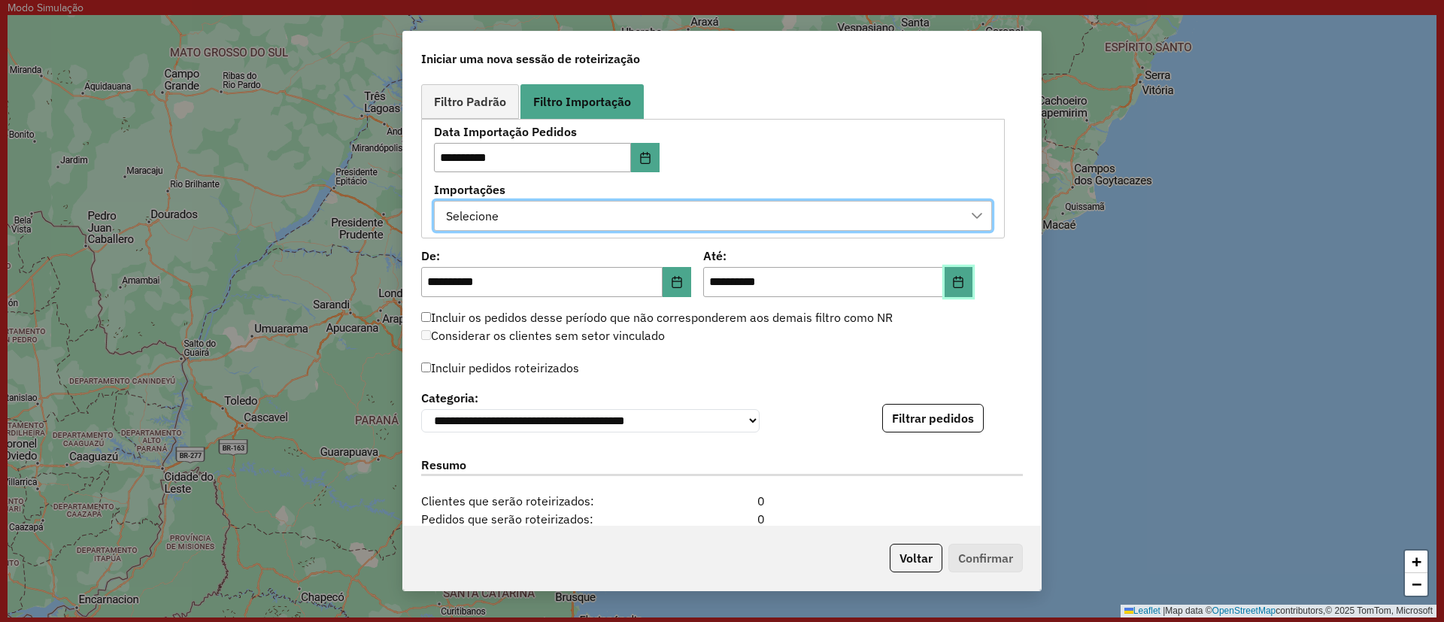
click at [954, 283] on icon "Choose Date" at bounding box center [958, 282] width 12 height 12
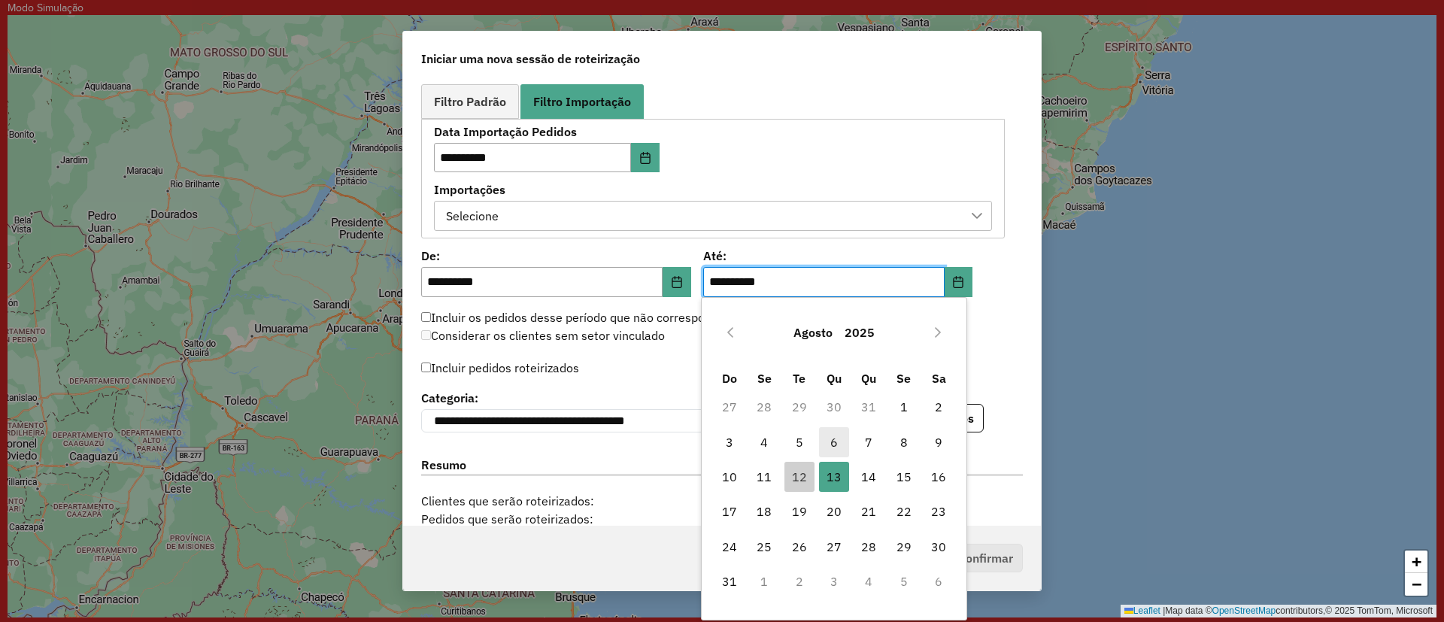
click at [829, 444] on span "6" at bounding box center [834, 442] width 30 height 30
type input "**********"
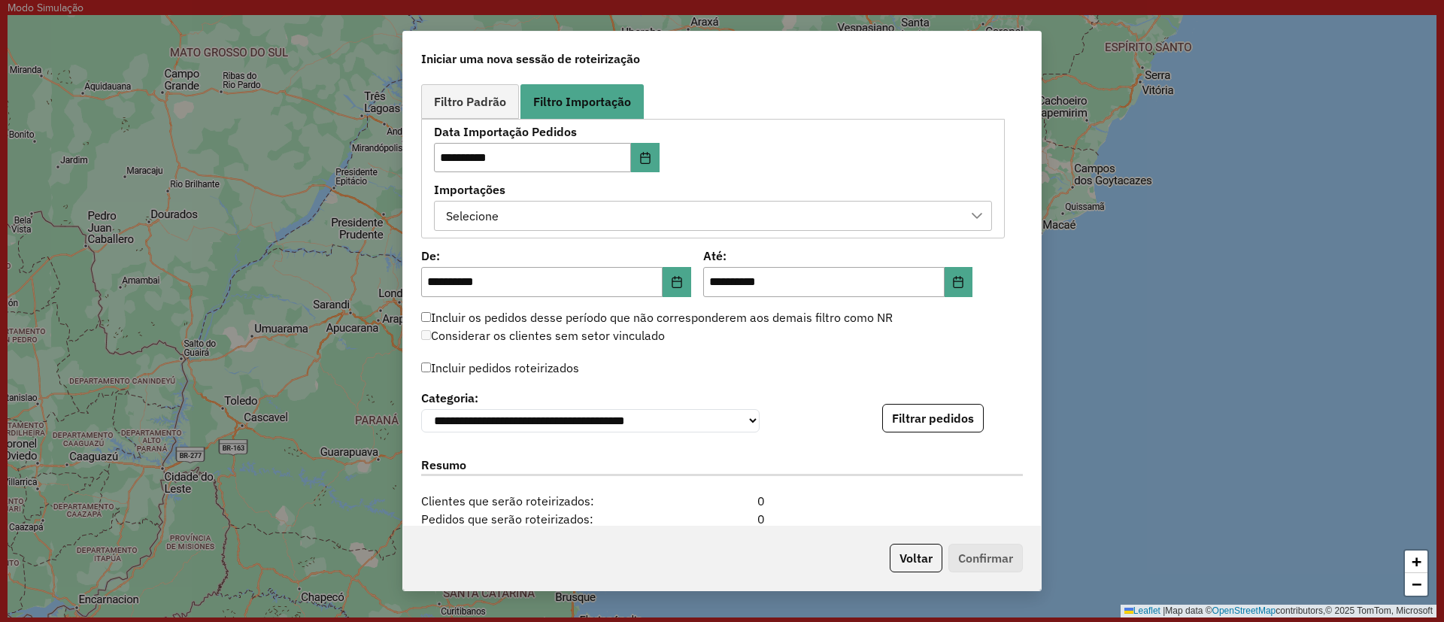
click at [817, 191] on label "Importações" at bounding box center [713, 189] width 558 height 18
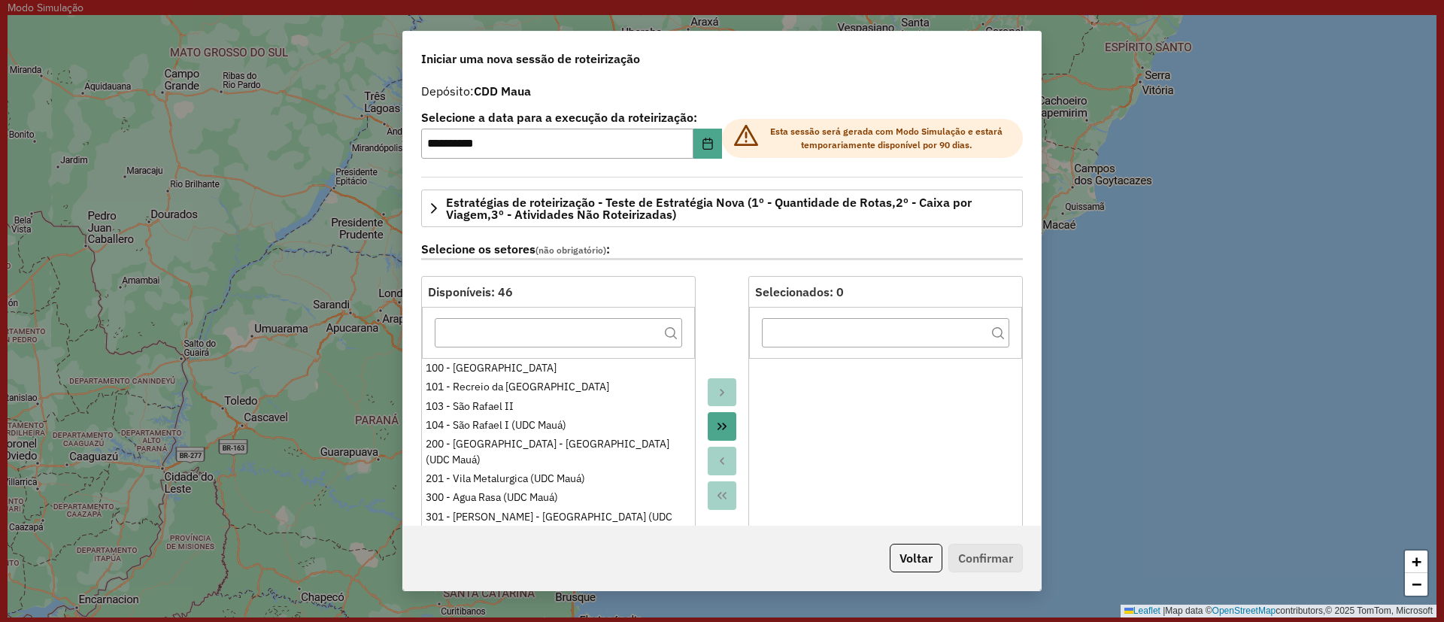
scroll to position [0, 0]
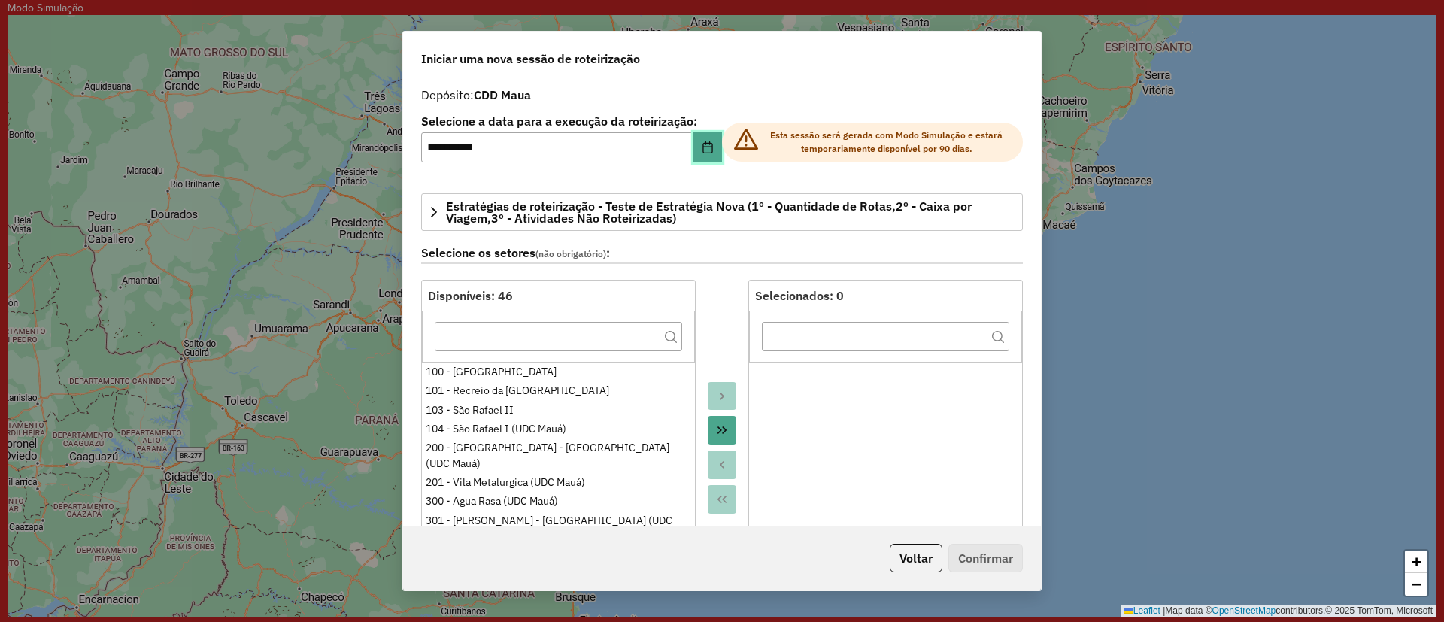
click at [705, 150] on icon "Choose Date" at bounding box center [707, 147] width 12 height 12
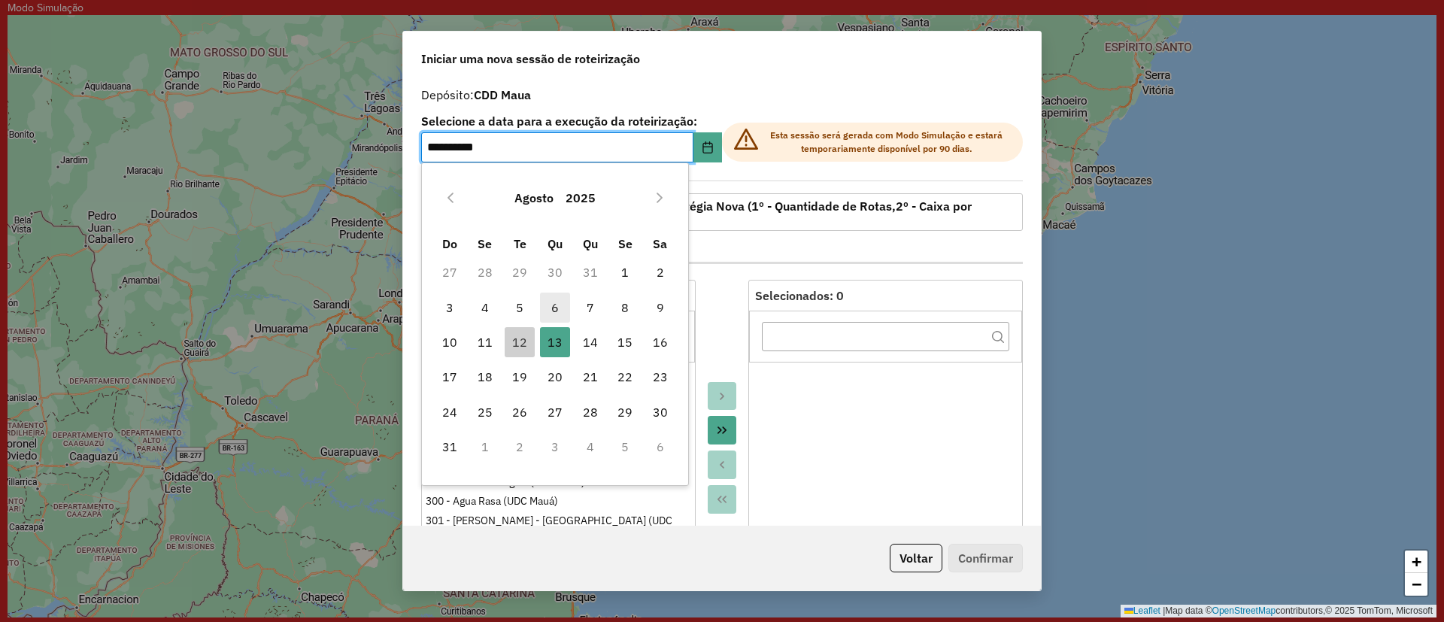
click at [559, 308] on span "6" at bounding box center [555, 307] width 30 height 30
type input "**********"
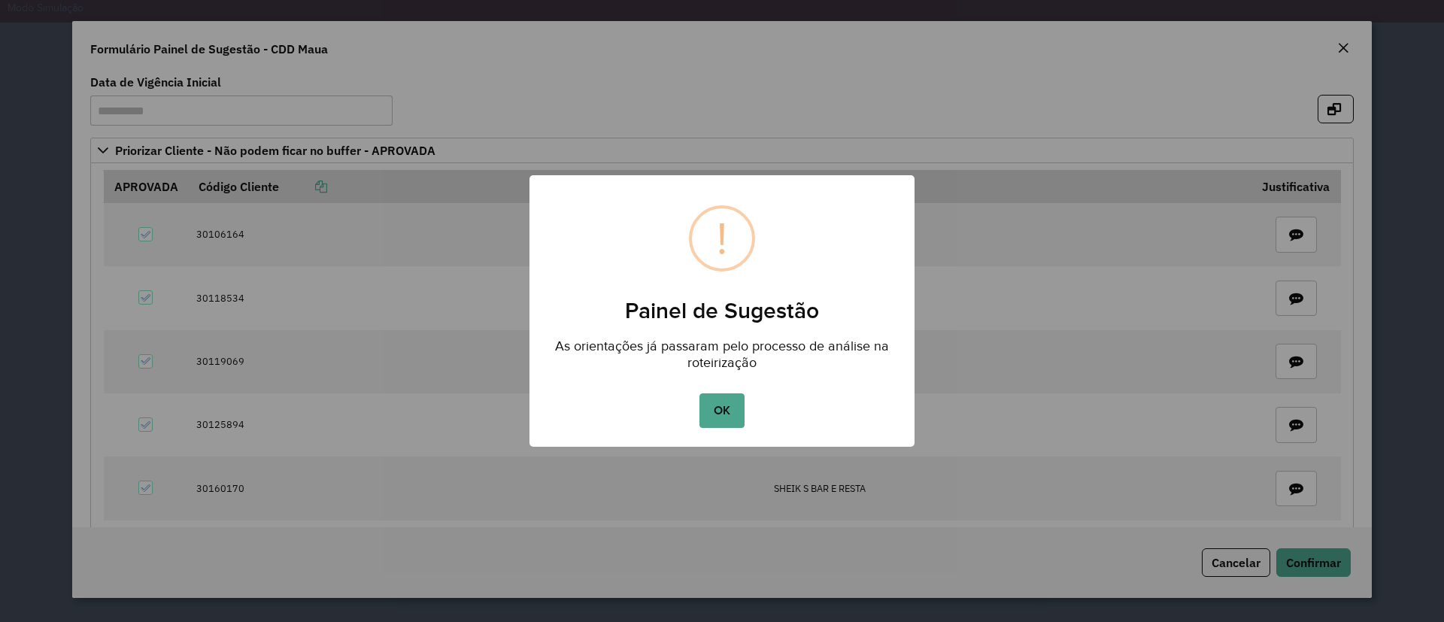
click at [740, 432] on div "× ! Painel de Sugestão As orientações já passaram pelo processo de análise na r…" at bounding box center [721, 310] width 385 height 271
click at [733, 407] on button "OK" at bounding box center [721, 410] width 44 height 35
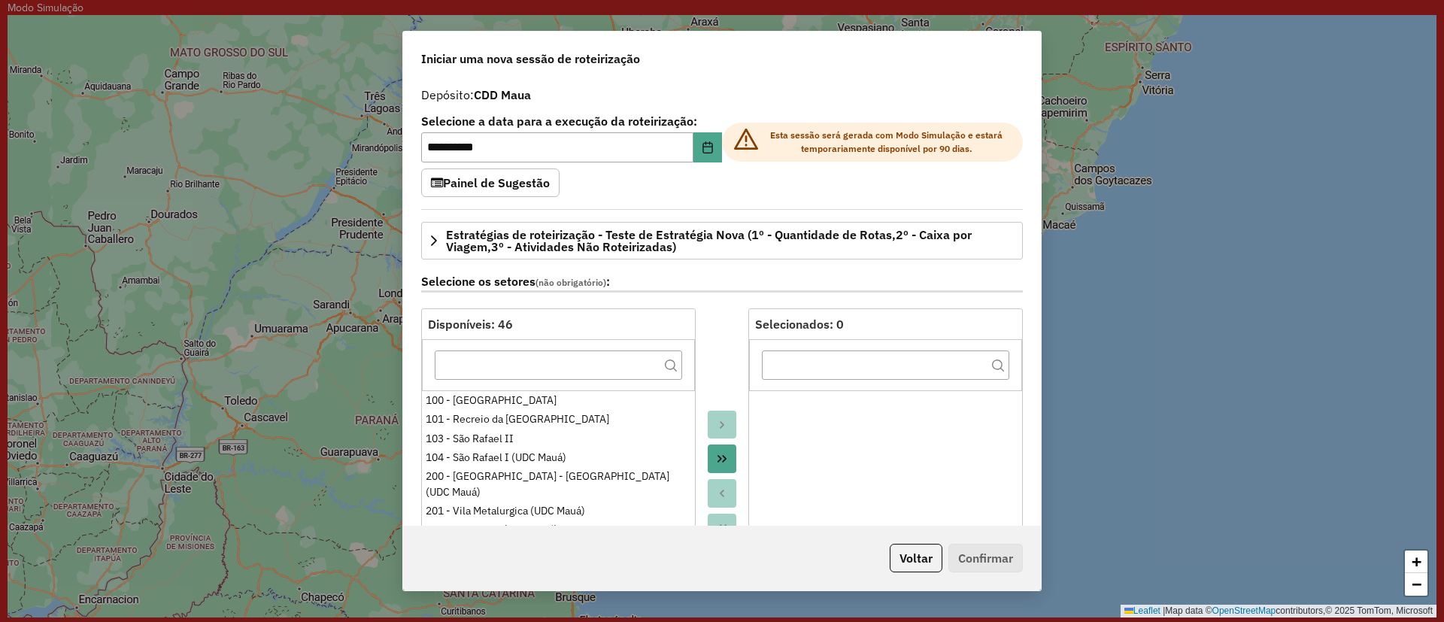
click at [1033, 394] on div "**********" at bounding box center [722, 302] width 638 height 445
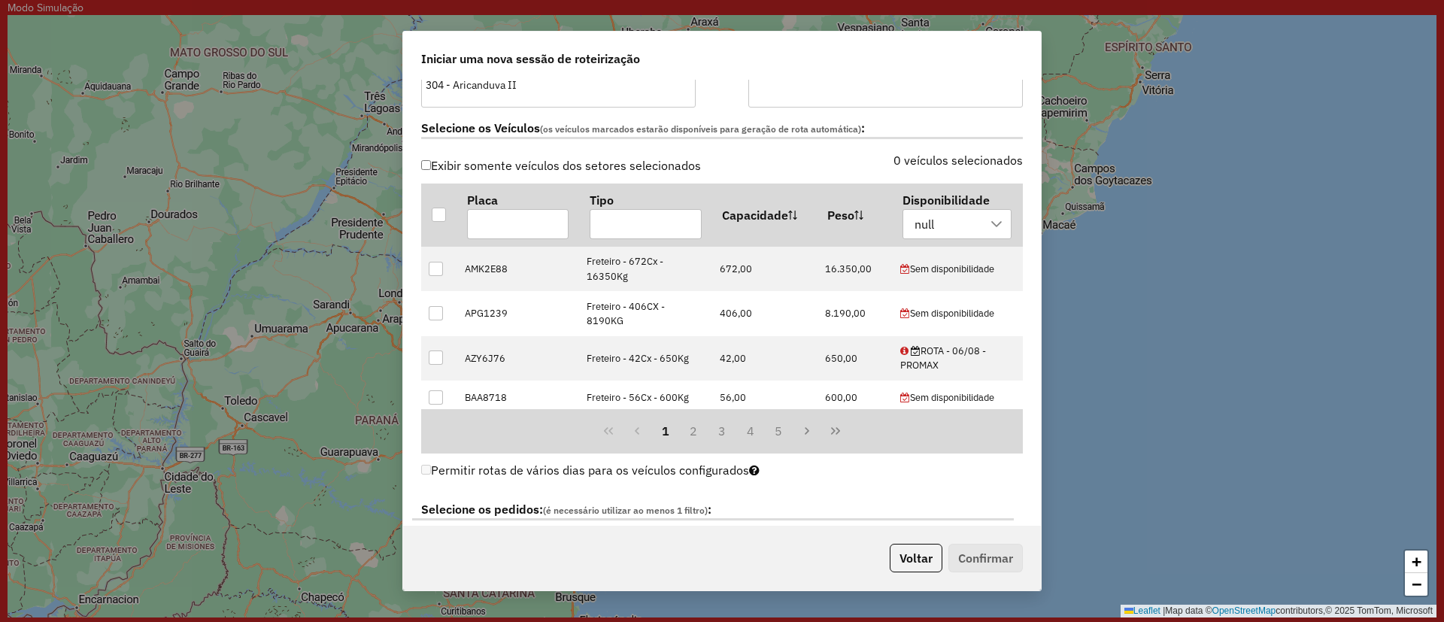
scroll to position [537, 0]
click at [965, 223] on div "null" at bounding box center [946, 223] width 74 height 29
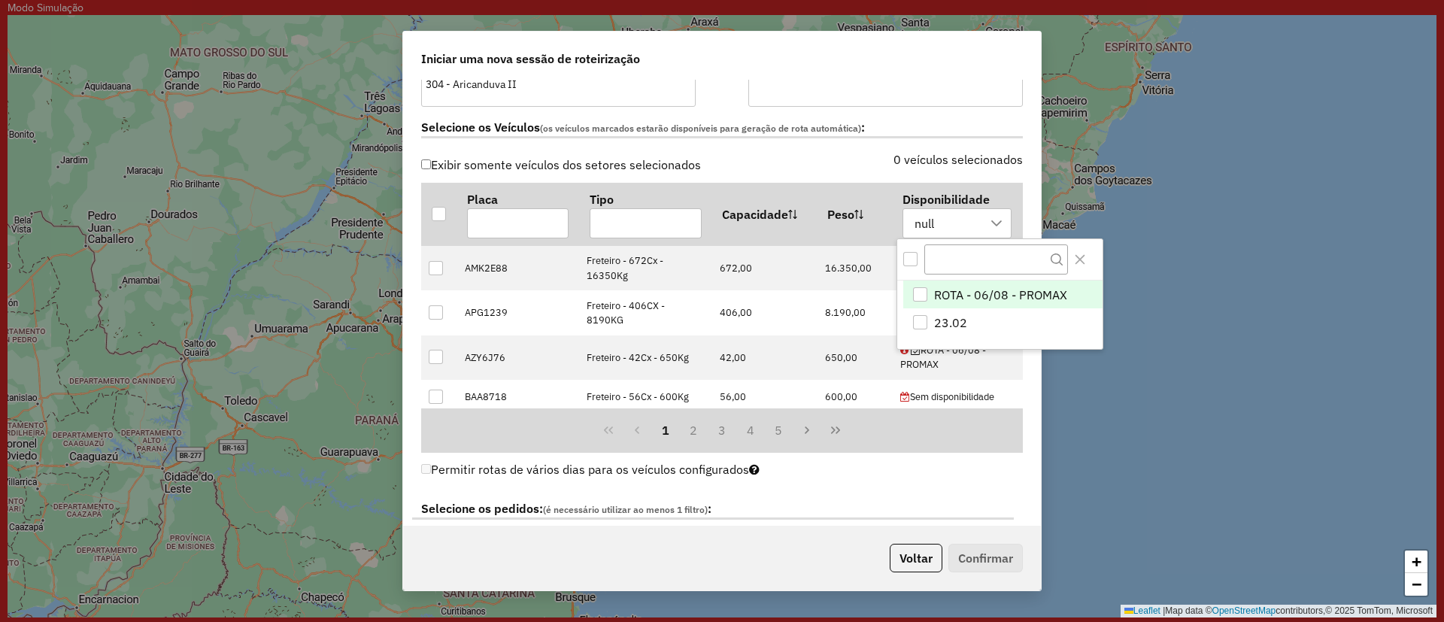
click at [930, 299] on li "ROTA - 06/08 - PROMAX" at bounding box center [1002, 294] width 199 height 29
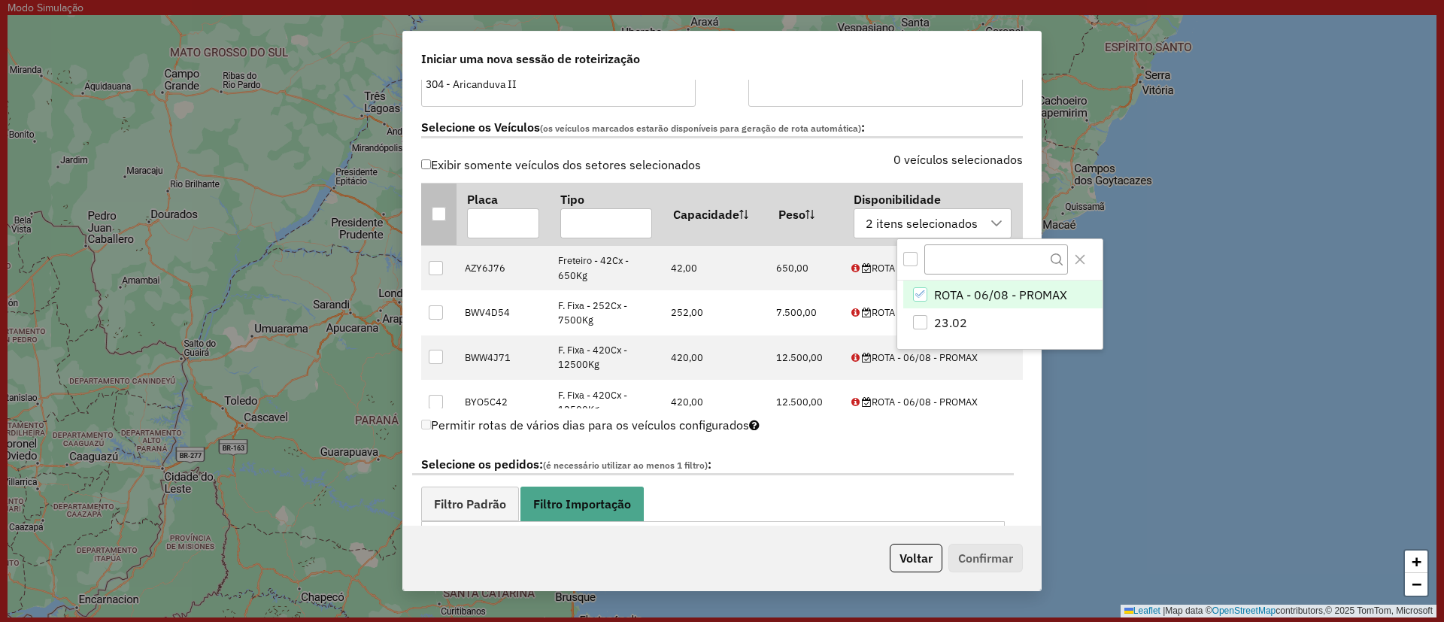
click at [435, 220] on div at bounding box center [439, 214] width 14 height 14
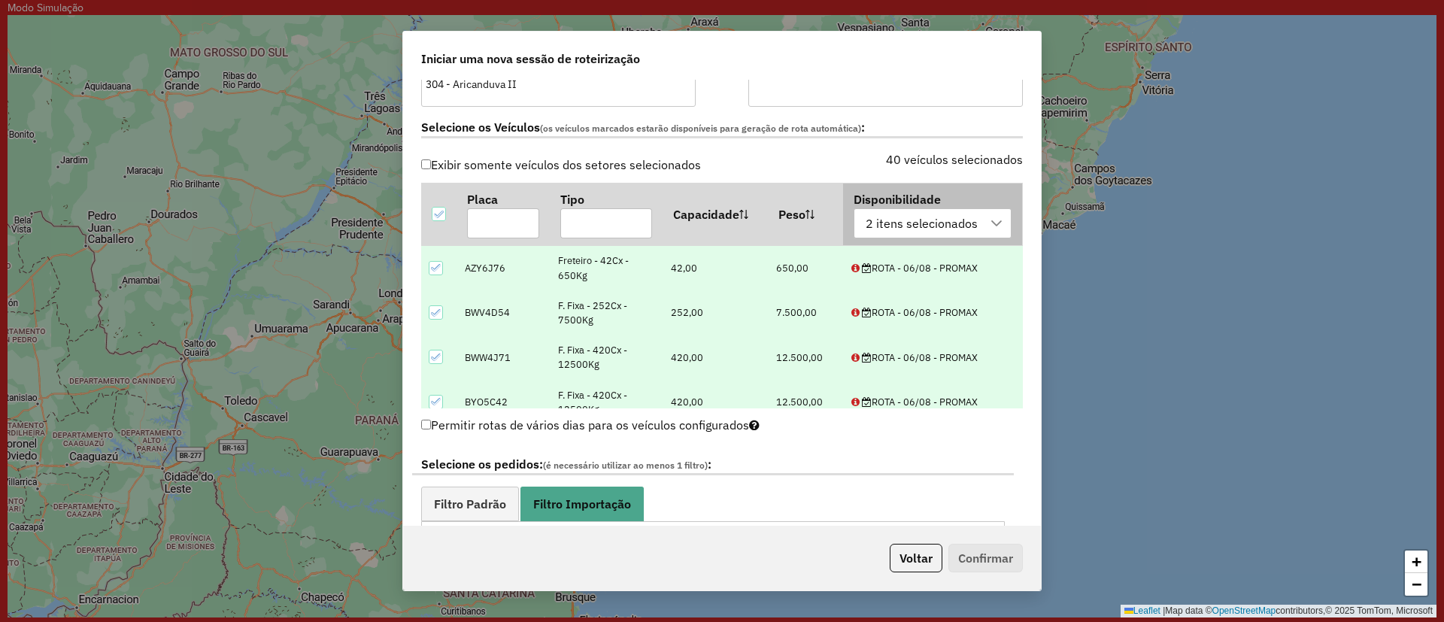
click at [865, 222] on div "2 itens selecionados" at bounding box center [921, 223] width 123 height 29
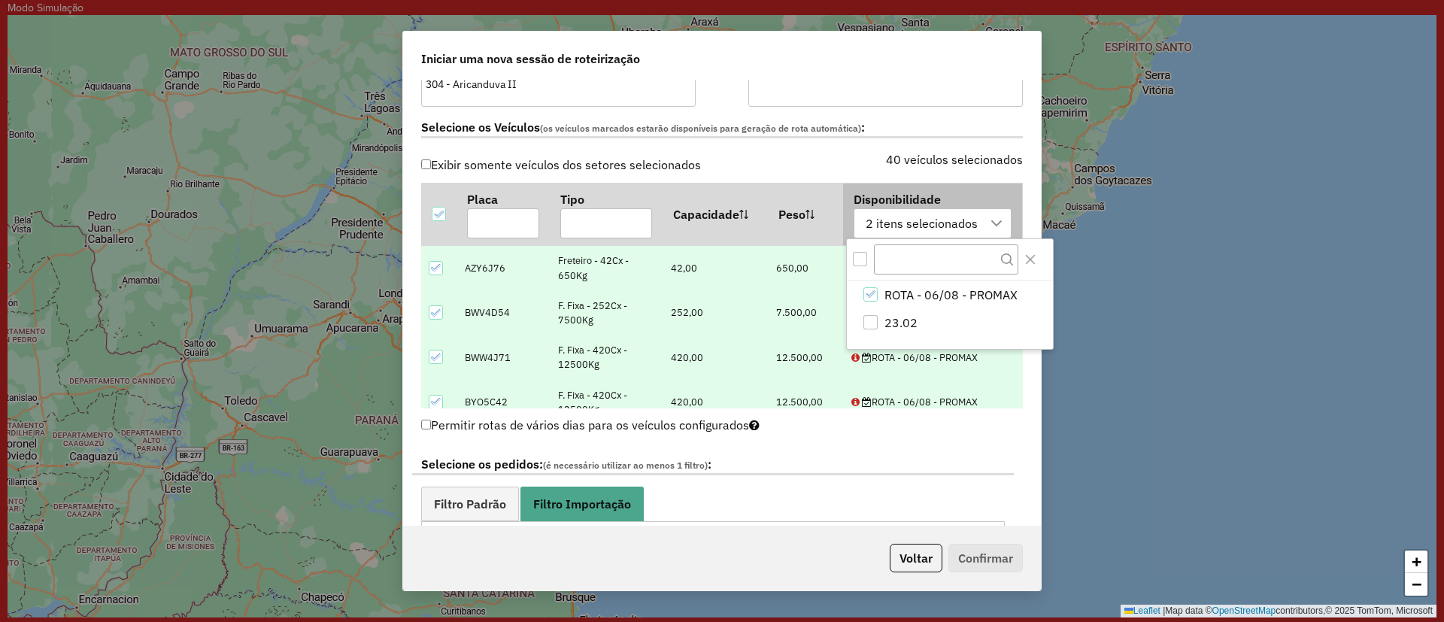
click at [865, 222] on div "2 itens selecionados" at bounding box center [921, 223] width 123 height 29
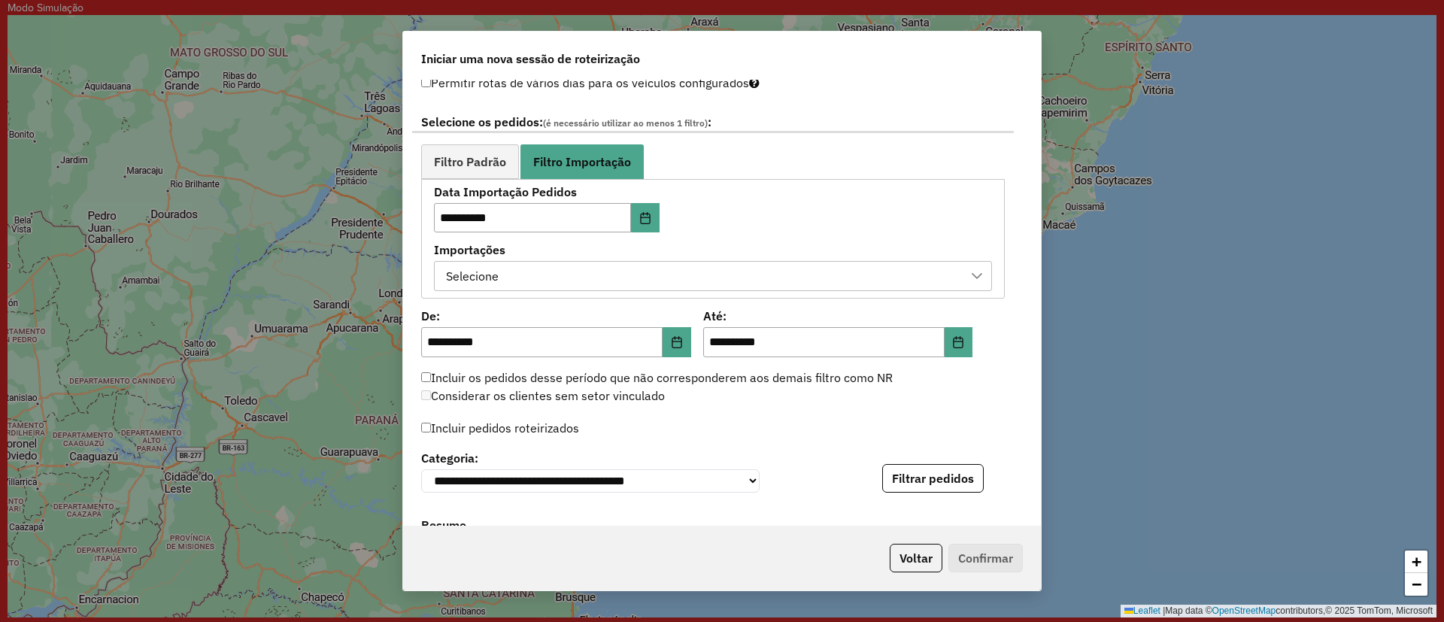
scroll to position [880, 0]
click at [770, 281] on div "Selecione" at bounding box center [702, 275] width 522 height 29
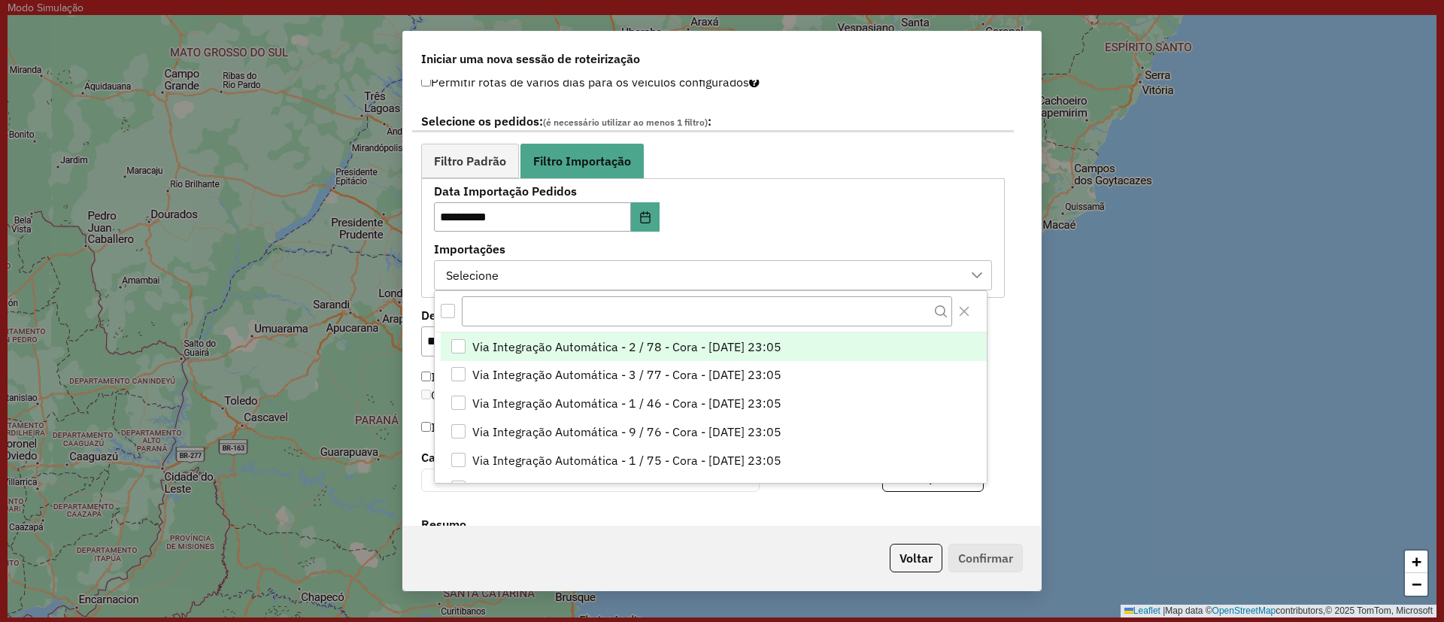
click at [794, 241] on label "Importações" at bounding box center [713, 249] width 558 height 18
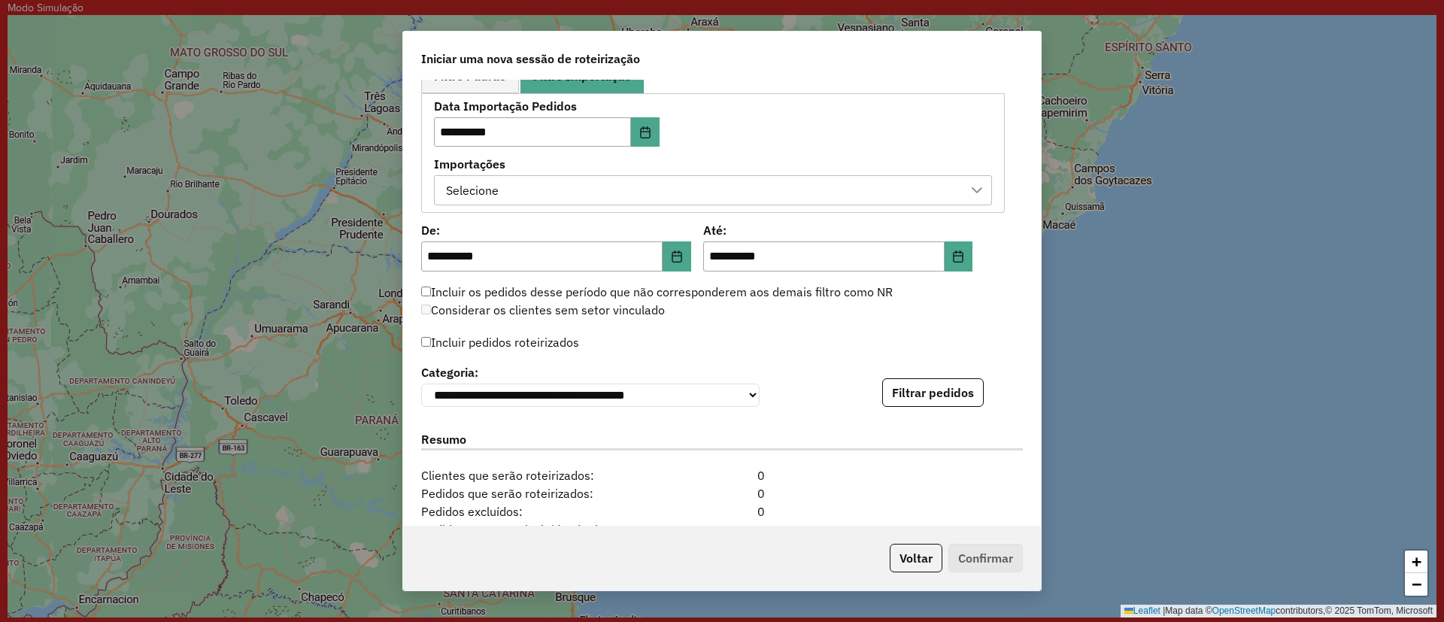
scroll to position [992, 0]
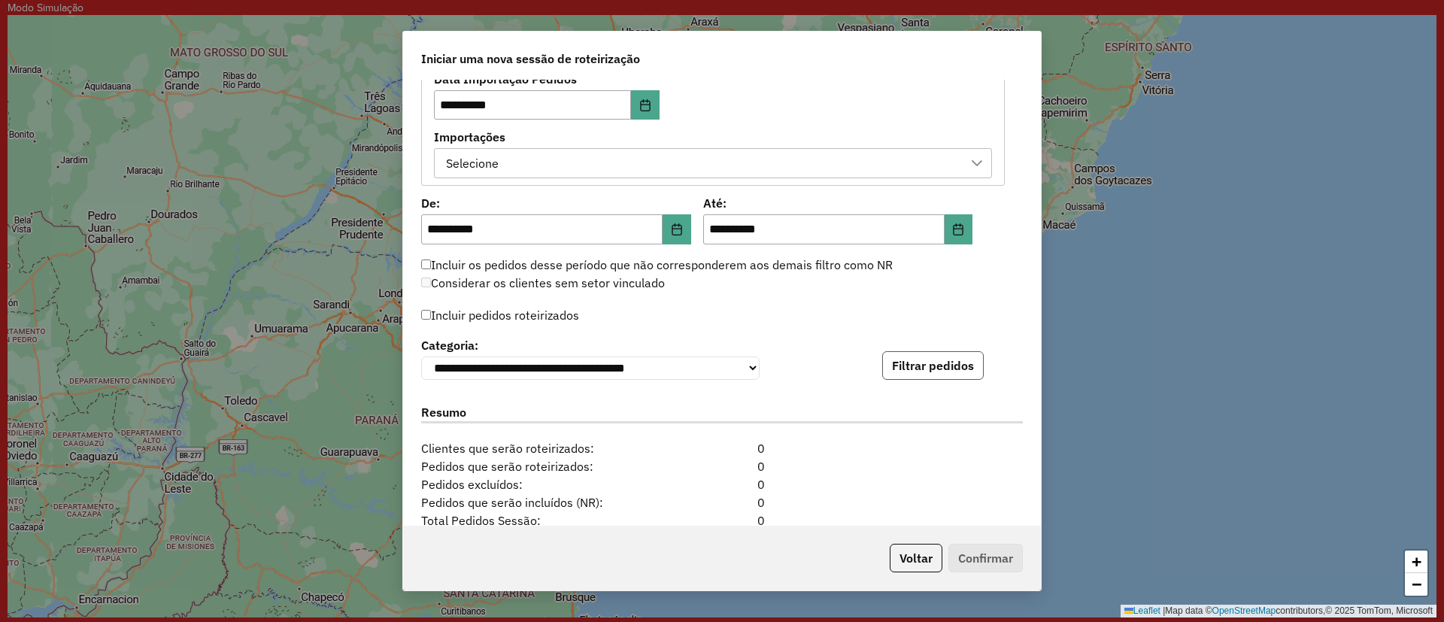
click at [944, 365] on button "Filtrar pedidos" at bounding box center [932, 365] width 101 height 29
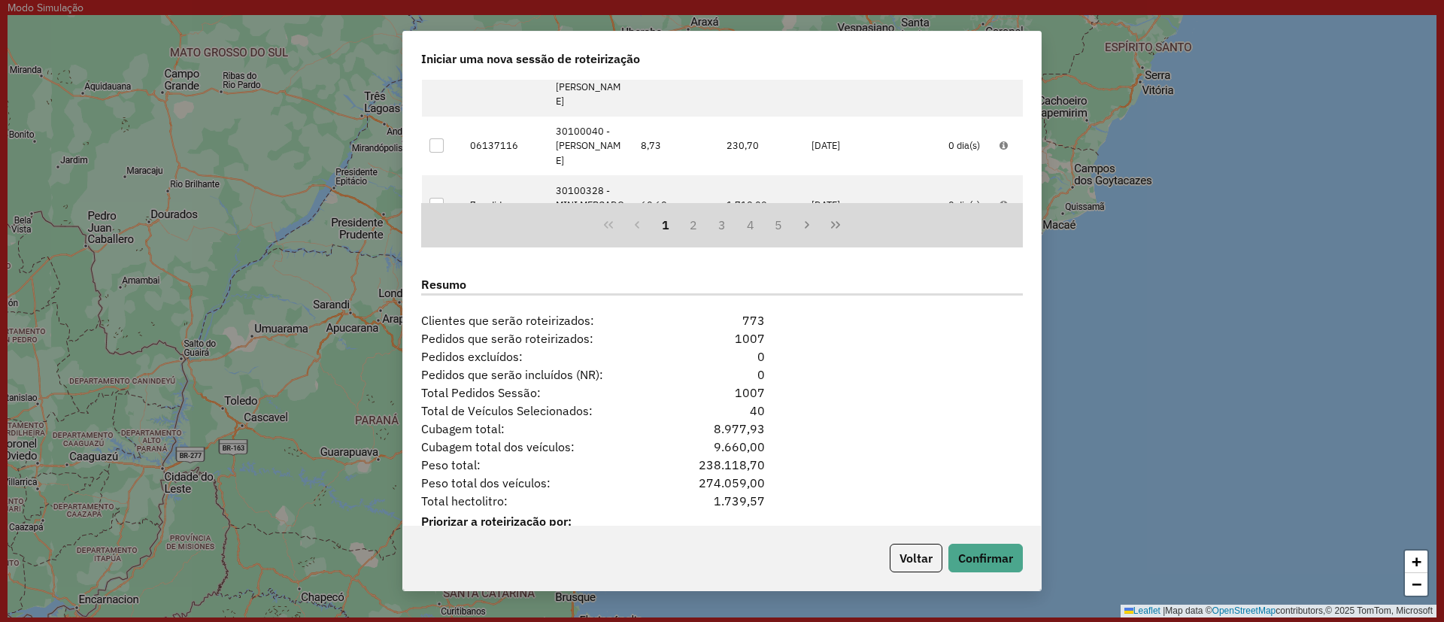
scroll to position [1486, 0]
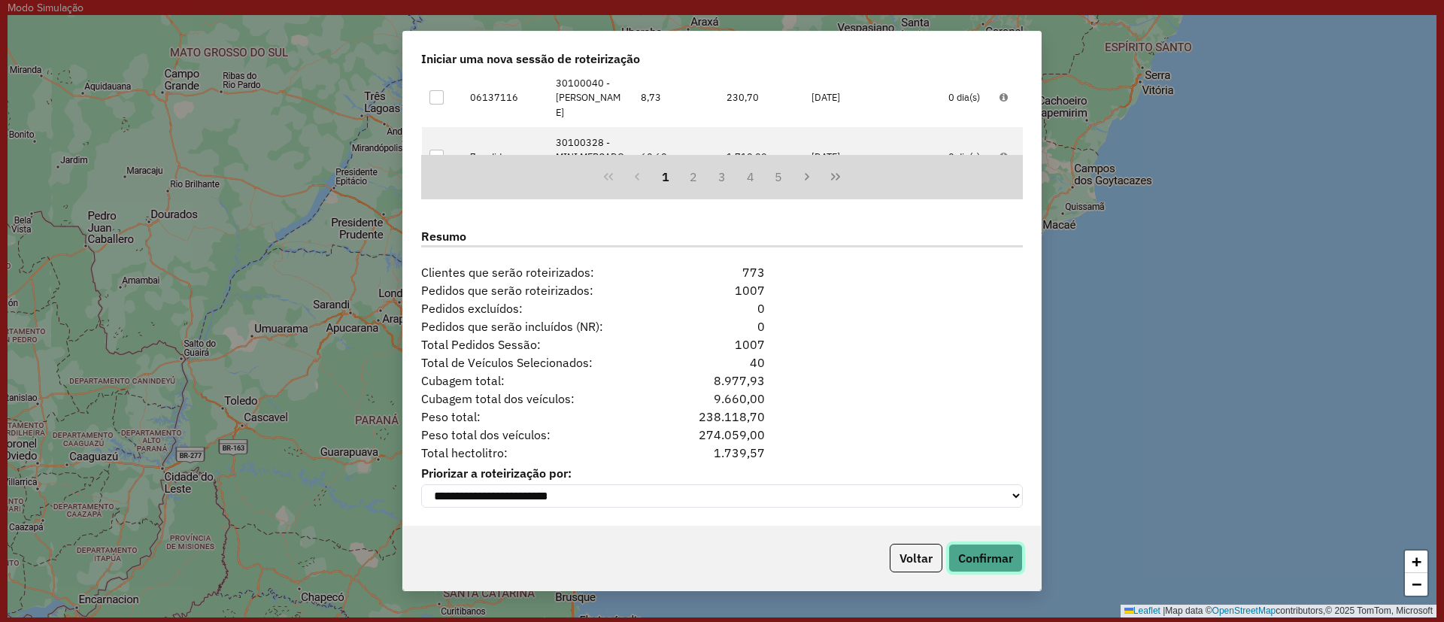
click at [1008, 559] on button "Confirmar" at bounding box center [985, 558] width 74 height 29
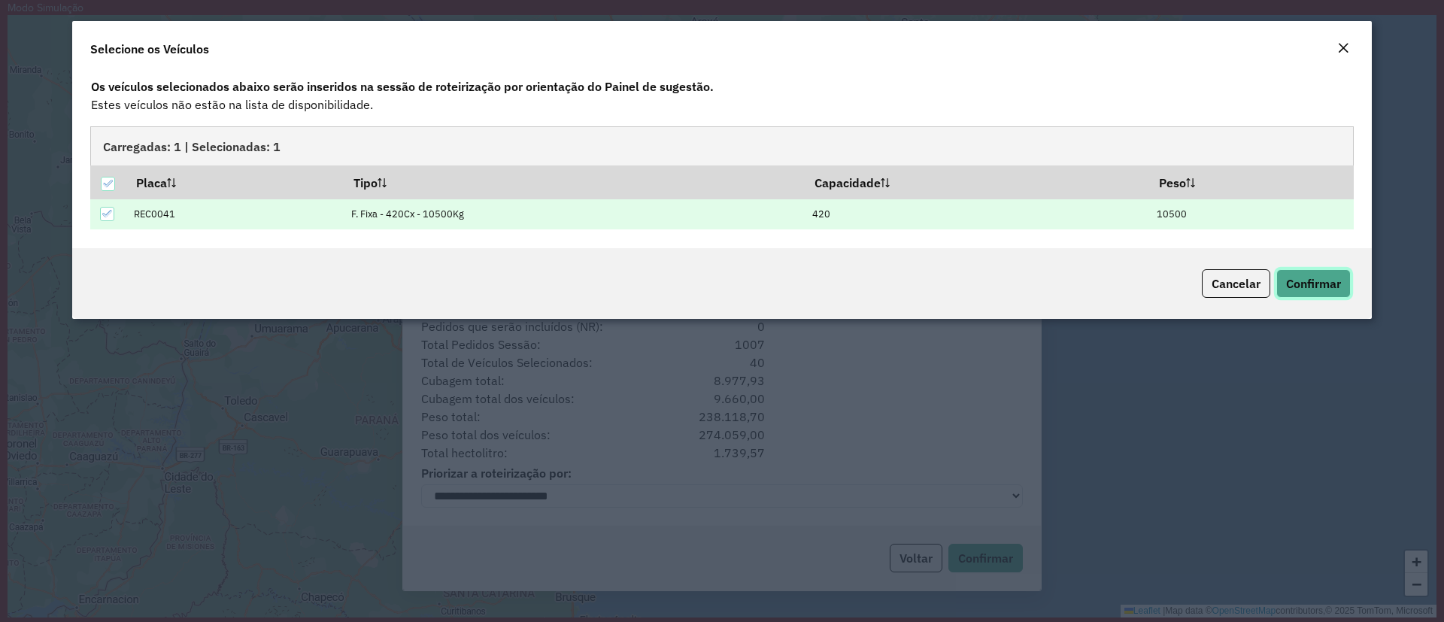
click at [1310, 274] on button "Confirmar" at bounding box center [1313, 283] width 74 height 29
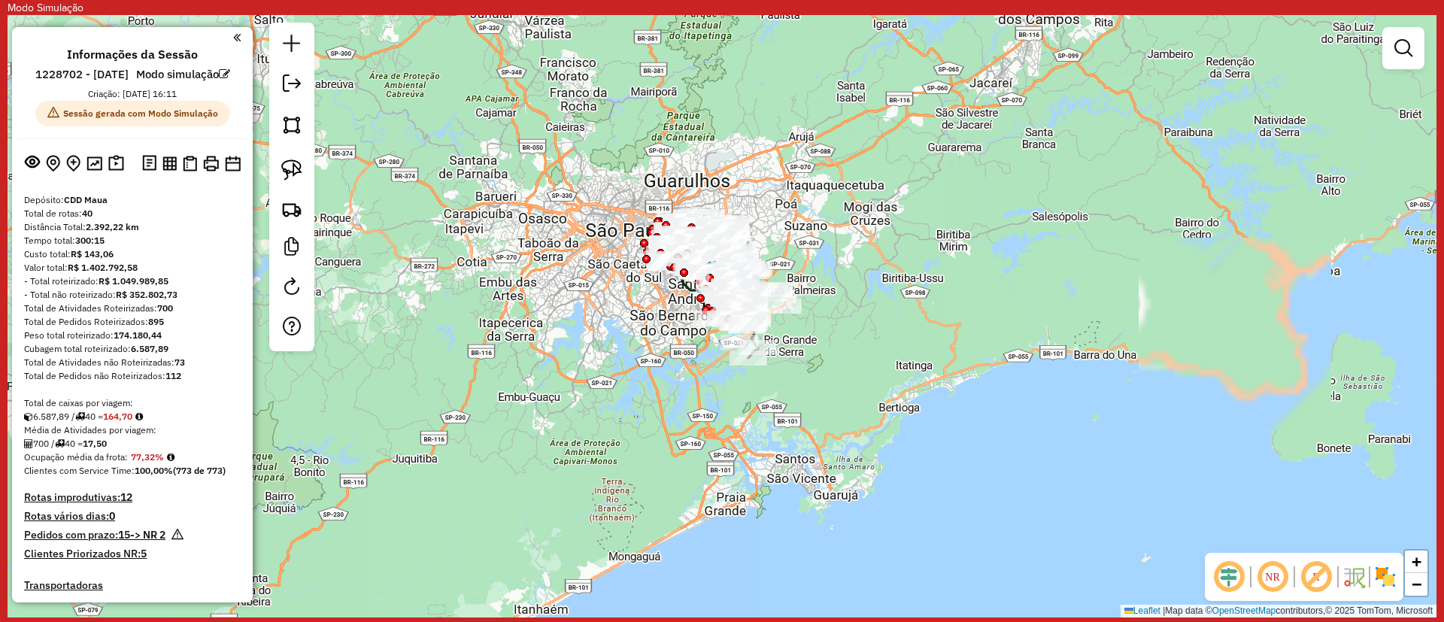
click at [219, 80] on em at bounding box center [224, 73] width 11 height 11
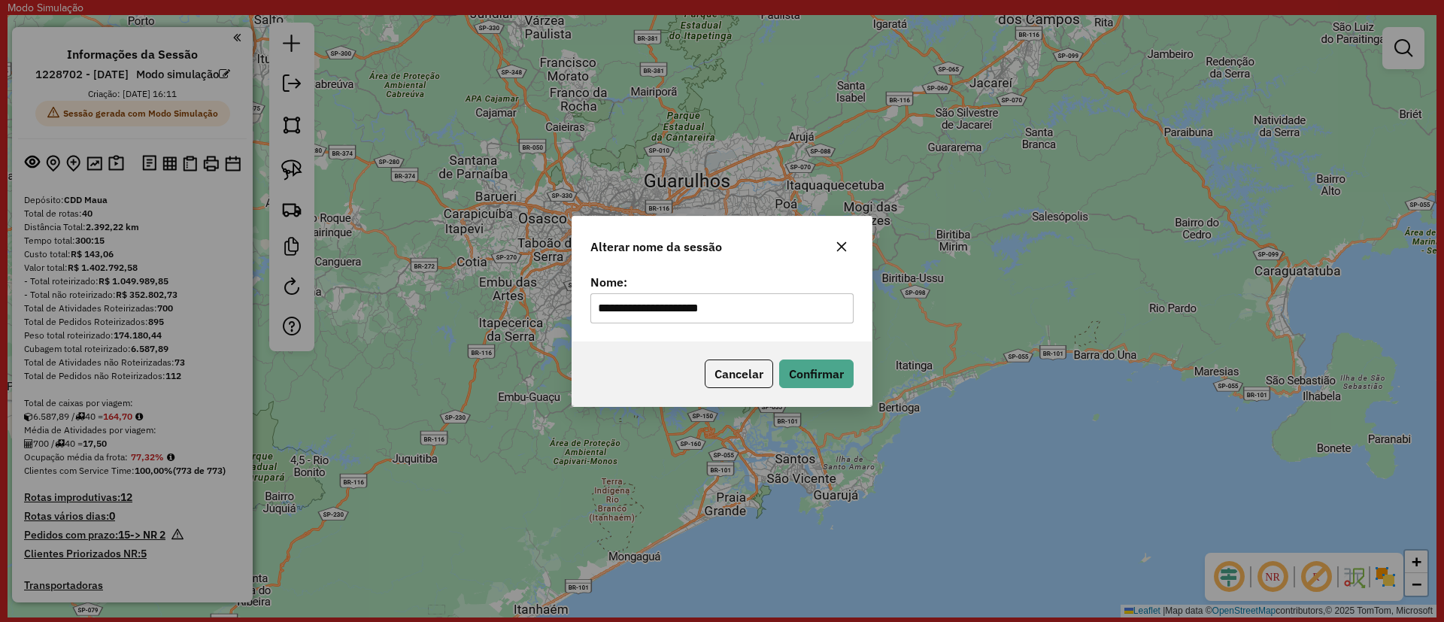
type input "**********"
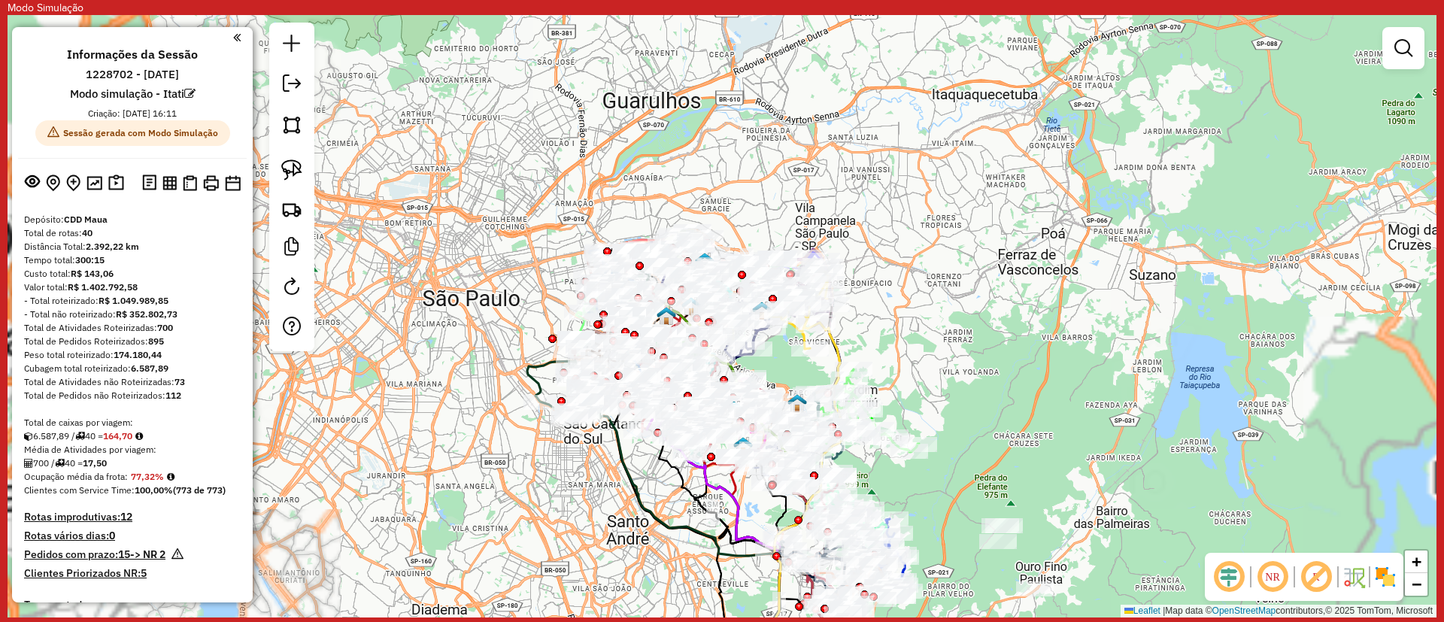
click at [1381, 577] on img at bounding box center [1385, 577] width 24 height 24
